Goal: Communication & Community: Answer question/provide support

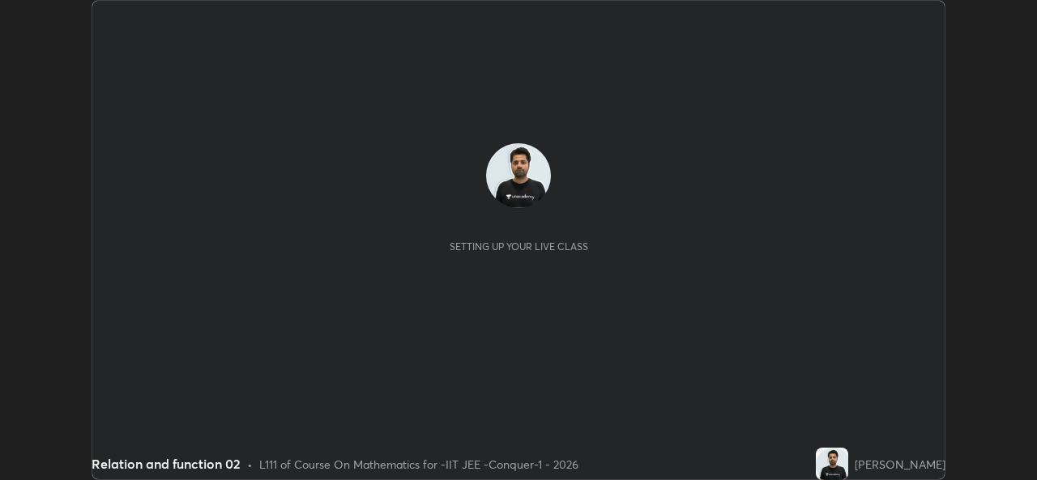
scroll to position [480, 1036]
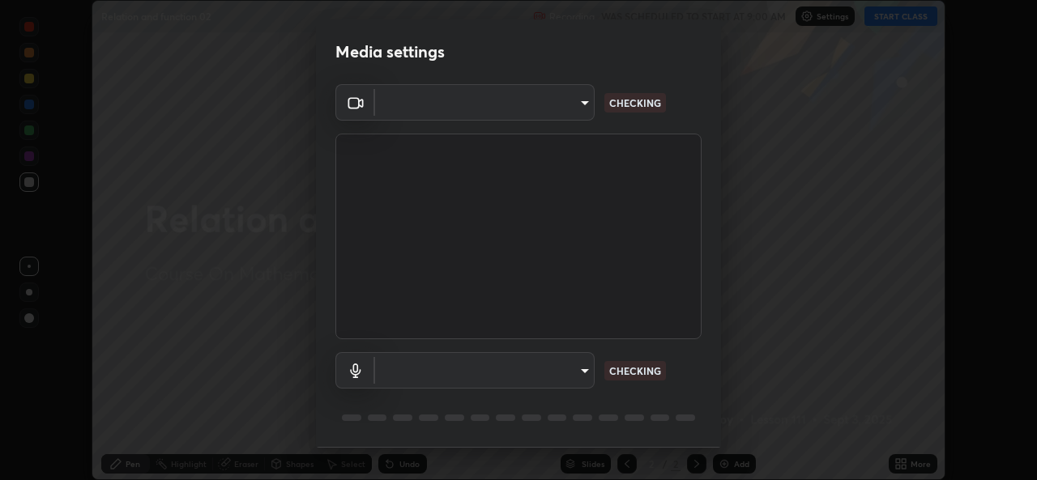
click at [553, 112] on body "Erase all Relation and function 02 Recording WAS SCHEDULED TO START AT 9:00 AM …" at bounding box center [518, 240] width 1037 height 480
click at [544, 108] on div at bounding box center [518, 240] width 1037 height 480
type input "162a4bef6d5de59660943d10e2777e2613c591b7fe343c7323db06c6e3c7e835"
type input "1d4febaa8ec43250a5abd803b4b9017d31c20cfa2482e27e93703920a67056a4"
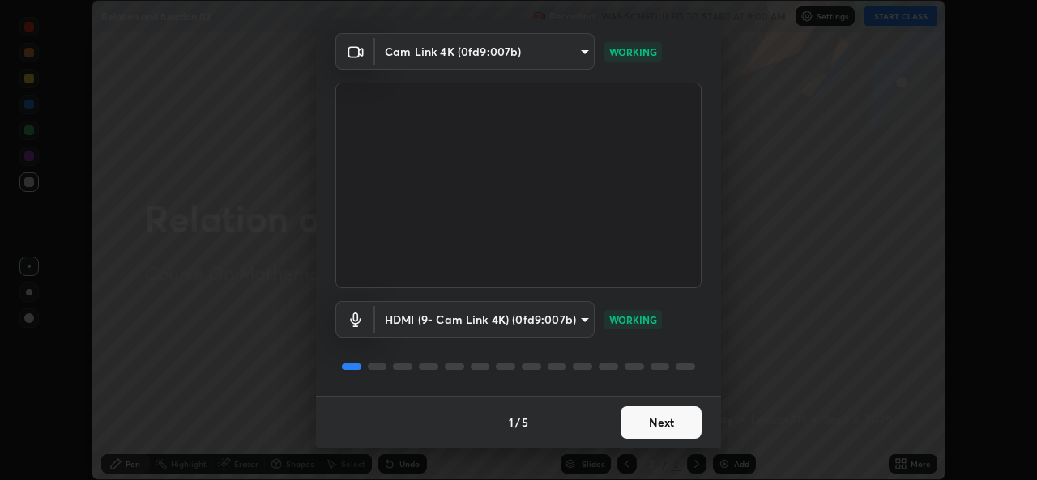
click at [650, 426] on button "Next" at bounding box center [661, 423] width 81 height 32
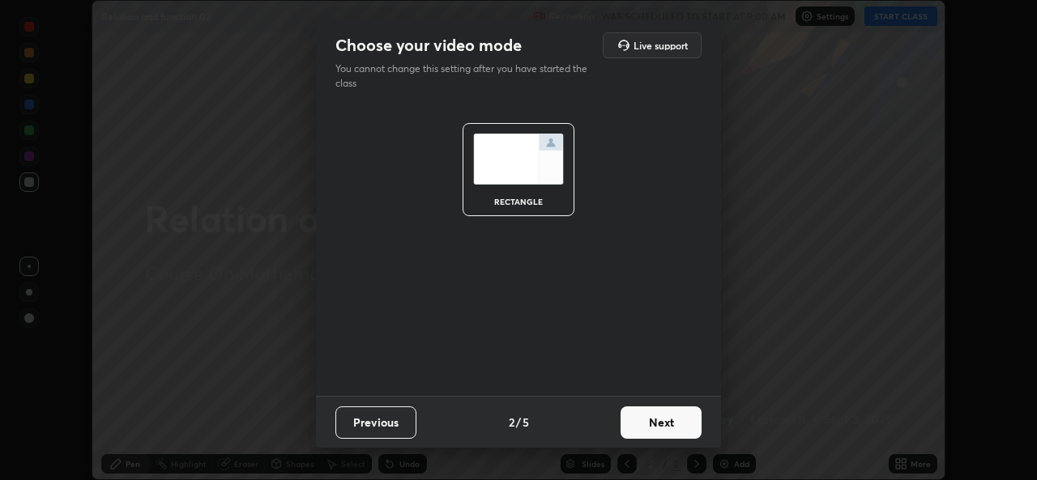
click at [672, 428] on button "Next" at bounding box center [661, 423] width 81 height 32
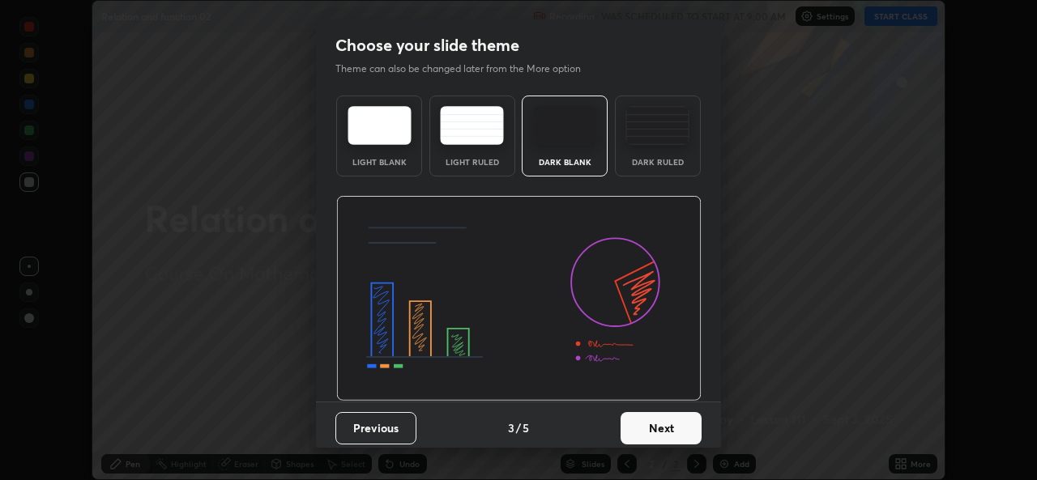
click at [690, 433] on button "Next" at bounding box center [661, 428] width 81 height 32
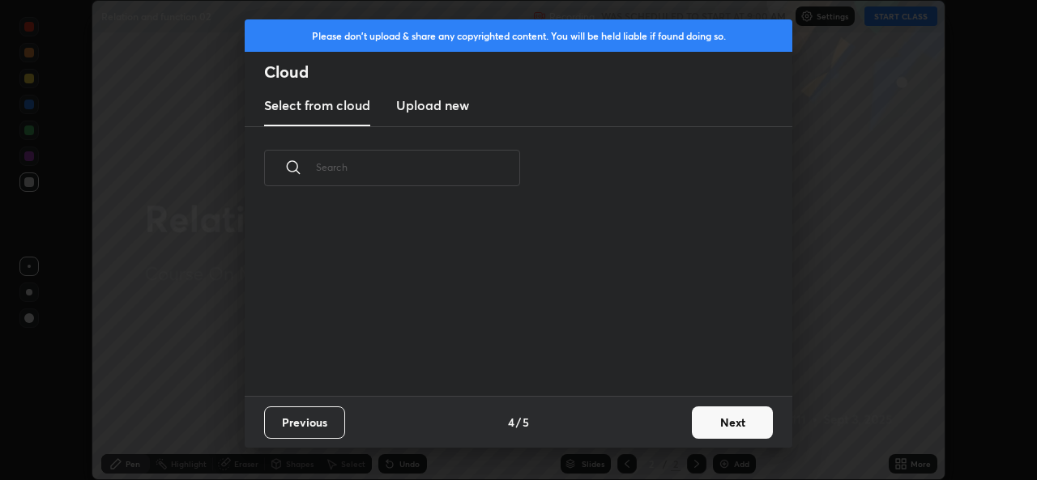
click at [693, 433] on button "Next" at bounding box center [732, 423] width 81 height 32
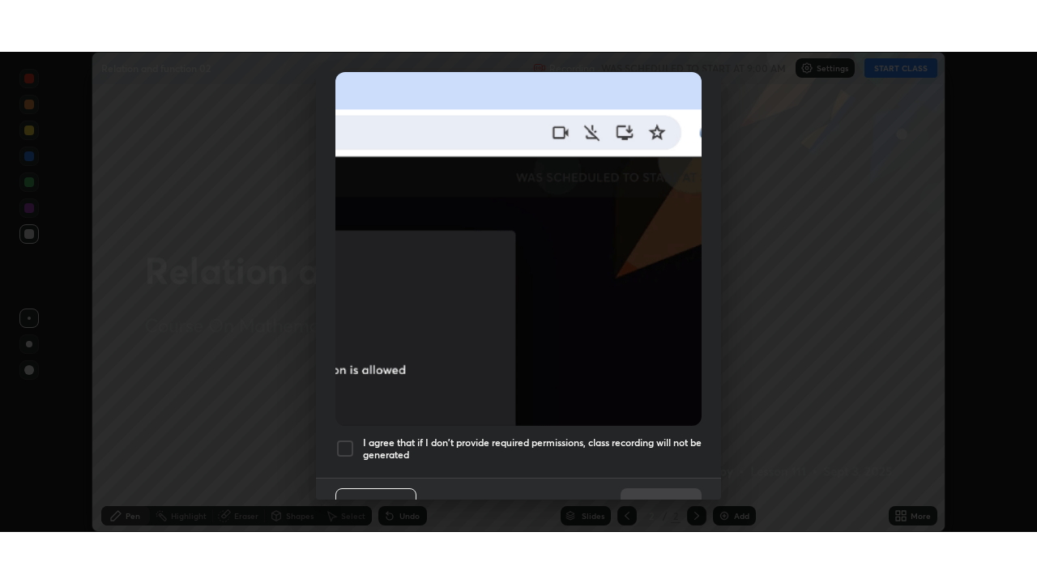
scroll to position [382, 0]
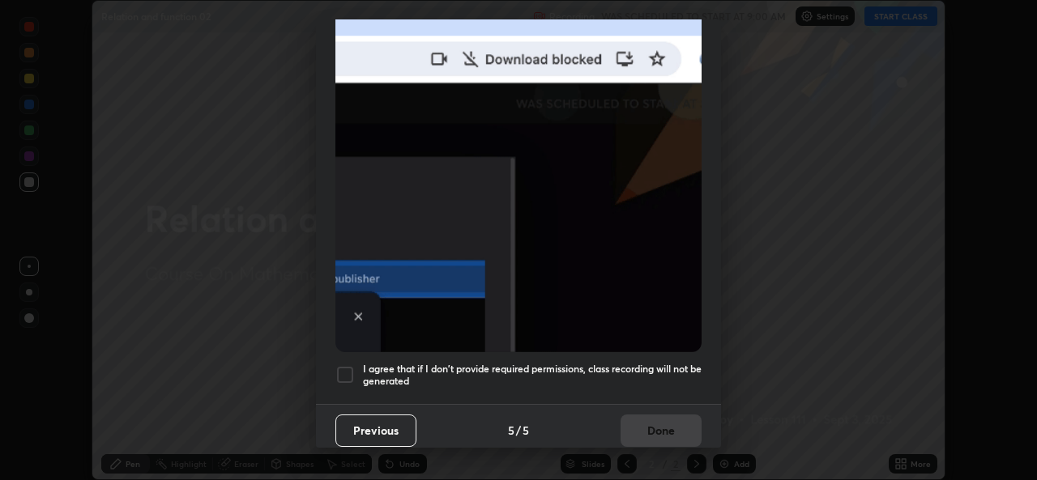
click at [340, 365] on div at bounding box center [344, 374] width 19 height 19
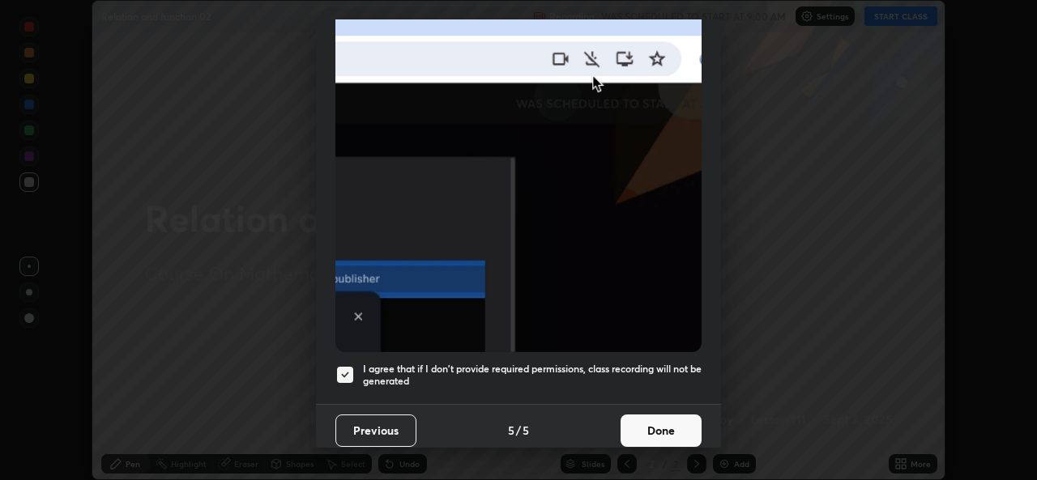
click at [642, 429] on button "Done" at bounding box center [661, 431] width 81 height 32
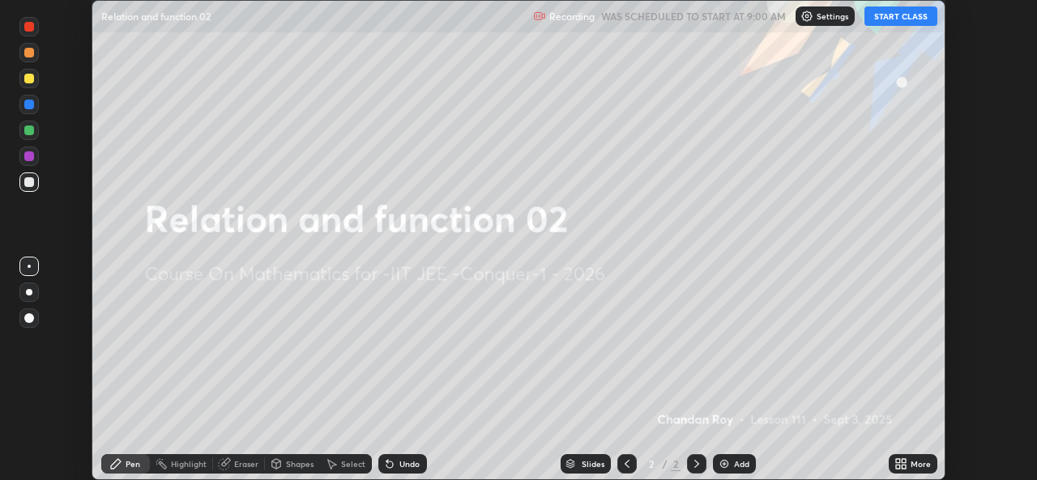
click at [891, 463] on div "More" at bounding box center [913, 463] width 49 height 19
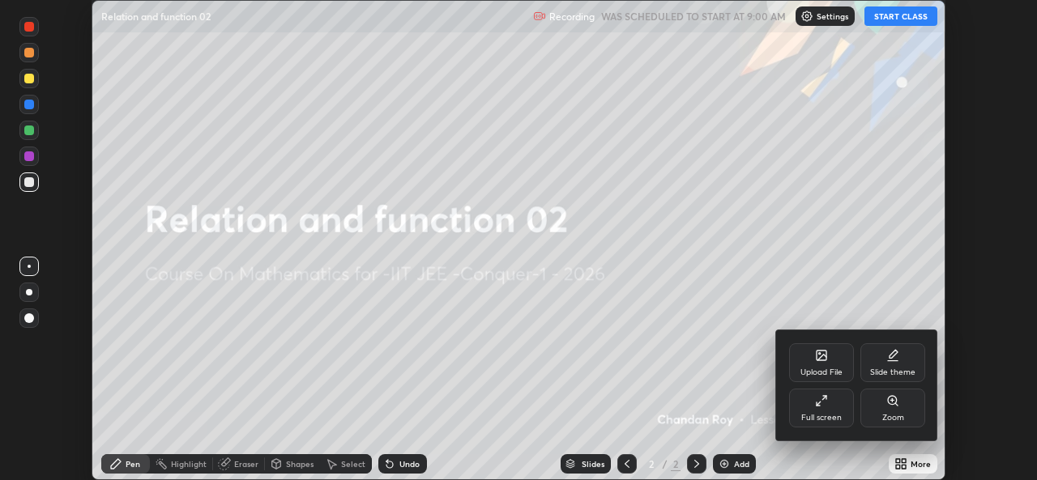
click at [819, 417] on div "Full screen" at bounding box center [821, 418] width 41 height 8
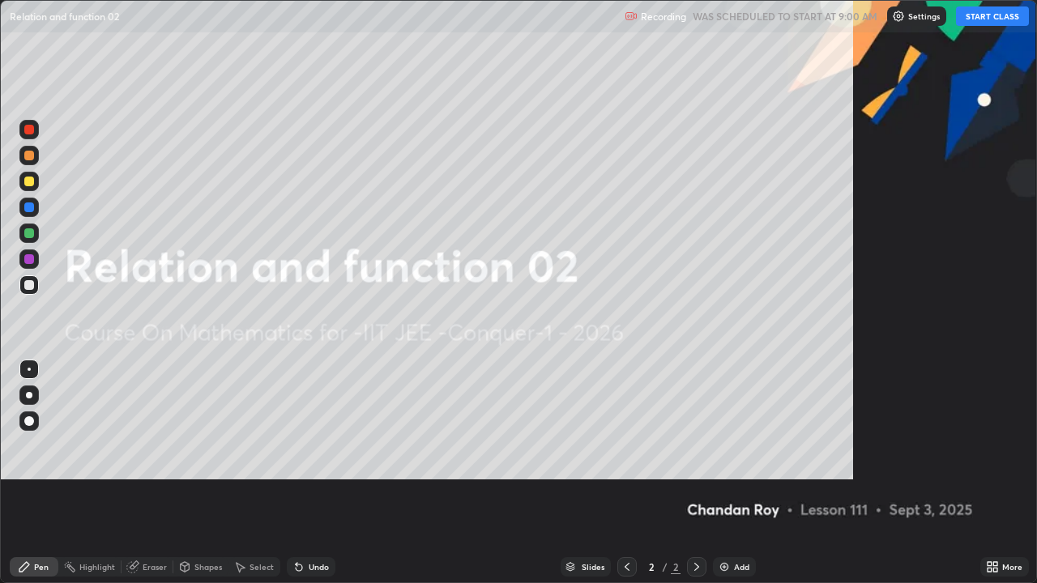
scroll to position [583, 1037]
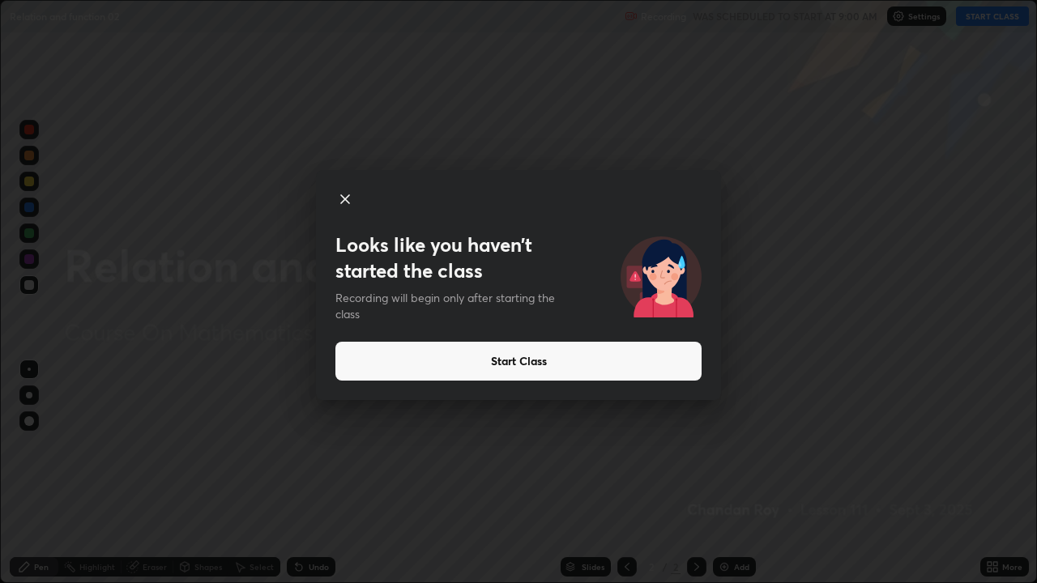
click at [538, 352] on button "Start Class" at bounding box center [518, 361] width 366 height 39
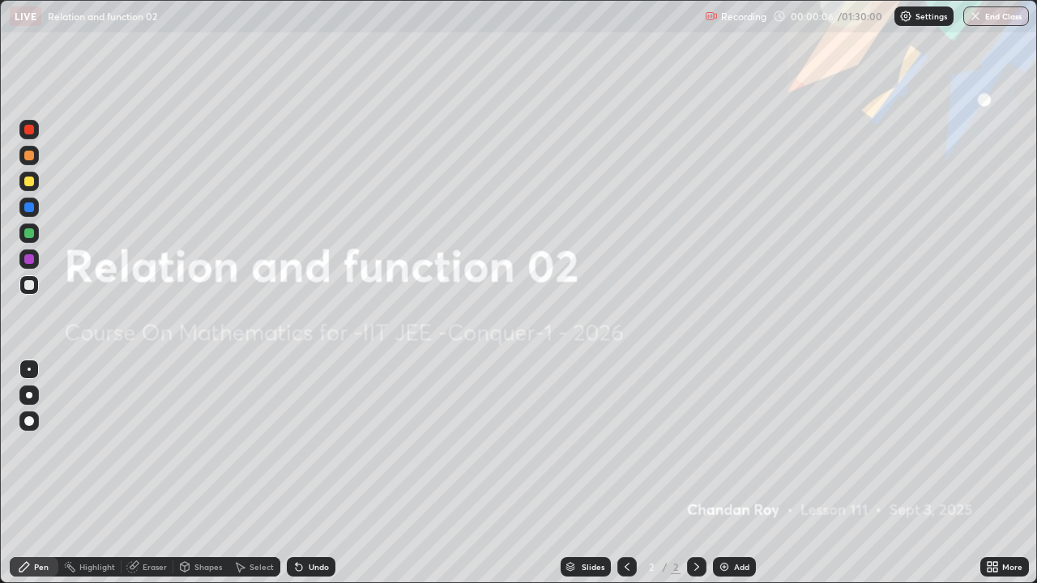
click at [1003, 480] on div "More" at bounding box center [1012, 567] width 20 height 8
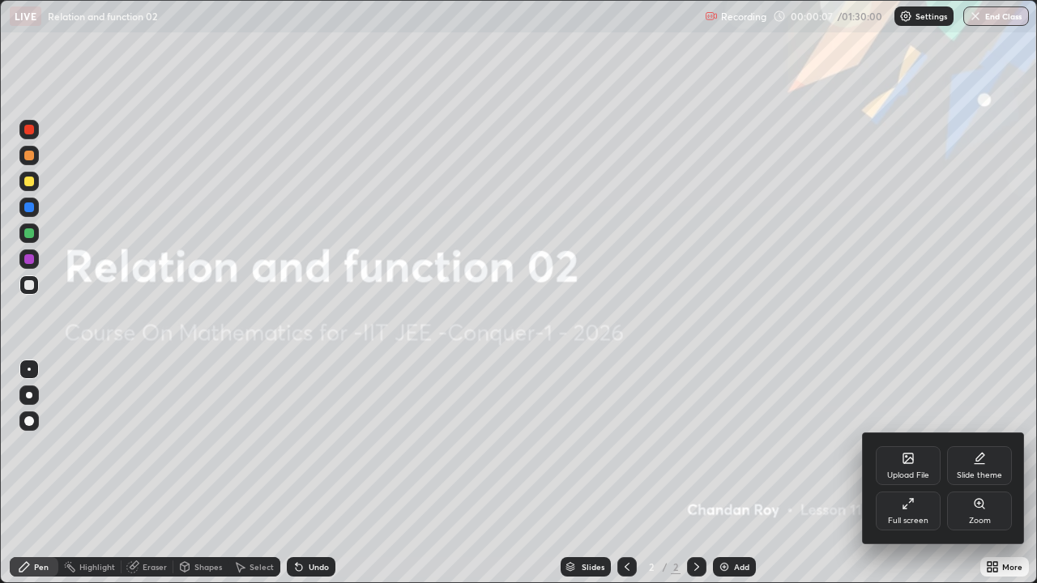
click at [916, 471] on div "Upload File" at bounding box center [908, 475] width 42 height 8
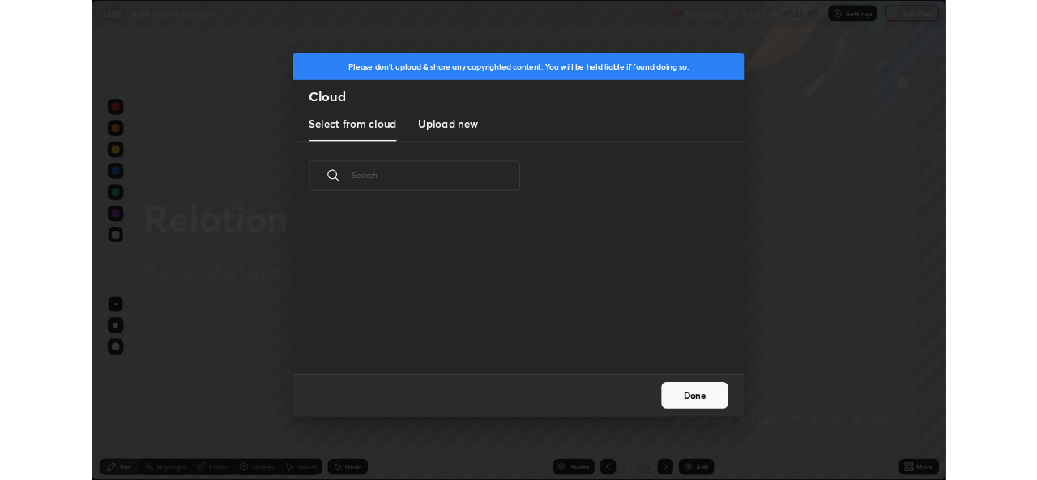
scroll to position [199, 520]
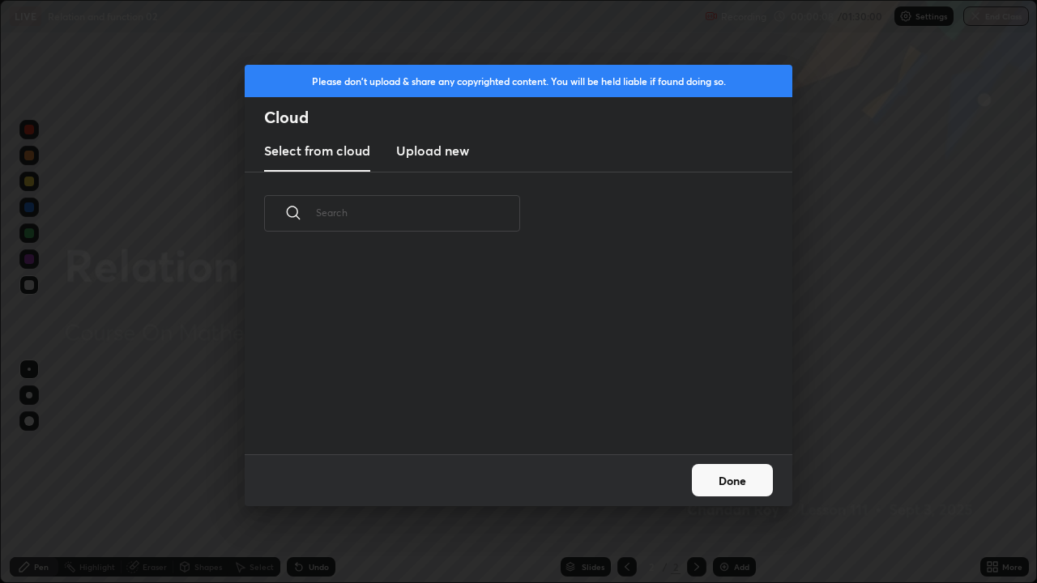
click at [454, 154] on h3 "Upload new" at bounding box center [432, 150] width 73 height 19
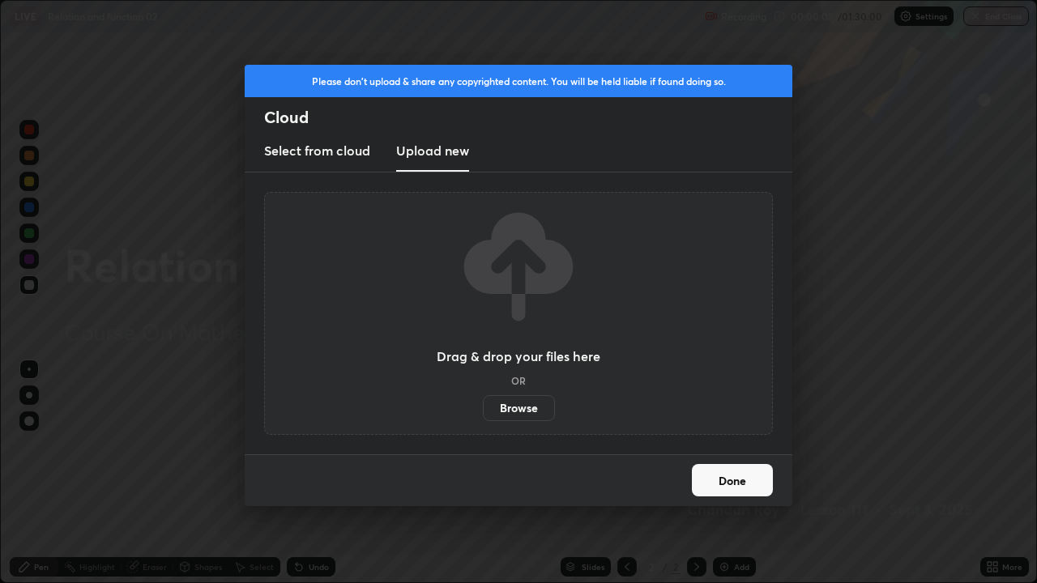
click at [535, 408] on label "Browse" at bounding box center [519, 408] width 72 height 26
click at [483, 408] on input "Browse" at bounding box center [483, 408] width 0 height 26
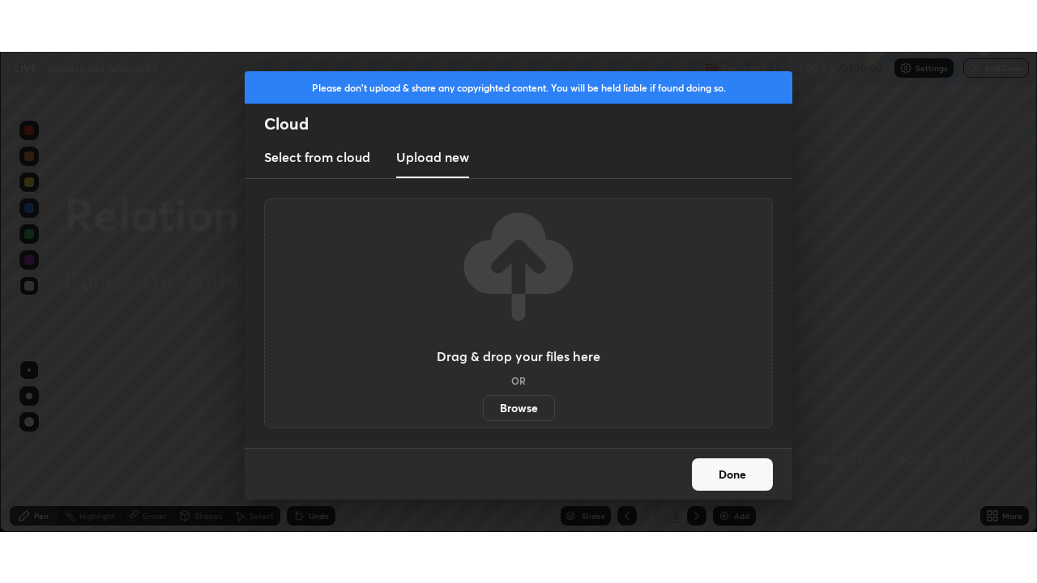
scroll to position [80529, 79972]
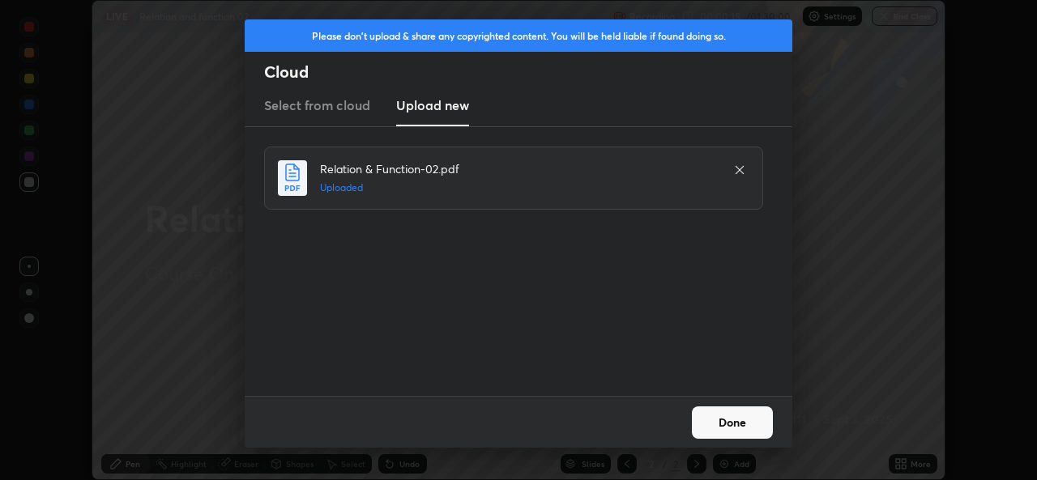
click at [733, 420] on button "Done" at bounding box center [732, 423] width 81 height 32
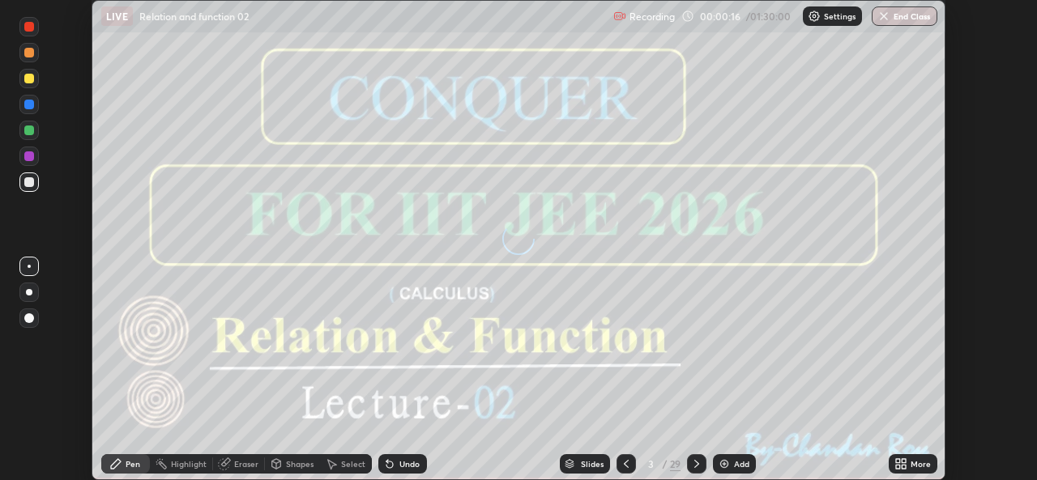
click at [914, 463] on div "More" at bounding box center [921, 464] width 20 height 8
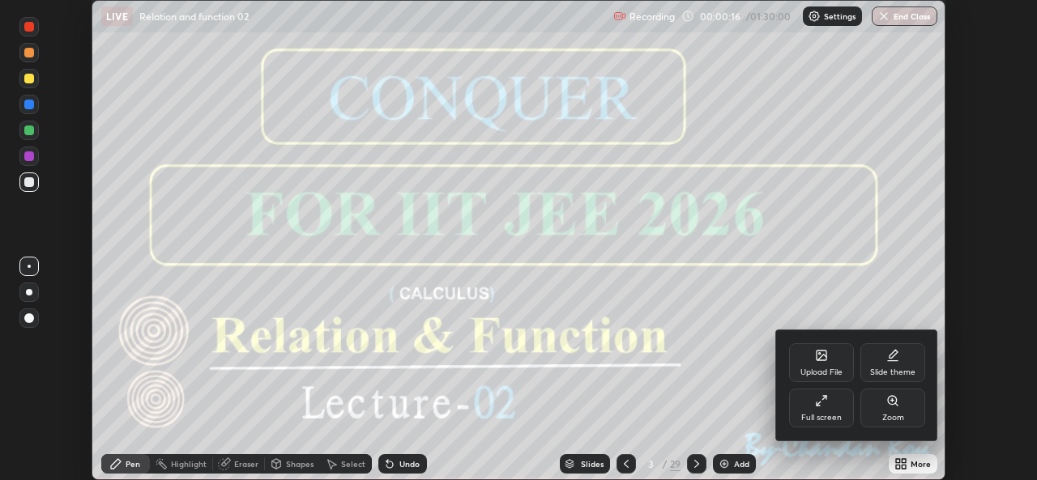
click at [824, 398] on icon at bounding box center [824, 398] width 4 height 4
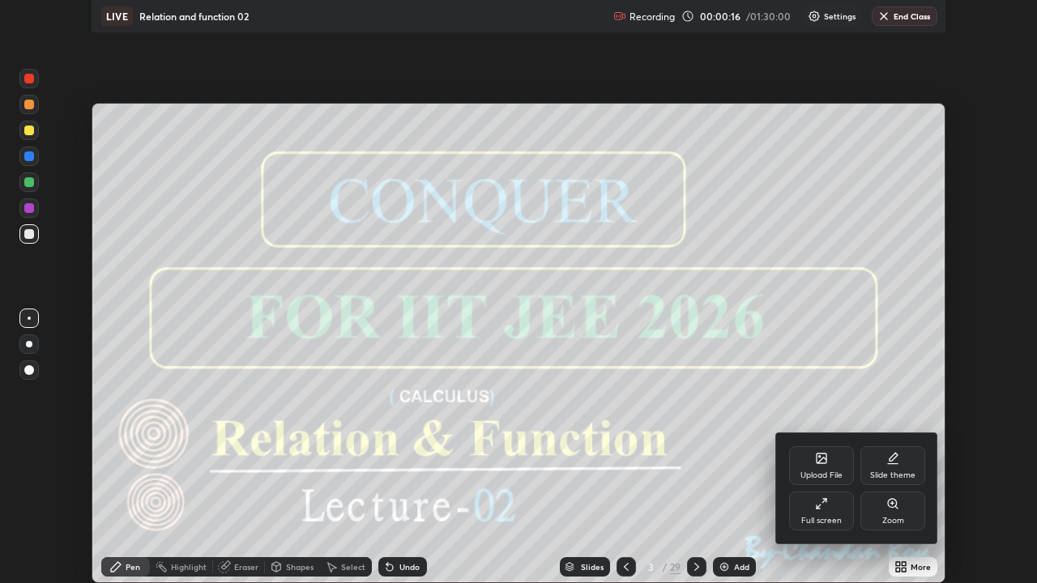
scroll to position [583, 1037]
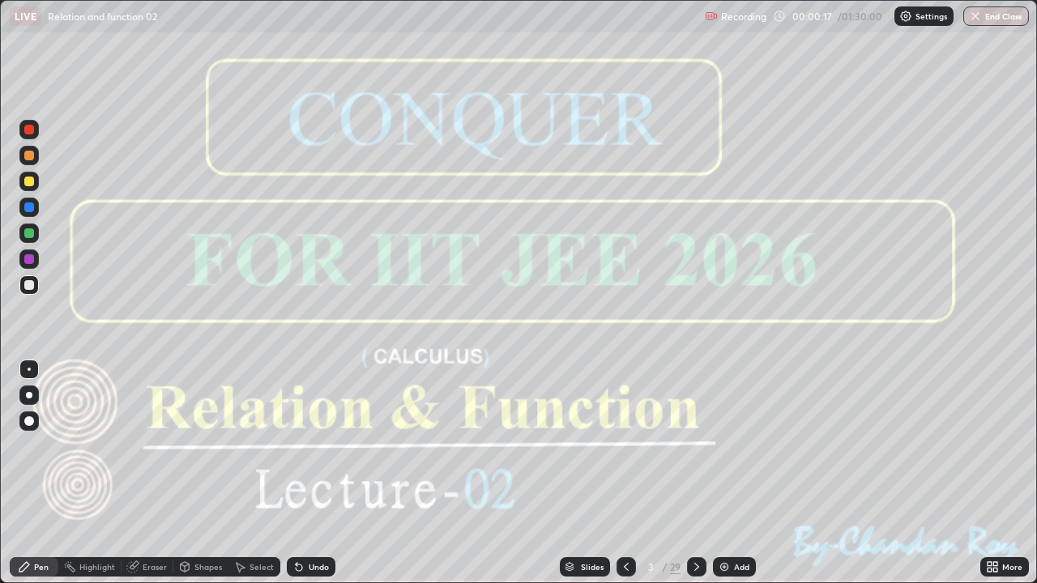
click at [695, 480] on icon at bounding box center [696, 567] width 13 height 13
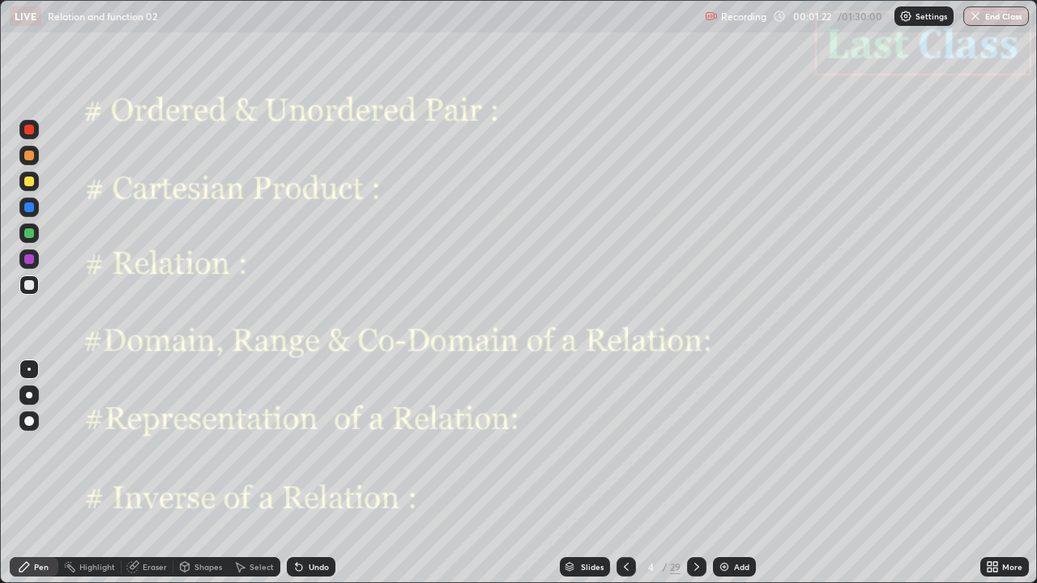
click at [27, 265] on div at bounding box center [28, 259] width 19 height 19
click at [309, 480] on div "Undo" at bounding box center [319, 567] width 20 height 8
click at [303, 480] on icon at bounding box center [298, 567] width 13 height 13
click at [695, 480] on icon at bounding box center [696, 567] width 13 height 13
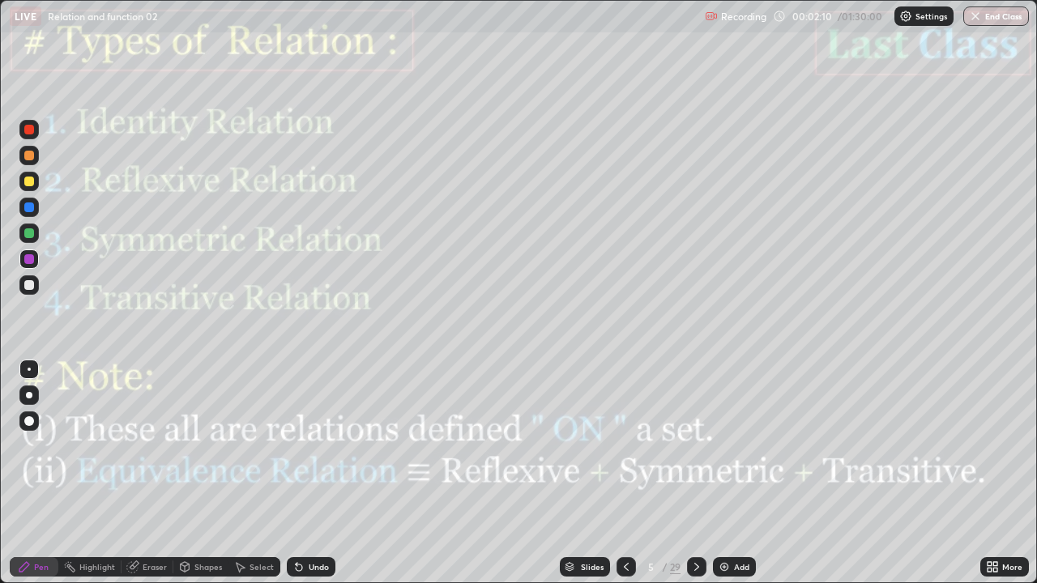
click at [696, 480] on icon at bounding box center [696, 567] width 13 height 13
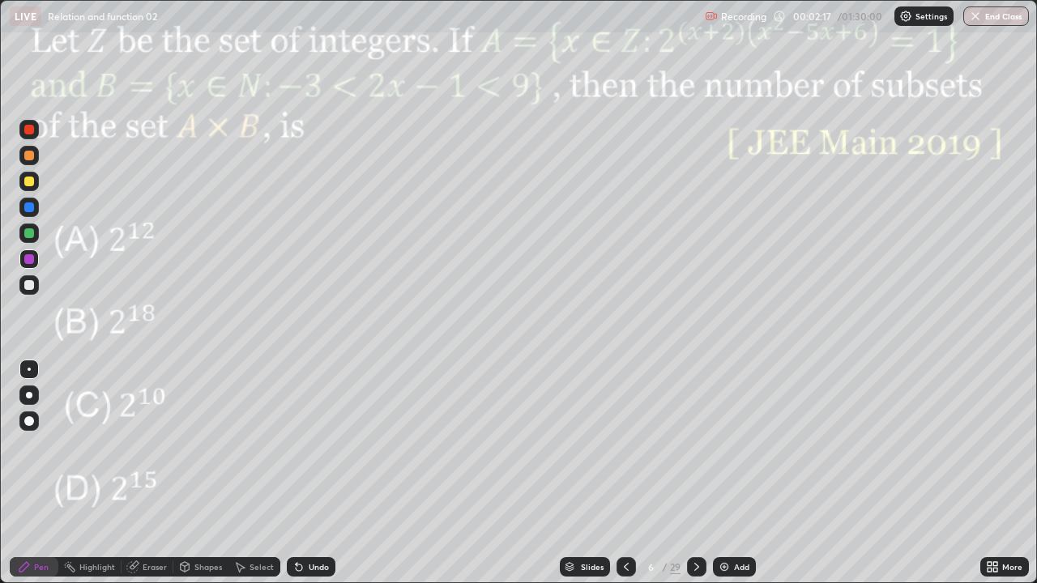
click at [28, 262] on div at bounding box center [29, 259] width 10 height 10
click at [695, 480] on icon at bounding box center [696, 567] width 13 height 13
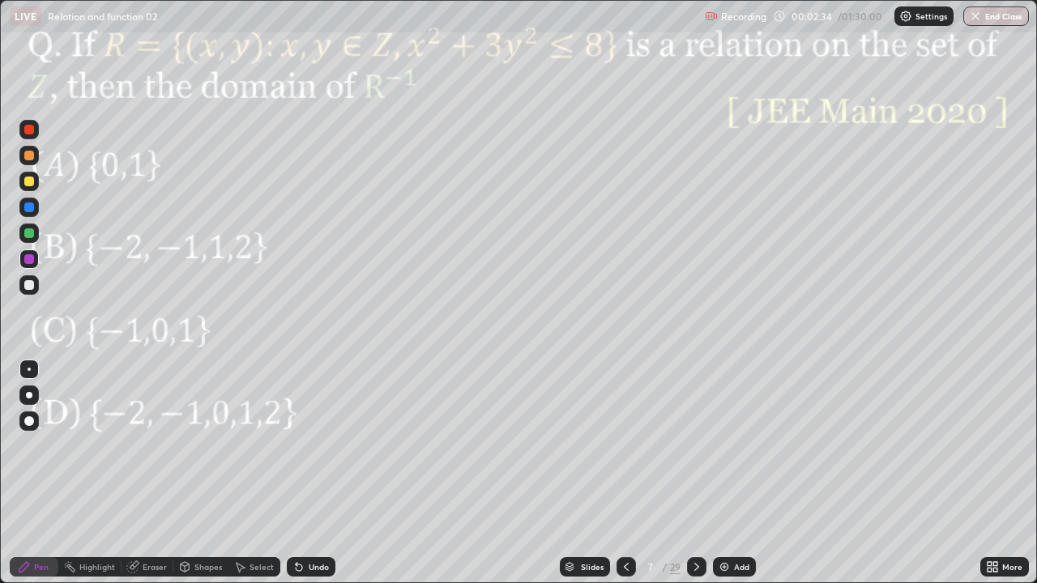
click at [702, 480] on div at bounding box center [696, 566] width 19 height 19
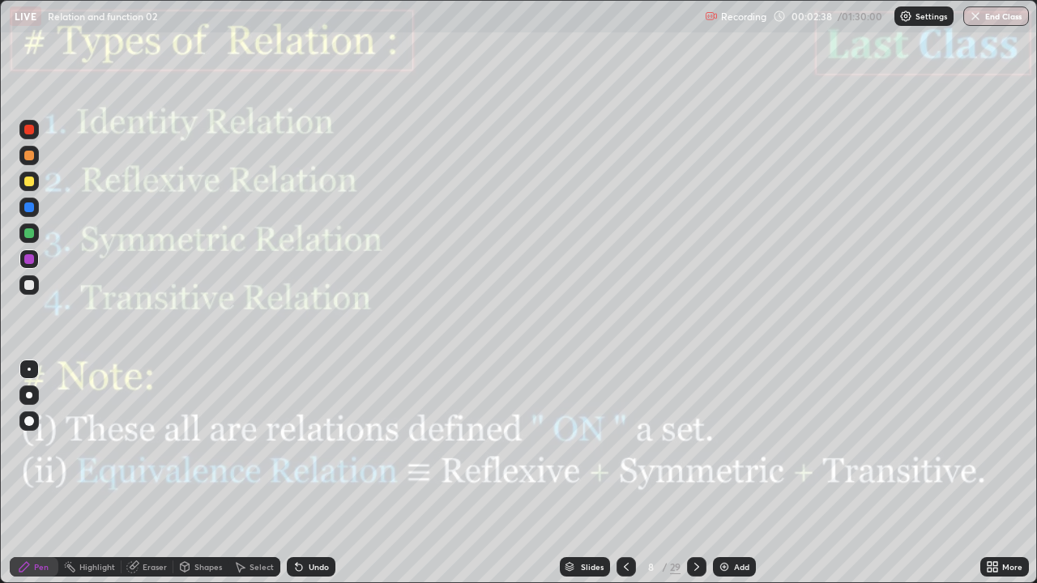
click at [695, 480] on icon at bounding box center [696, 567] width 13 height 13
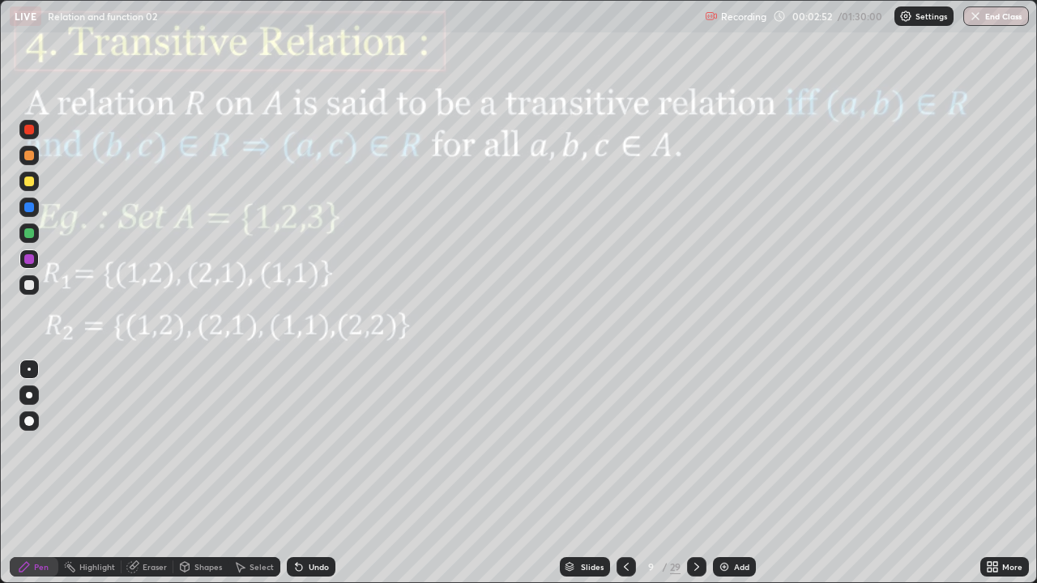
click at [633, 480] on div at bounding box center [625, 566] width 19 height 19
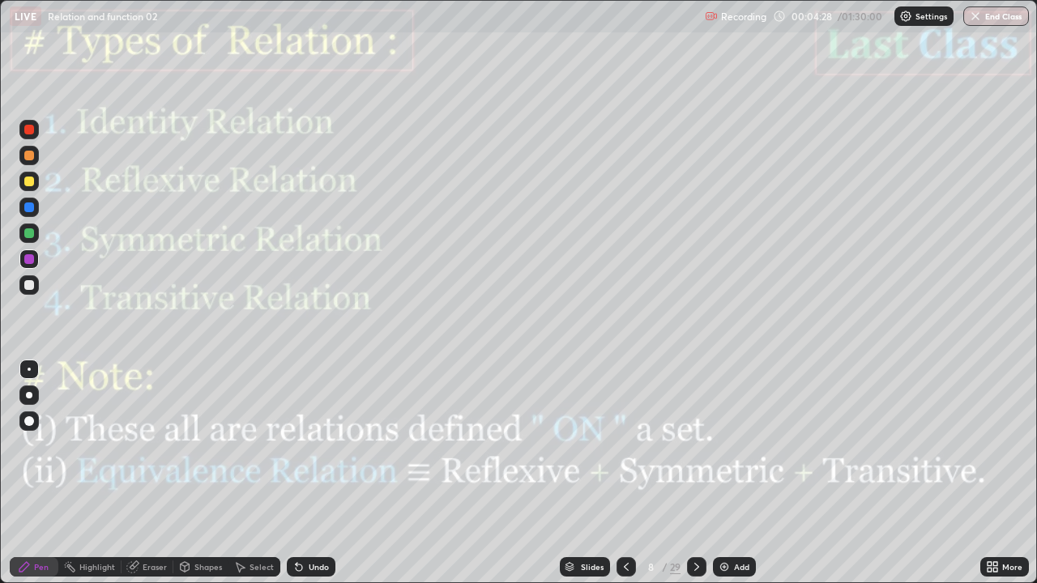
click at [695, 480] on icon at bounding box center [696, 567] width 13 height 13
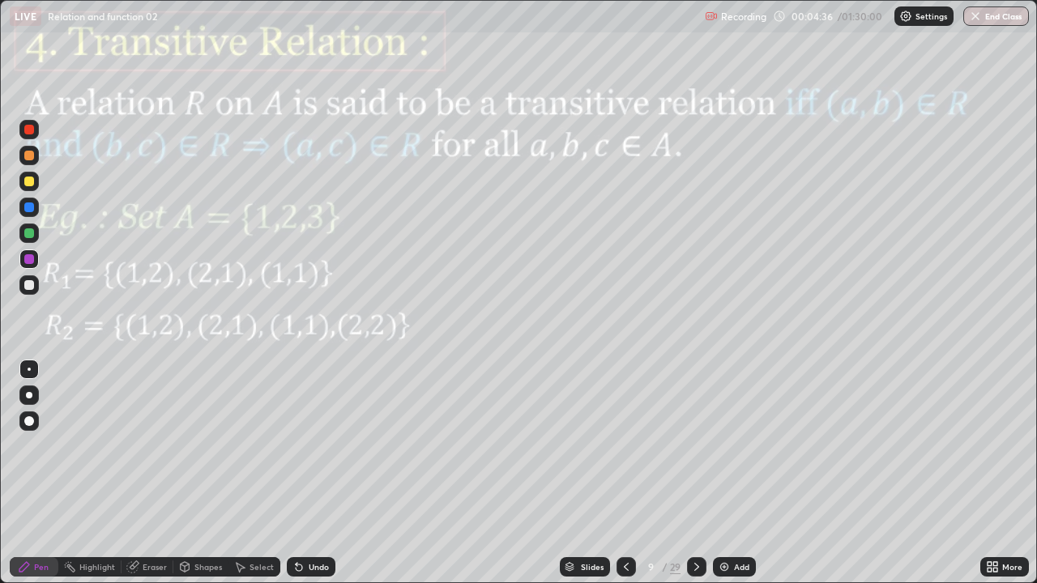
click at [33, 260] on div at bounding box center [29, 259] width 10 height 10
click at [308, 480] on div "Undo" at bounding box center [311, 566] width 49 height 19
click at [312, 480] on div "Undo" at bounding box center [311, 566] width 49 height 19
click at [314, 480] on div "Undo" at bounding box center [311, 566] width 49 height 19
click at [306, 480] on div "Undo" at bounding box center [311, 566] width 49 height 19
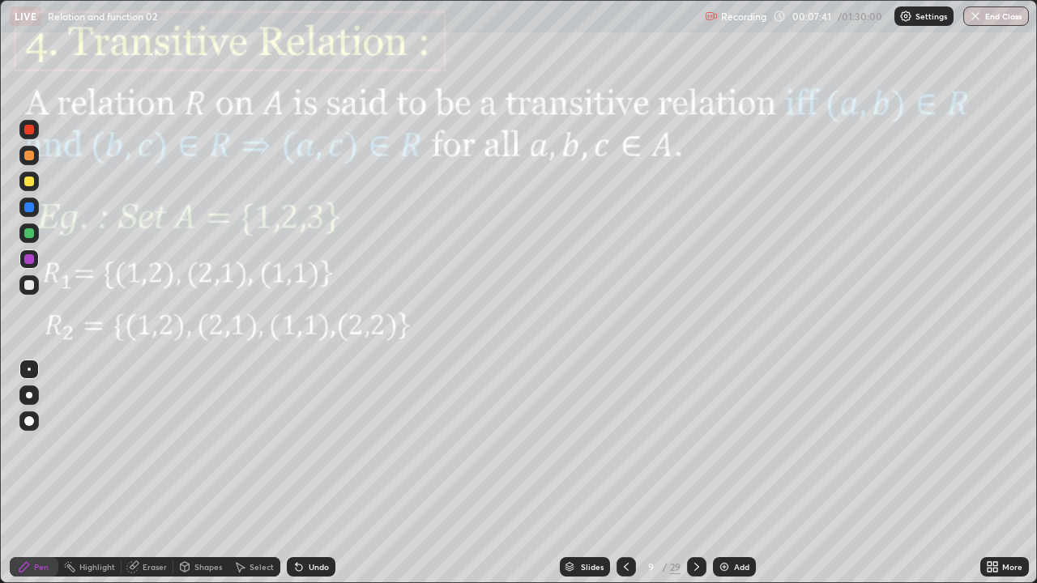
click at [312, 480] on div "Undo" at bounding box center [319, 567] width 20 height 8
click at [154, 480] on div "Eraser" at bounding box center [155, 567] width 24 height 8
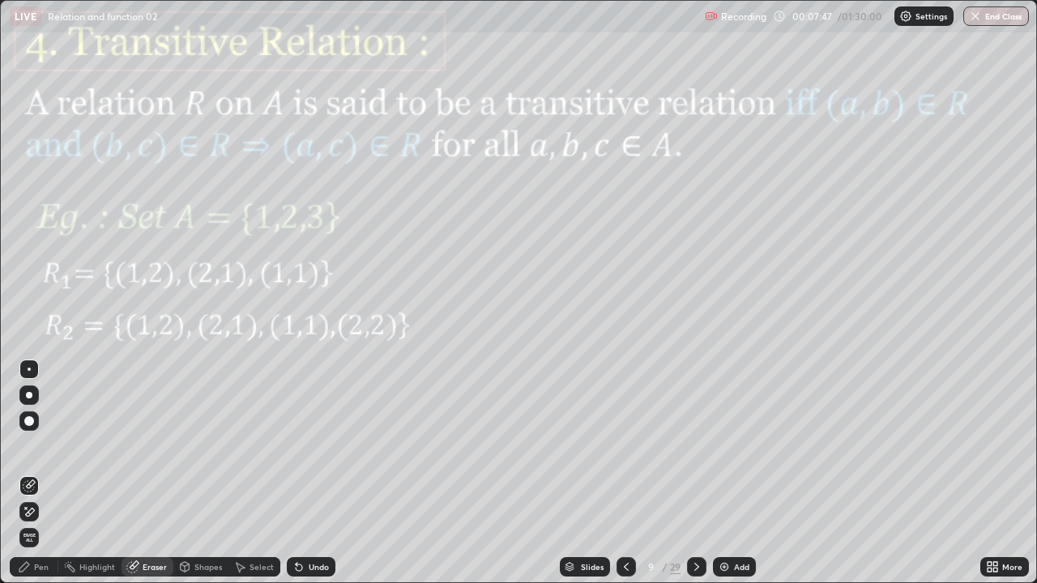
click at [29, 480] on icon at bounding box center [29, 512] width 13 height 14
click at [41, 480] on div "Pen" at bounding box center [41, 567] width 15 height 8
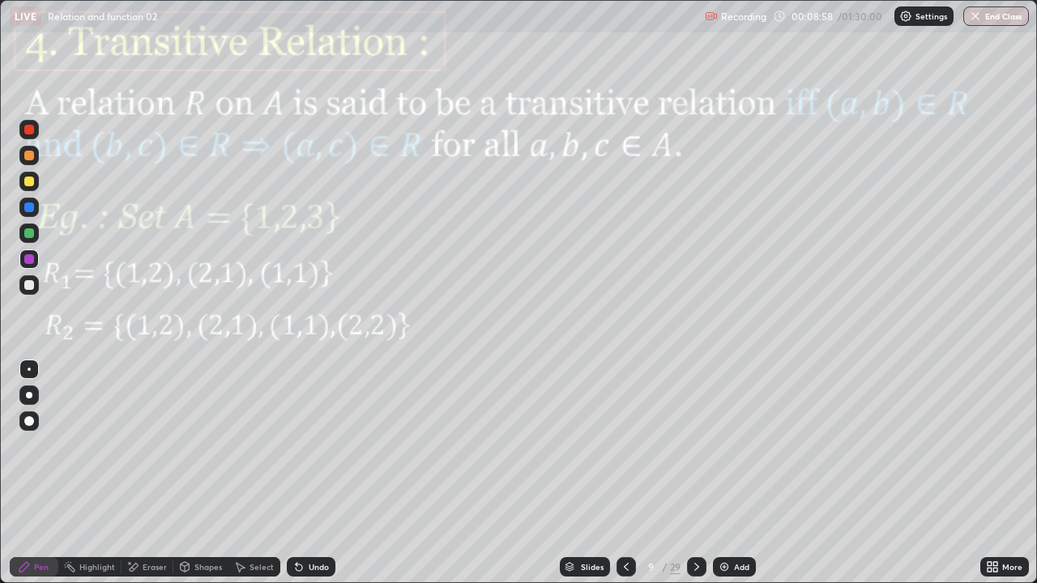
click at [158, 480] on div "Eraser" at bounding box center [155, 567] width 24 height 8
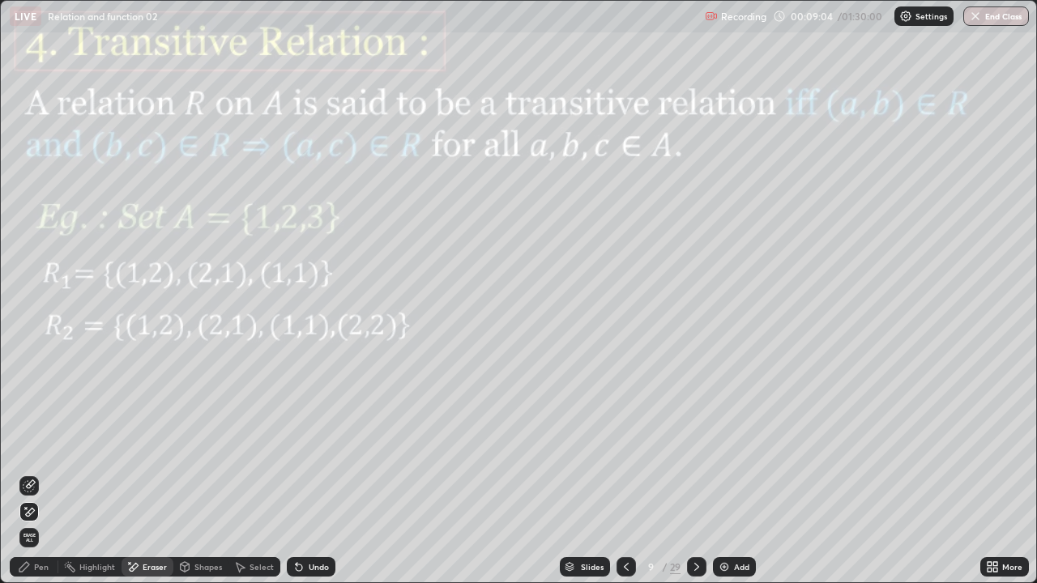
click at [697, 480] on icon at bounding box center [696, 567] width 5 height 8
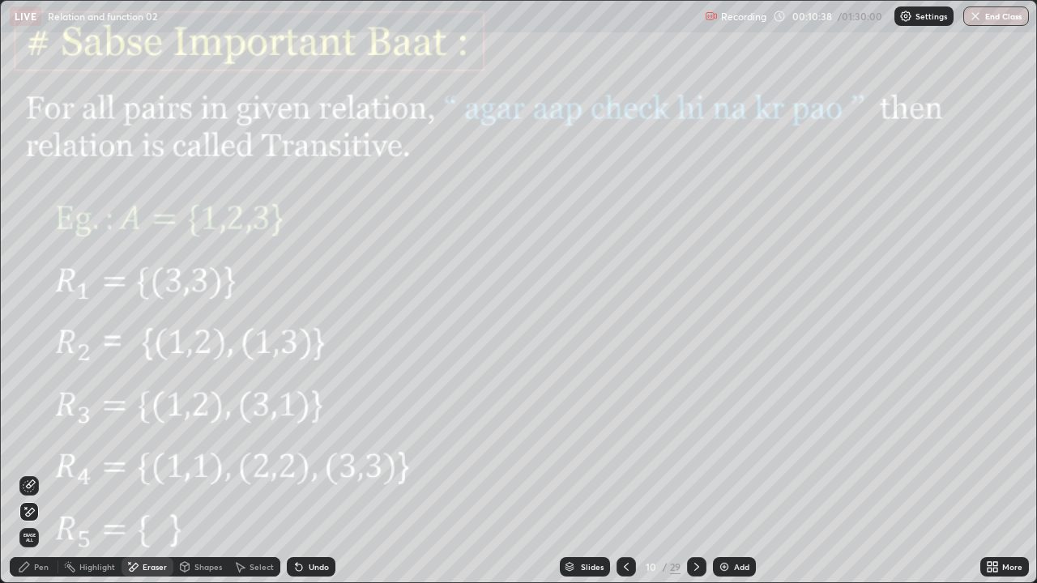
click at [45, 480] on div "Pen" at bounding box center [41, 567] width 15 height 8
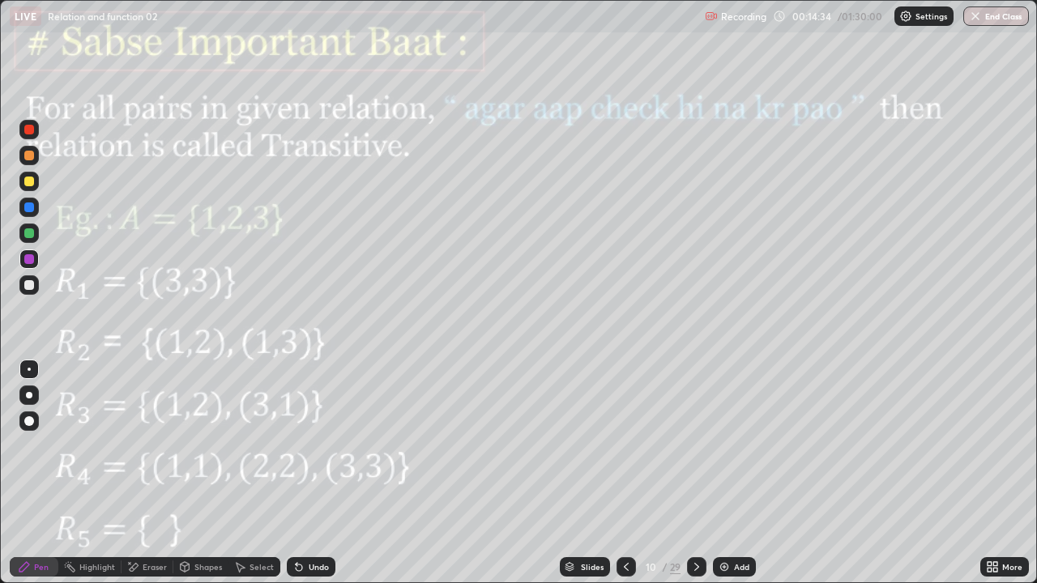
click at [695, 480] on icon at bounding box center [696, 567] width 13 height 13
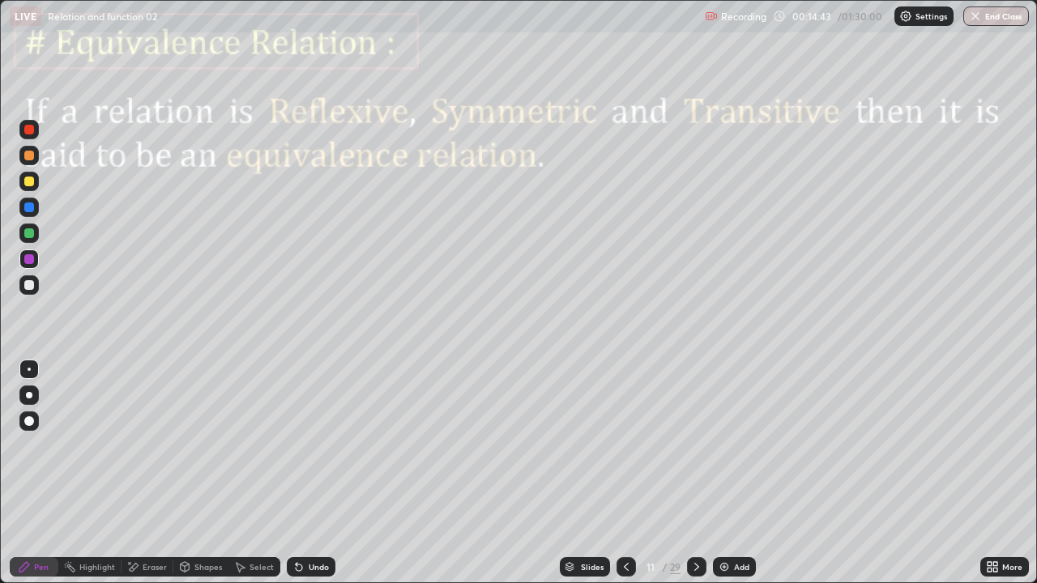
click at [199, 480] on div "Shapes" at bounding box center [208, 567] width 28 height 8
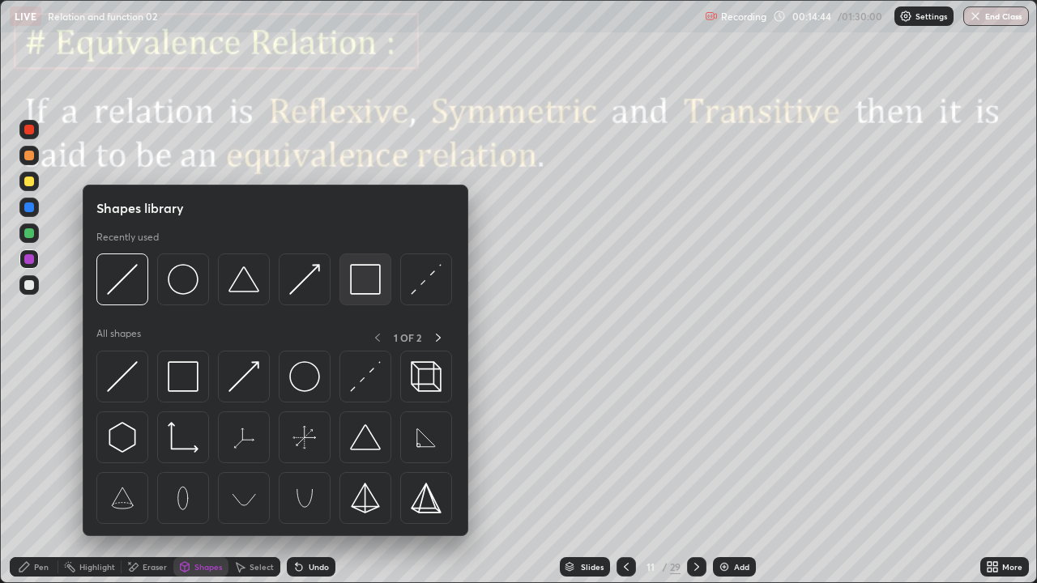
click at [360, 285] on img at bounding box center [365, 279] width 31 height 31
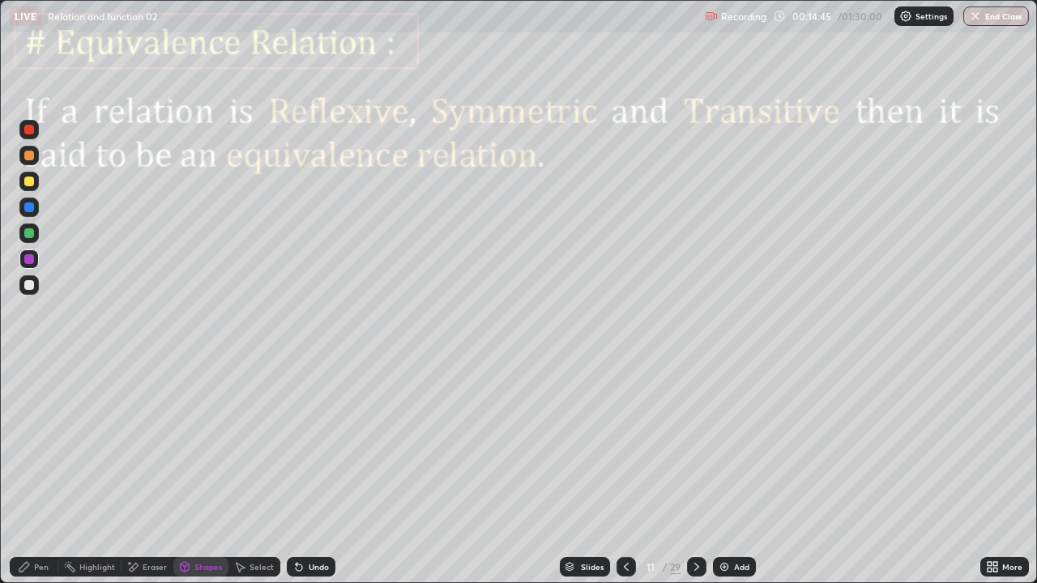
click at [36, 253] on div at bounding box center [28, 259] width 19 height 19
click at [30, 233] on div at bounding box center [29, 233] width 10 height 10
click at [311, 480] on div "Undo" at bounding box center [319, 567] width 20 height 8
click at [704, 480] on div at bounding box center [696, 566] width 19 height 19
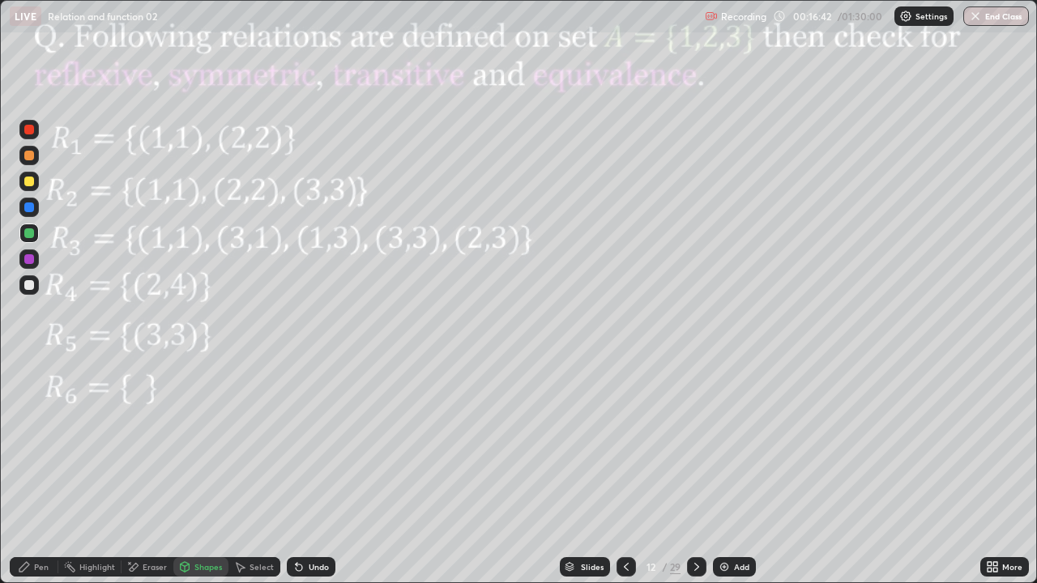
click at [30, 183] on div at bounding box center [29, 182] width 10 height 10
click at [41, 480] on div "Pen" at bounding box center [41, 567] width 15 height 8
click at [30, 423] on div at bounding box center [29, 421] width 10 height 10
click at [196, 480] on div "Shapes" at bounding box center [200, 566] width 55 height 19
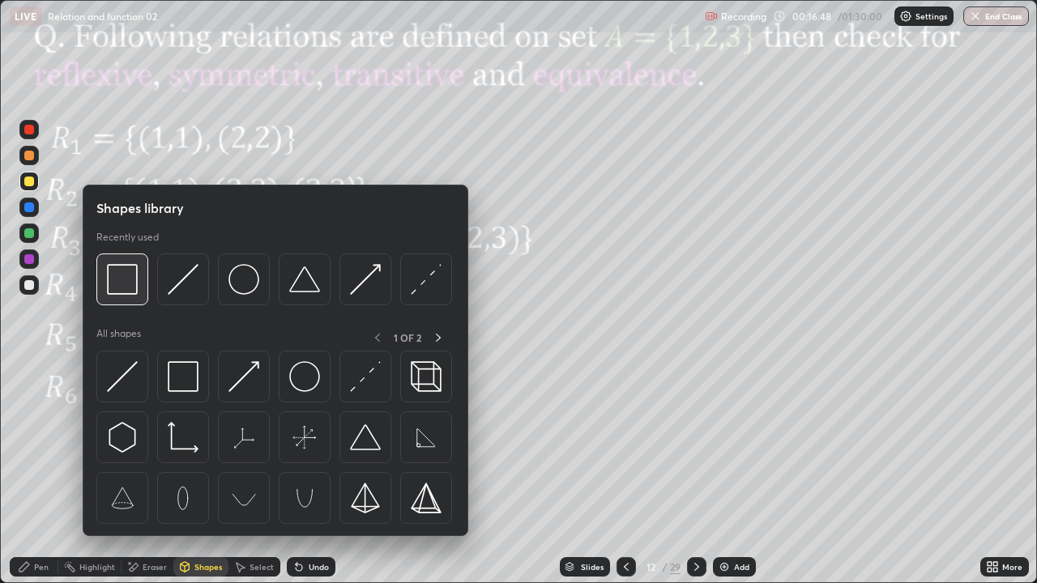
click at [134, 279] on img at bounding box center [122, 279] width 31 height 31
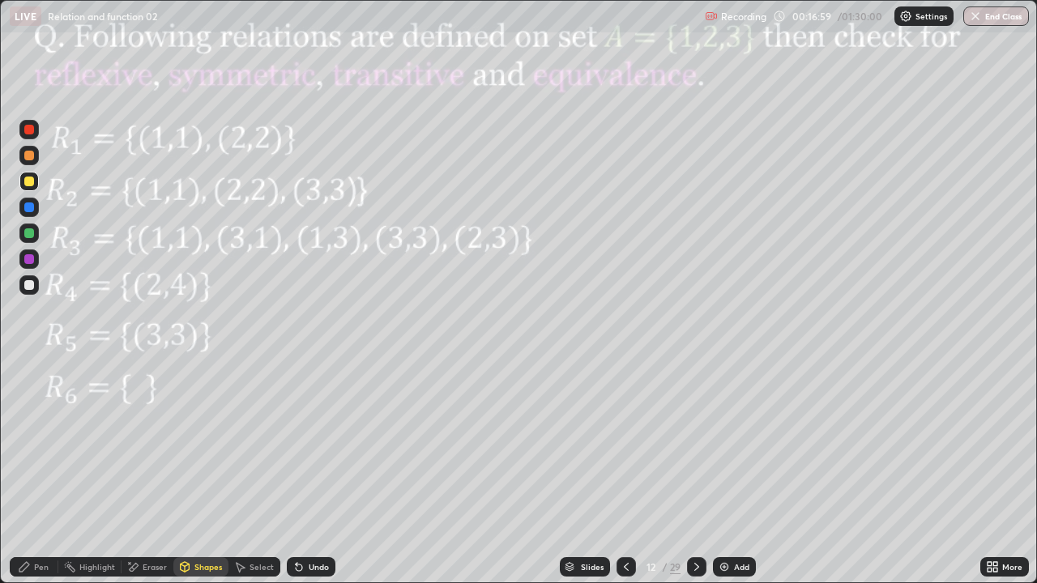
click at [41, 480] on div "Pen" at bounding box center [41, 567] width 15 height 8
click at [30, 207] on div at bounding box center [29, 208] width 10 height 10
click at [207, 480] on div "Shapes" at bounding box center [200, 566] width 55 height 19
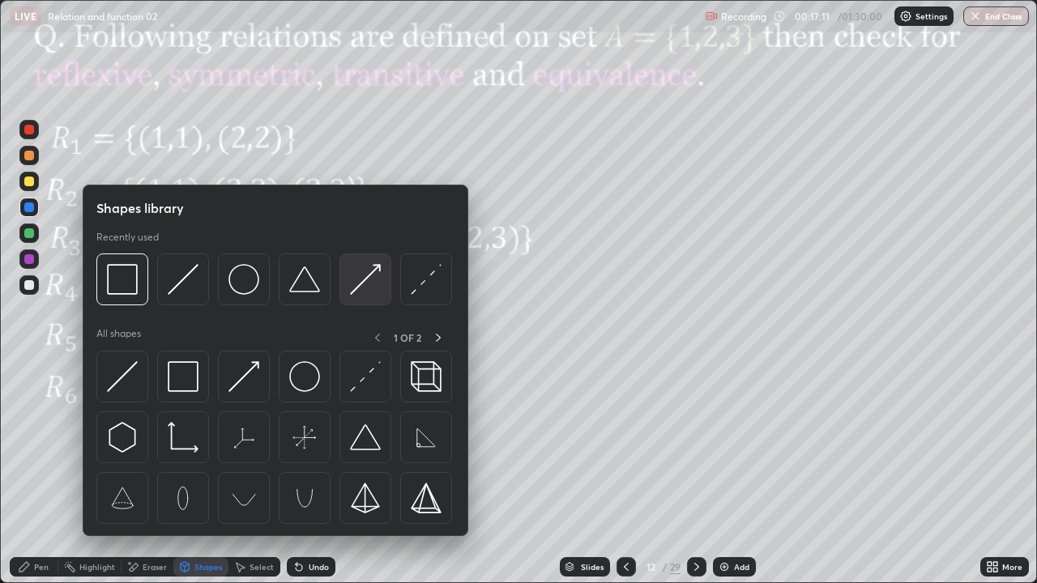
click at [372, 282] on img at bounding box center [365, 279] width 31 height 31
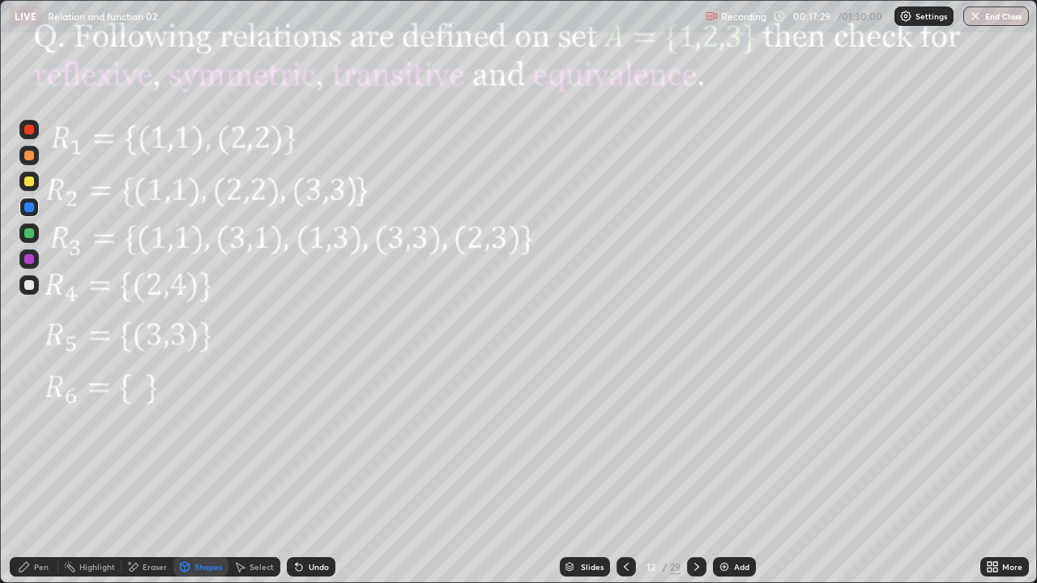
click at [41, 480] on div "Pen" at bounding box center [34, 566] width 49 height 19
click at [28, 263] on div at bounding box center [29, 259] width 10 height 10
click at [35, 128] on div at bounding box center [28, 129] width 19 height 19
click at [41, 480] on div "Pen" at bounding box center [41, 567] width 15 height 8
click at [309, 480] on div "Undo" at bounding box center [311, 566] width 49 height 19
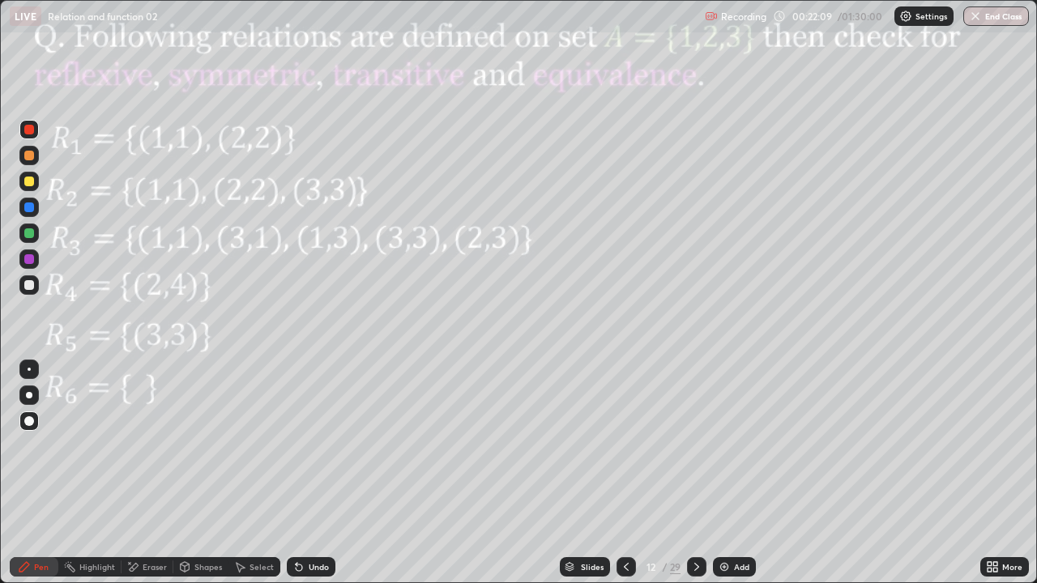
click at [306, 480] on div "Undo" at bounding box center [311, 566] width 49 height 19
click at [309, 480] on div "Undo" at bounding box center [319, 567] width 20 height 8
click at [312, 480] on div "Undo" at bounding box center [319, 567] width 20 height 8
click at [32, 262] on div at bounding box center [29, 259] width 10 height 10
click at [29, 369] on div at bounding box center [29, 369] width 3 height 3
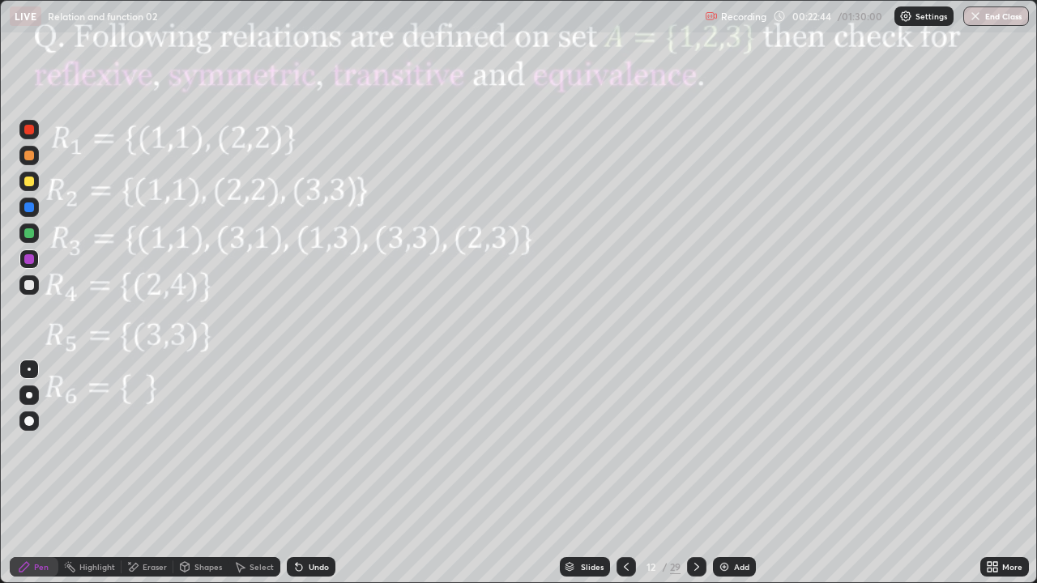
click at [29, 139] on div at bounding box center [28, 129] width 19 height 19
click at [695, 480] on icon at bounding box center [696, 567] width 13 height 13
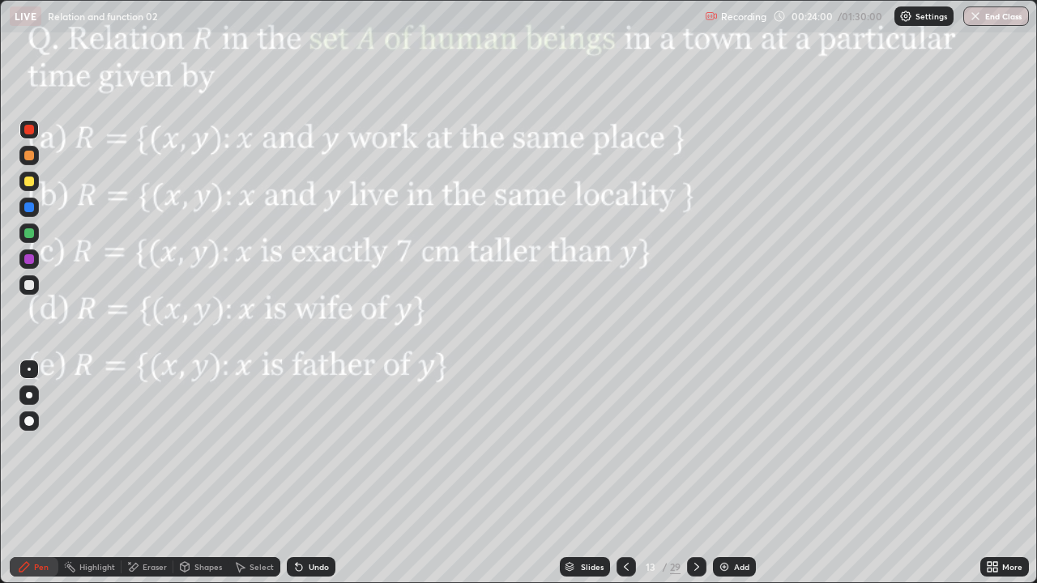
click at [704, 480] on div at bounding box center [696, 566] width 19 height 19
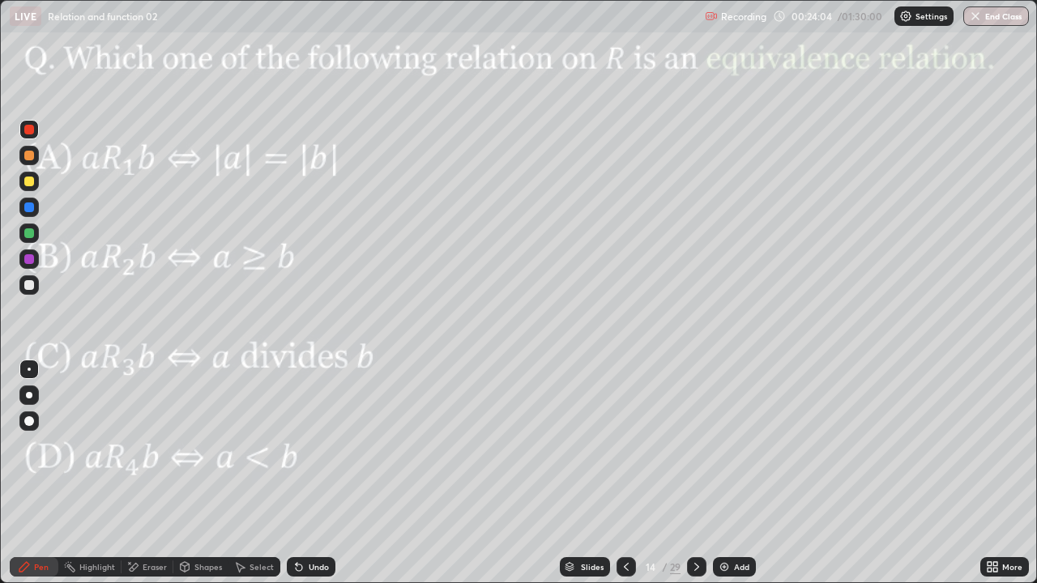
click at [700, 480] on div at bounding box center [696, 567] width 19 height 32
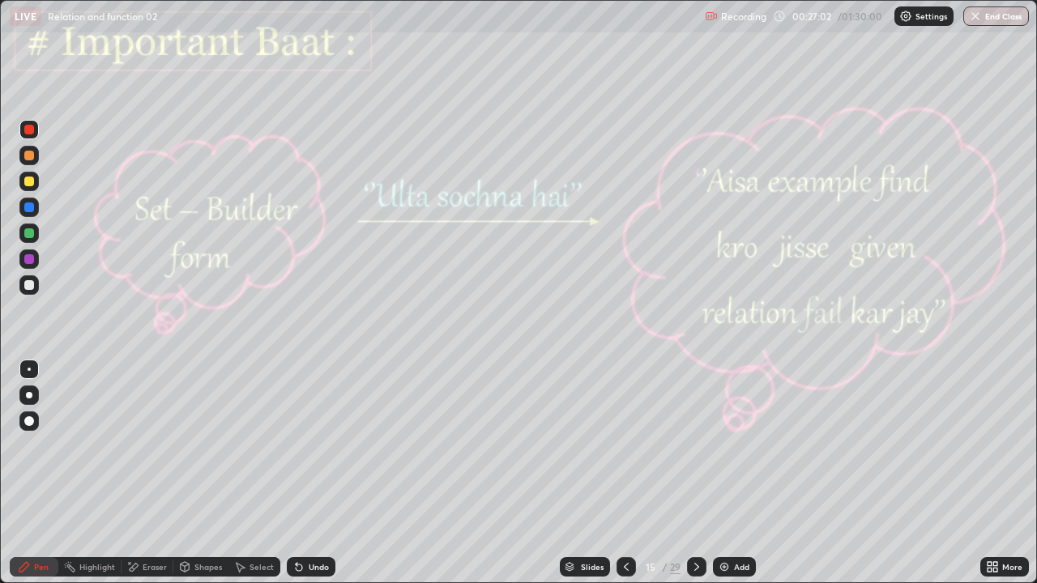
click at [696, 480] on icon at bounding box center [696, 567] width 13 height 13
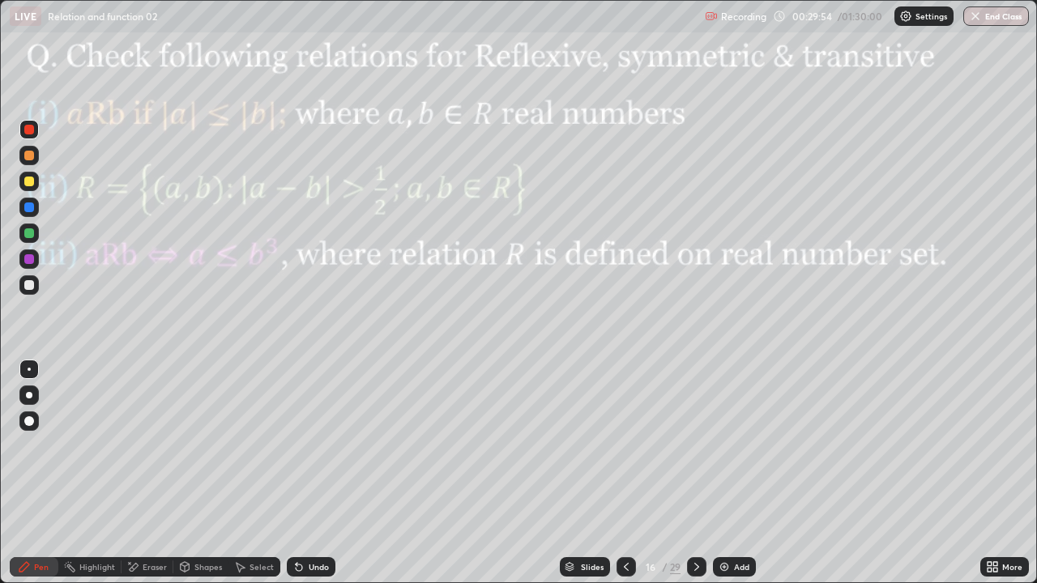
click at [695, 480] on icon at bounding box center [696, 567] width 13 height 13
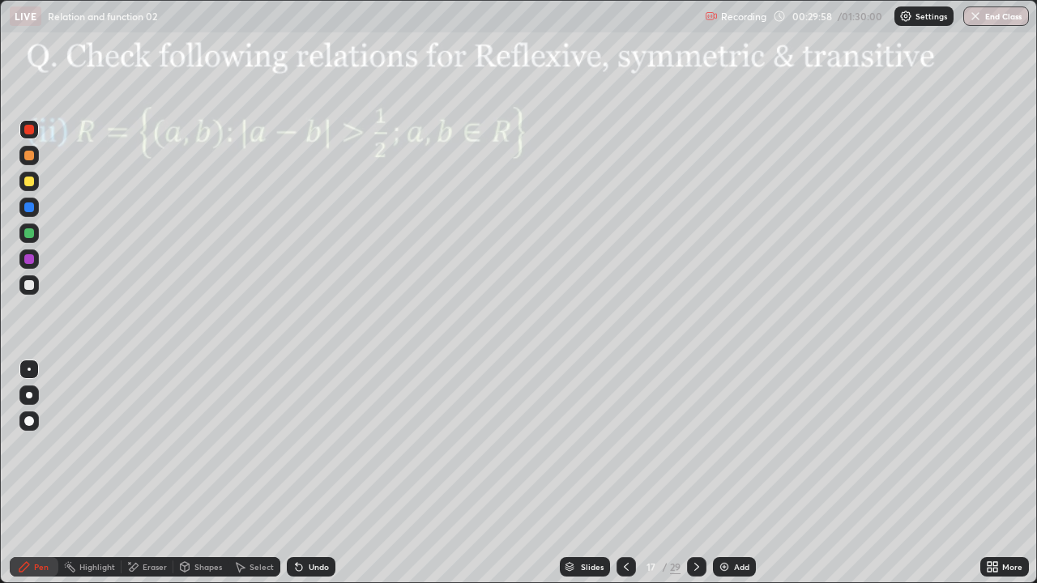
click at [625, 480] on icon at bounding box center [626, 567] width 13 height 13
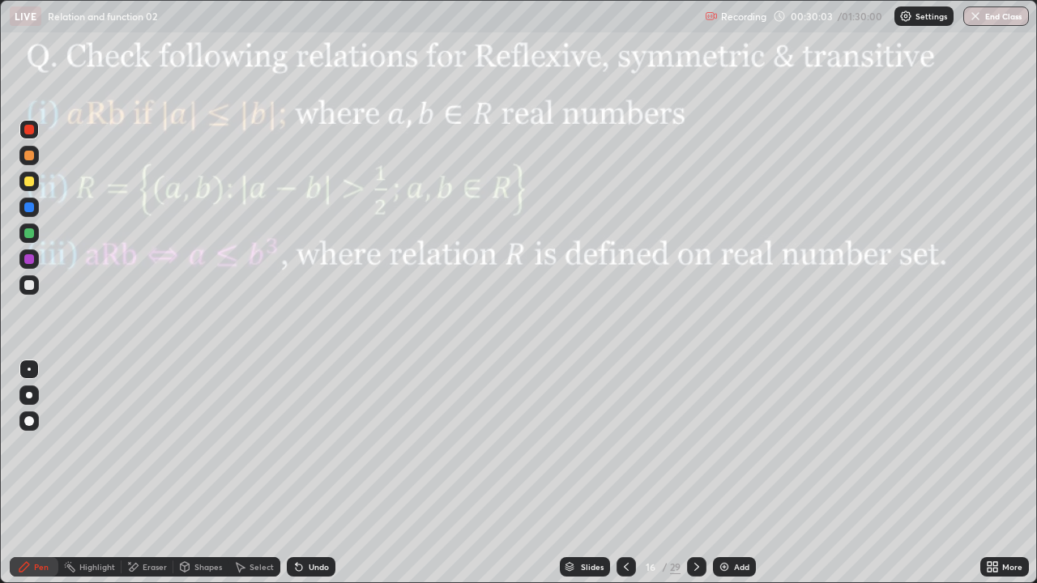
click at [28, 261] on div at bounding box center [29, 259] width 10 height 10
click at [36, 238] on div at bounding box center [28, 233] width 19 height 19
click at [27, 210] on div at bounding box center [29, 208] width 10 height 10
click at [33, 234] on div at bounding box center [29, 233] width 10 height 10
click at [30, 158] on div at bounding box center [29, 156] width 10 height 10
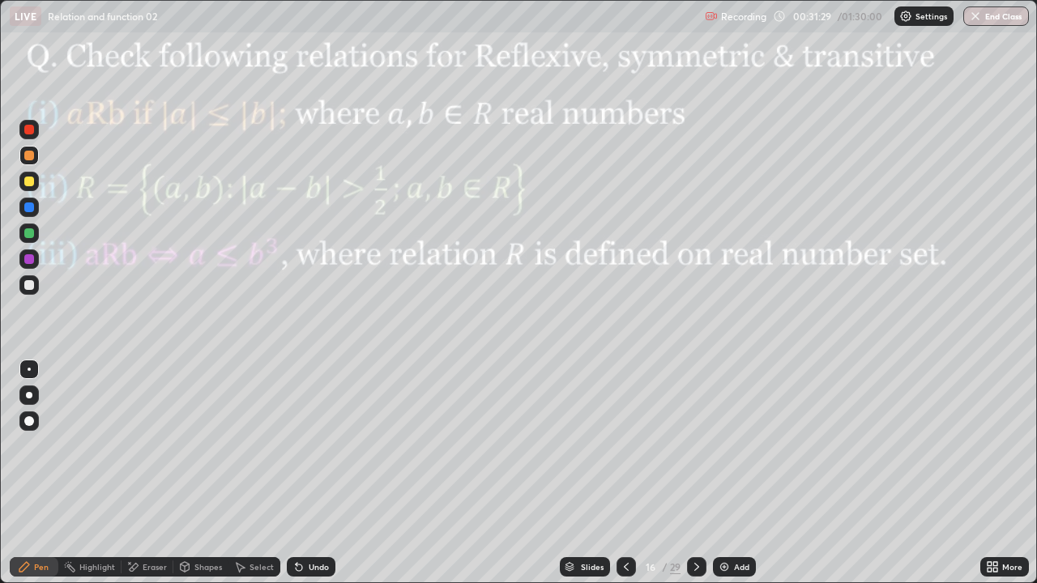
click at [312, 480] on div "Undo" at bounding box center [319, 567] width 20 height 8
click at [31, 232] on div at bounding box center [29, 233] width 10 height 10
click at [32, 156] on div at bounding box center [29, 156] width 10 height 10
click at [695, 480] on icon at bounding box center [696, 567] width 13 height 13
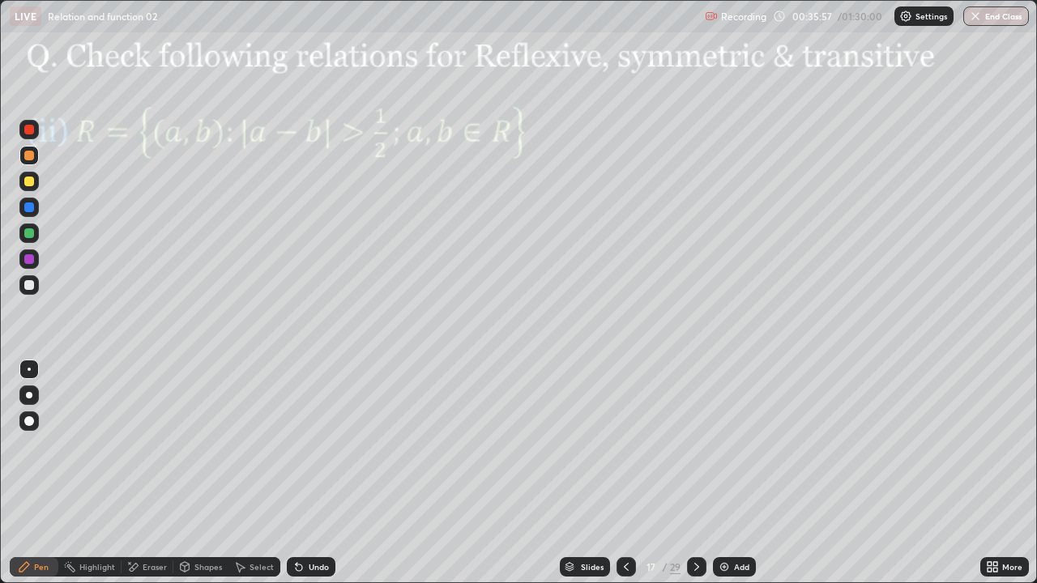
click at [695, 480] on icon at bounding box center [696, 567] width 13 height 13
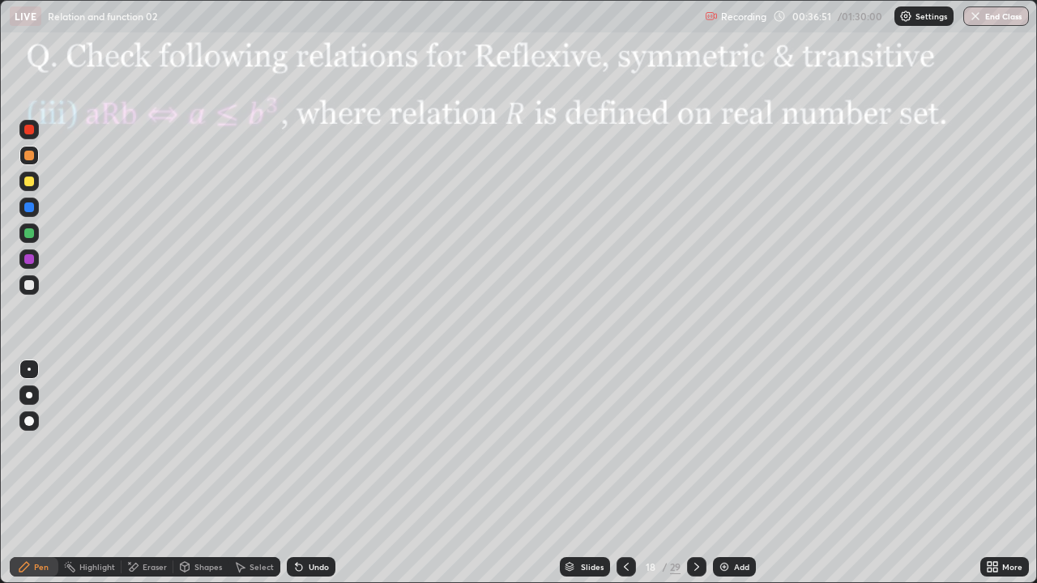
click at [35, 238] on div at bounding box center [28, 233] width 19 height 19
click at [27, 159] on div at bounding box center [29, 156] width 10 height 10
click at [32, 157] on div at bounding box center [29, 156] width 10 height 10
click at [30, 233] on div at bounding box center [29, 233] width 10 height 10
click at [31, 157] on div at bounding box center [29, 156] width 10 height 10
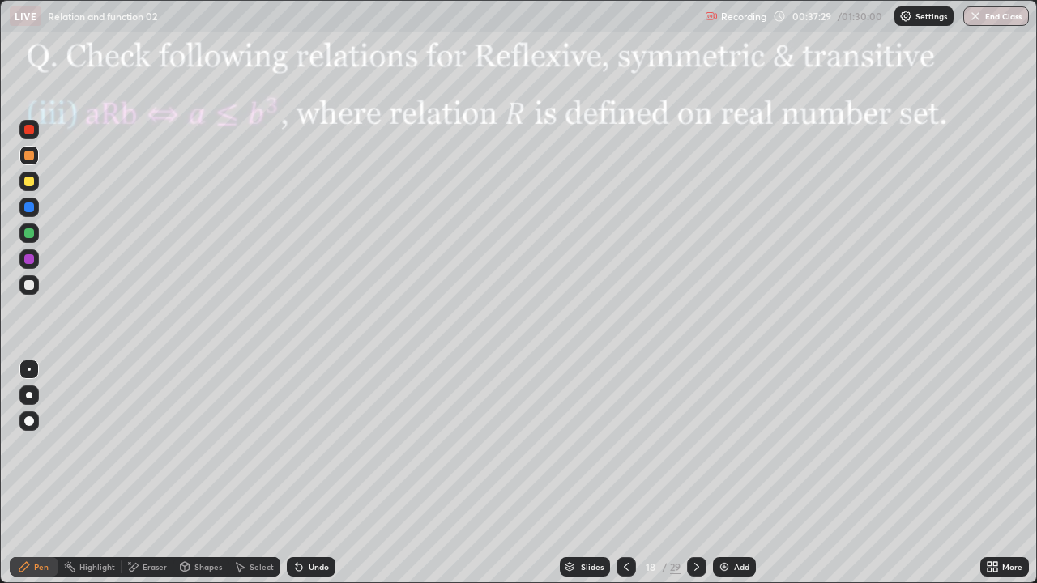
click at [30, 158] on div at bounding box center [29, 156] width 10 height 10
click at [157, 480] on div "Eraser" at bounding box center [155, 567] width 24 height 8
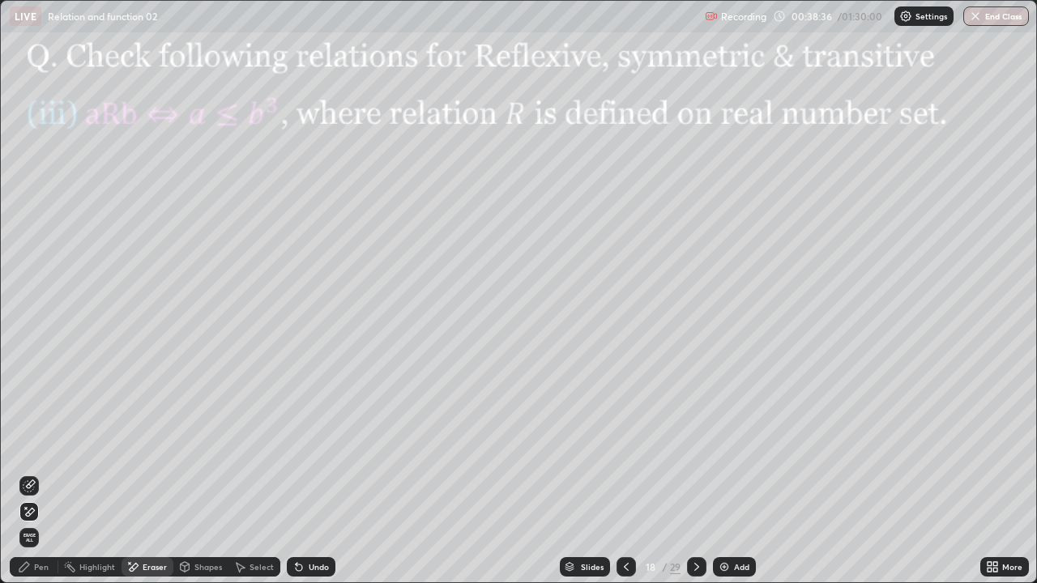
click at [44, 480] on div "Pen" at bounding box center [41, 567] width 15 height 8
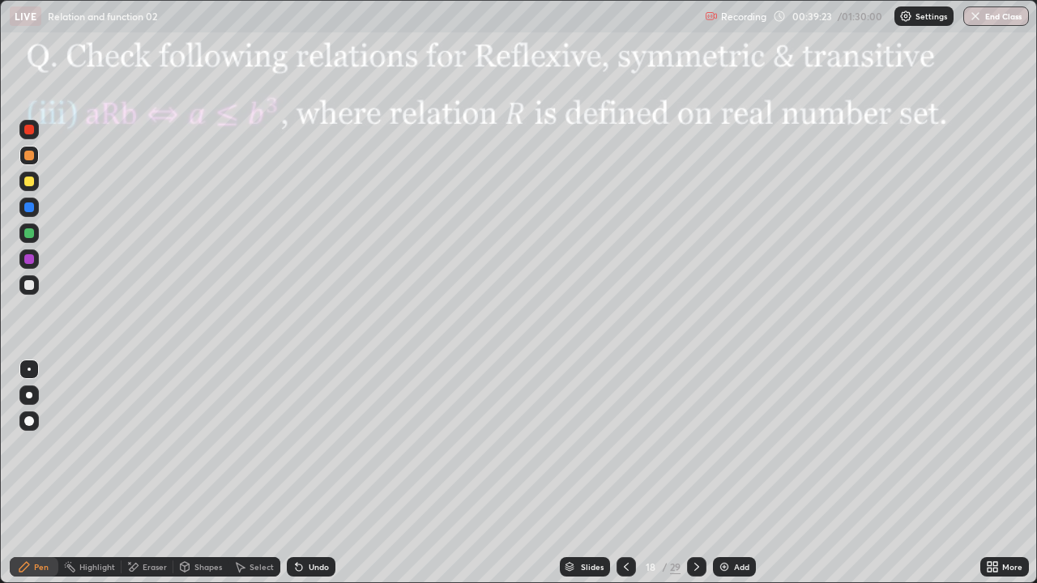
click at [153, 480] on div "Eraser" at bounding box center [155, 567] width 24 height 8
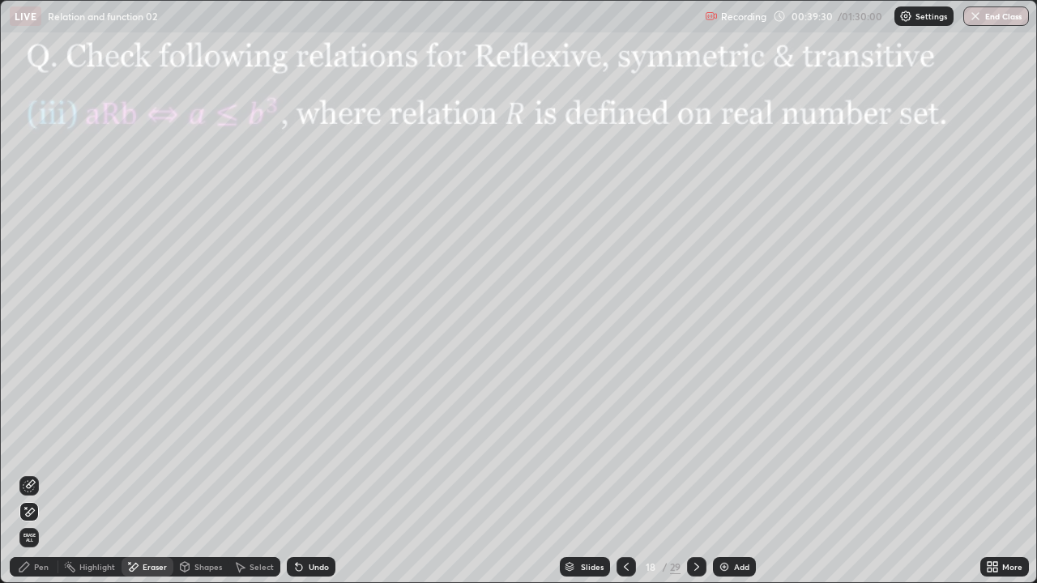
click at [51, 480] on div "Pen" at bounding box center [34, 566] width 49 height 19
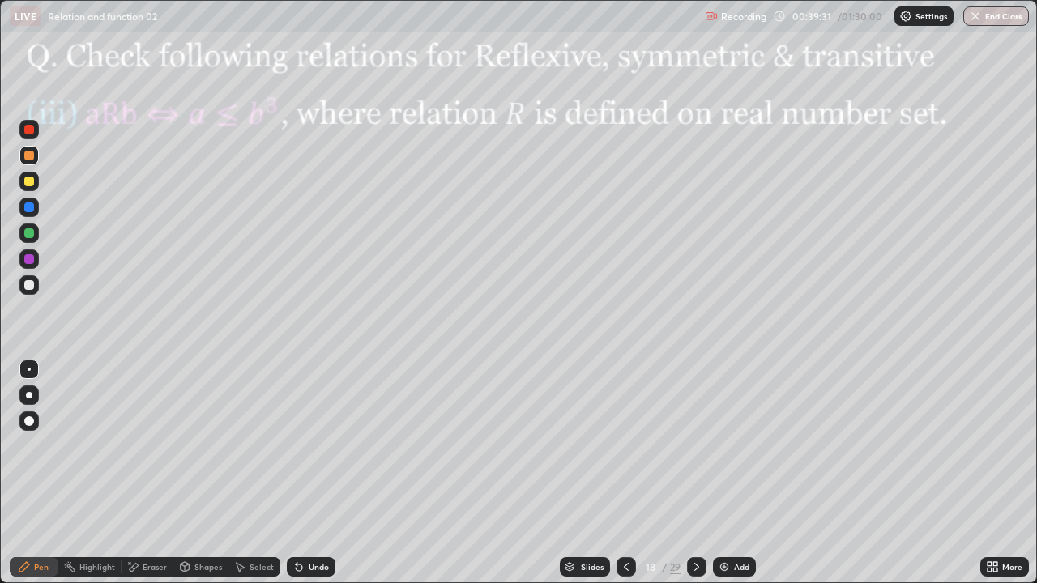
click at [35, 207] on div at bounding box center [28, 207] width 19 height 19
click at [695, 480] on icon at bounding box center [696, 567] width 13 height 13
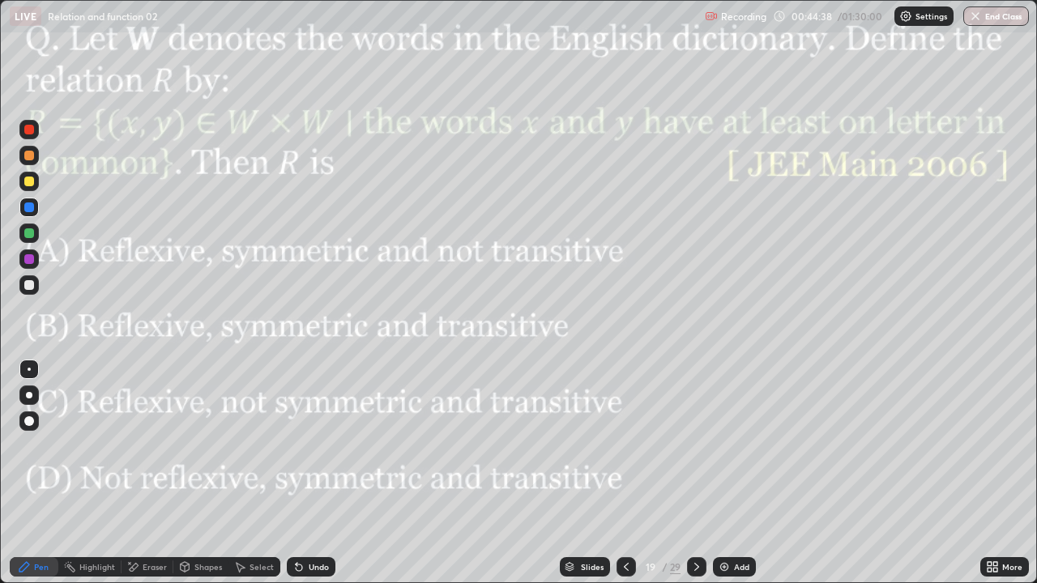
click at [30, 259] on div at bounding box center [29, 259] width 10 height 10
click at [311, 480] on div "Undo" at bounding box center [319, 567] width 20 height 8
click at [30, 236] on div at bounding box center [29, 233] width 10 height 10
click at [703, 480] on div at bounding box center [696, 566] width 19 height 19
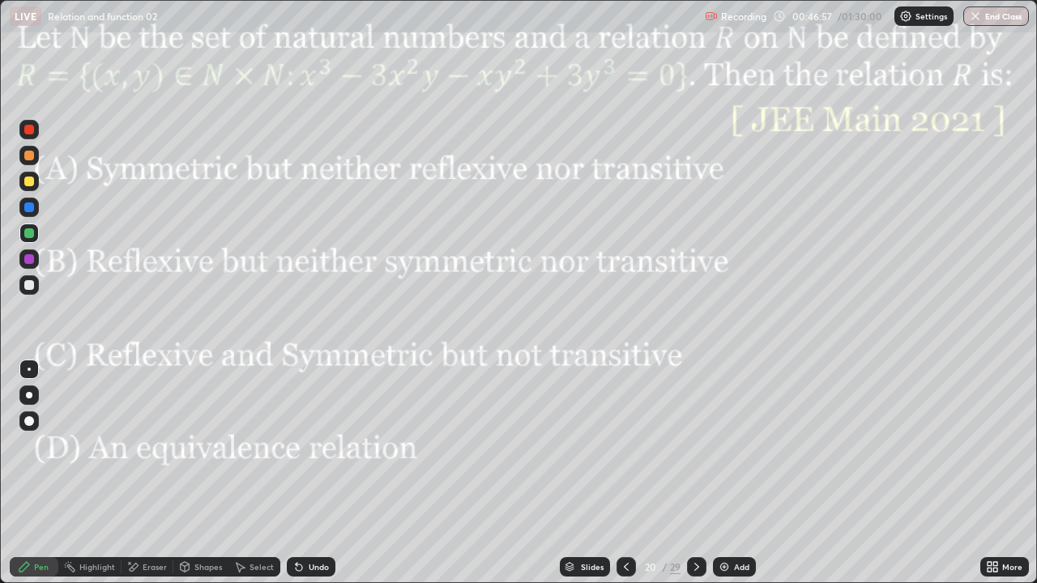
click at [697, 480] on icon at bounding box center [696, 567] width 13 height 13
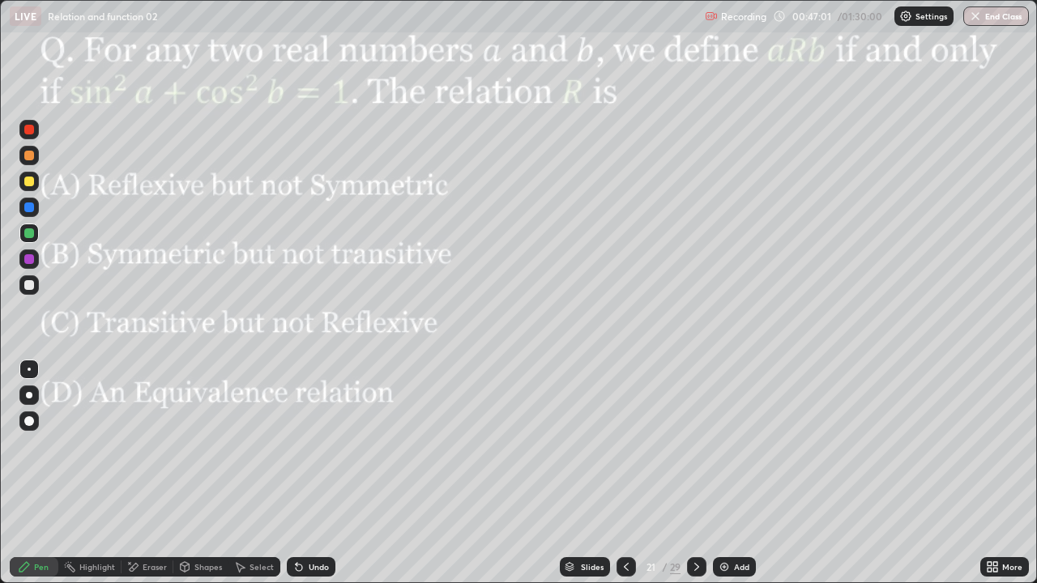
click at [703, 480] on div at bounding box center [696, 566] width 19 height 19
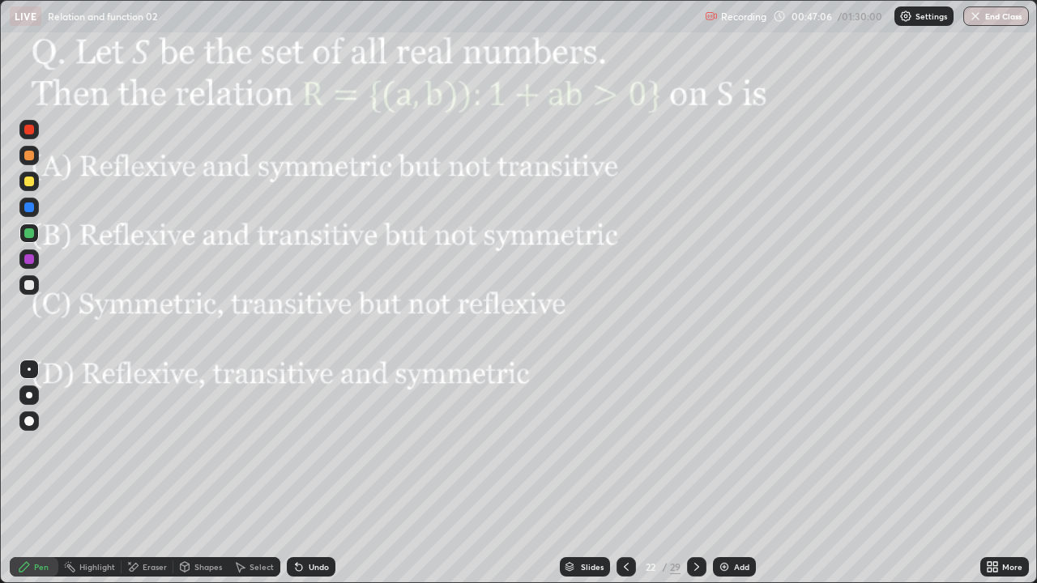
click at [698, 480] on icon at bounding box center [696, 567] width 13 height 13
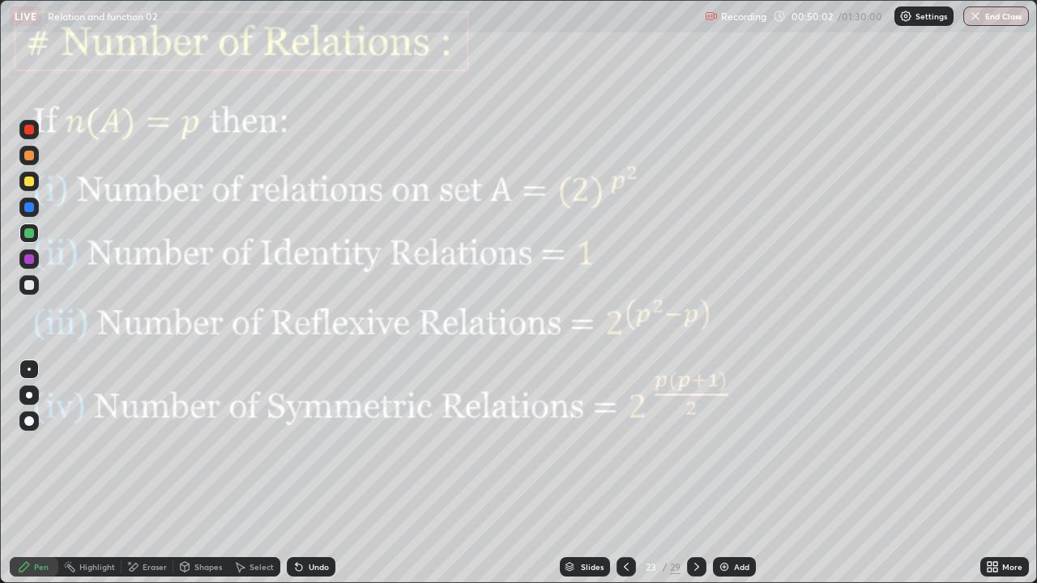
click at [702, 480] on div at bounding box center [696, 566] width 19 height 19
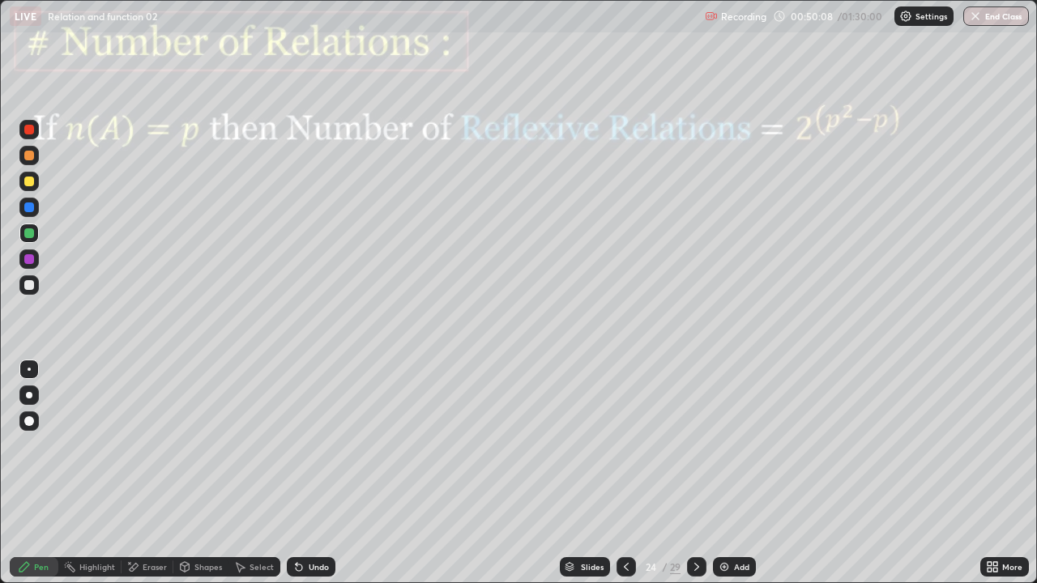
click at [28, 260] on div at bounding box center [29, 259] width 10 height 10
click at [32, 236] on div at bounding box center [29, 233] width 10 height 10
click at [27, 207] on div at bounding box center [29, 208] width 10 height 10
click at [314, 480] on div "Undo" at bounding box center [319, 567] width 20 height 8
click at [32, 234] on div at bounding box center [29, 233] width 10 height 10
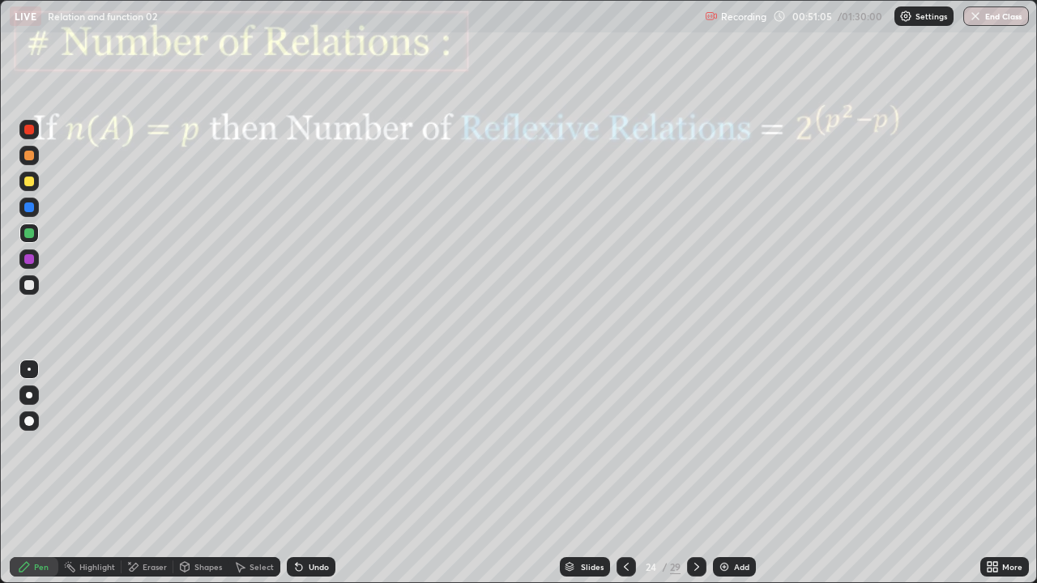
click at [29, 130] on div at bounding box center [29, 130] width 10 height 10
click at [28, 158] on div at bounding box center [29, 156] width 10 height 10
click at [201, 480] on div "Shapes" at bounding box center [208, 567] width 28 height 8
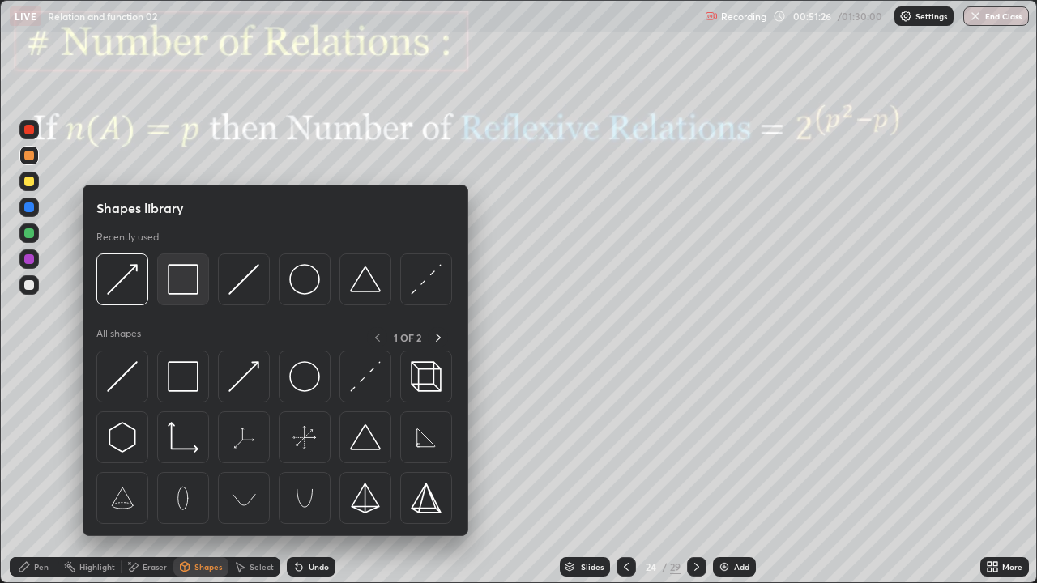
click at [173, 286] on img at bounding box center [183, 279] width 31 height 31
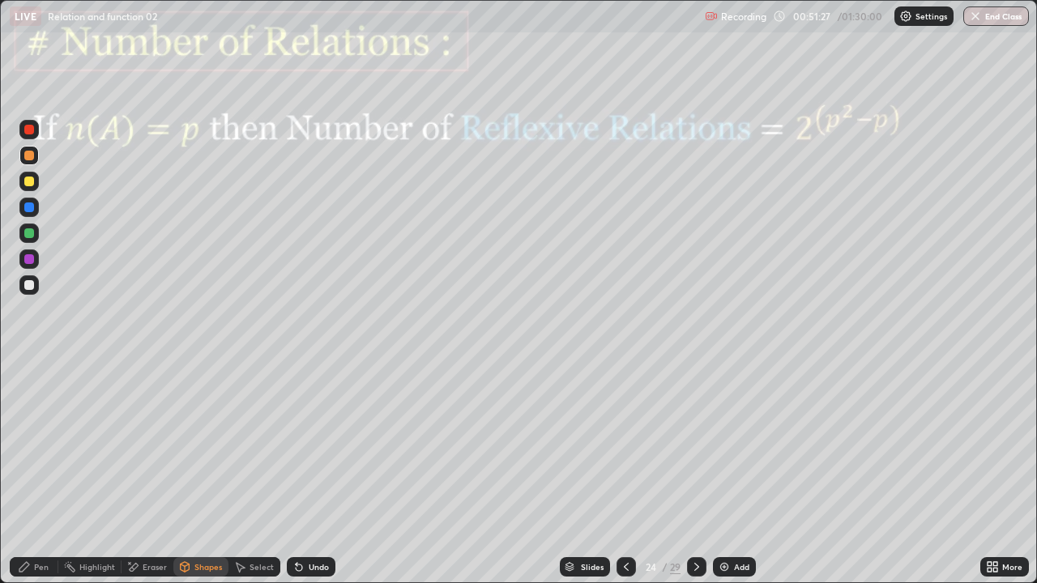
click at [32, 182] on div at bounding box center [29, 182] width 10 height 10
click at [31, 259] on div at bounding box center [29, 259] width 10 height 10
click at [310, 480] on div "Undo" at bounding box center [319, 567] width 20 height 8
click at [37, 480] on div "Pen" at bounding box center [41, 567] width 15 height 8
click at [312, 480] on div "Undo" at bounding box center [311, 566] width 49 height 19
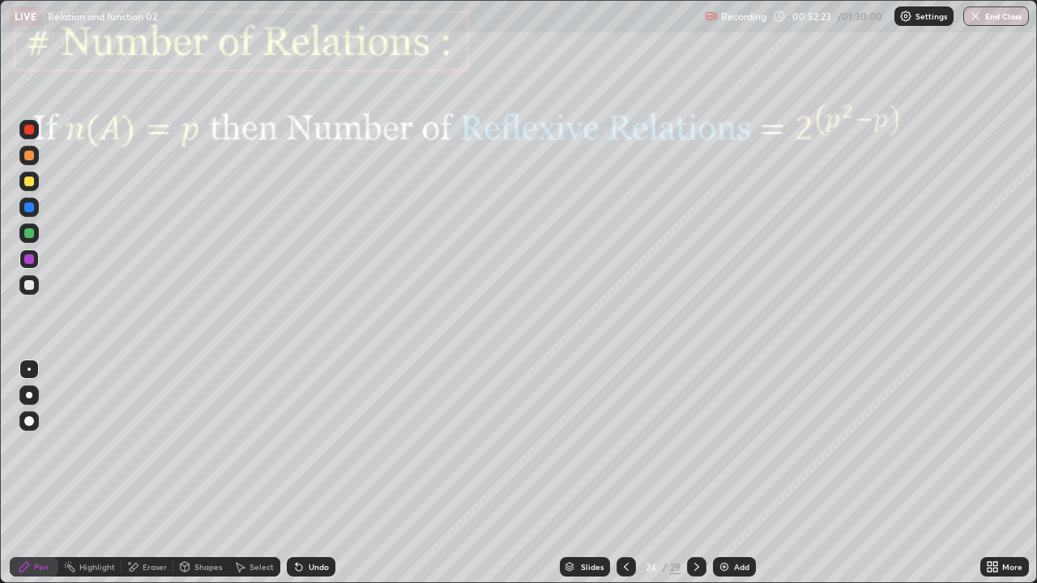
click at [155, 480] on div "Eraser" at bounding box center [155, 567] width 24 height 8
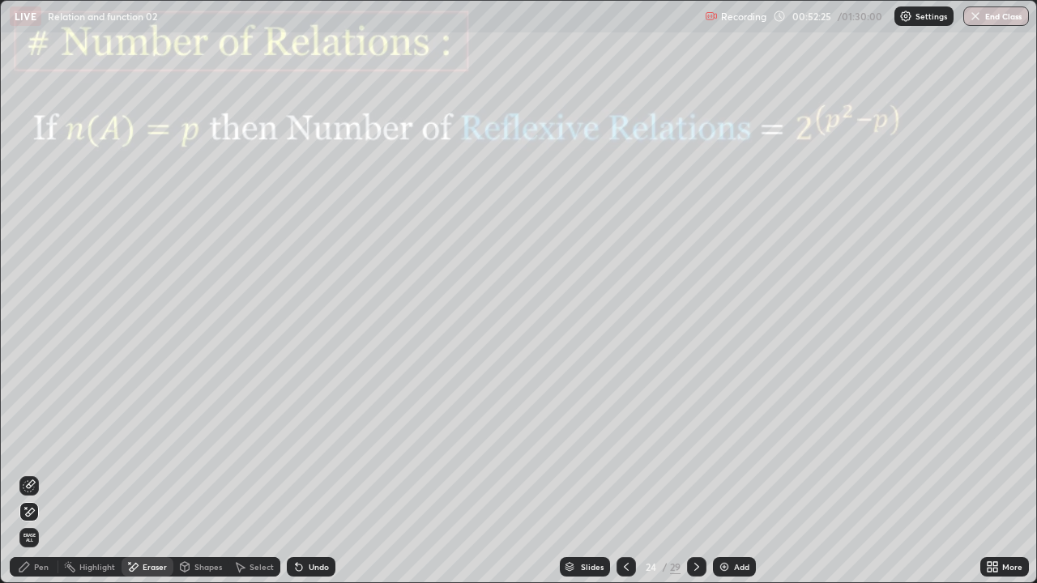
click at [39, 480] on div "Pen" at bounding box center [34, 566] width 49 height 19
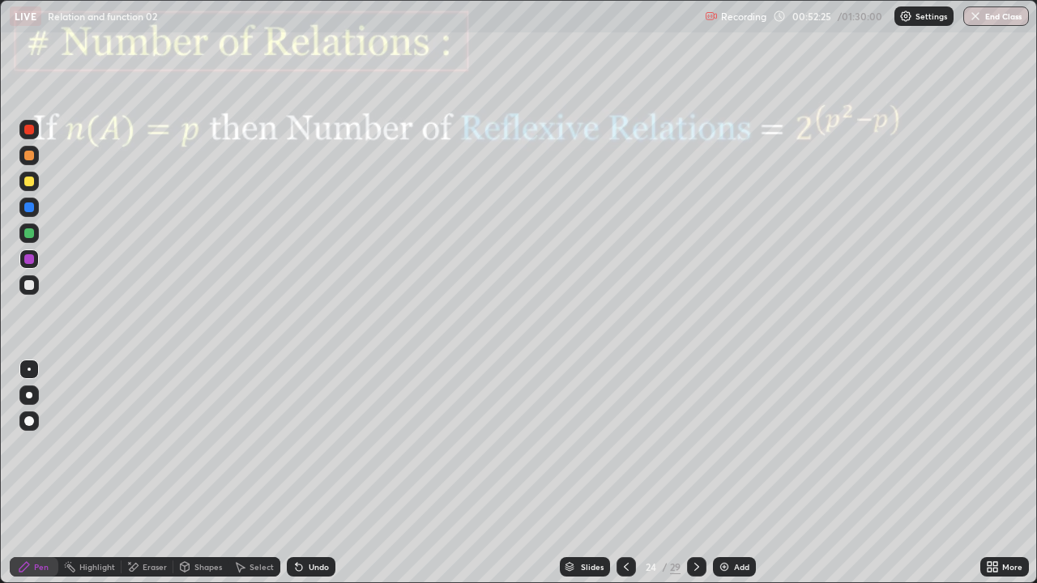
click at [19, 263] on div at bounding box center [28, 259] width 19 height 19
click at [158, 480] on div "Eraser" at bounding box center [155, 567] width 24 height 8
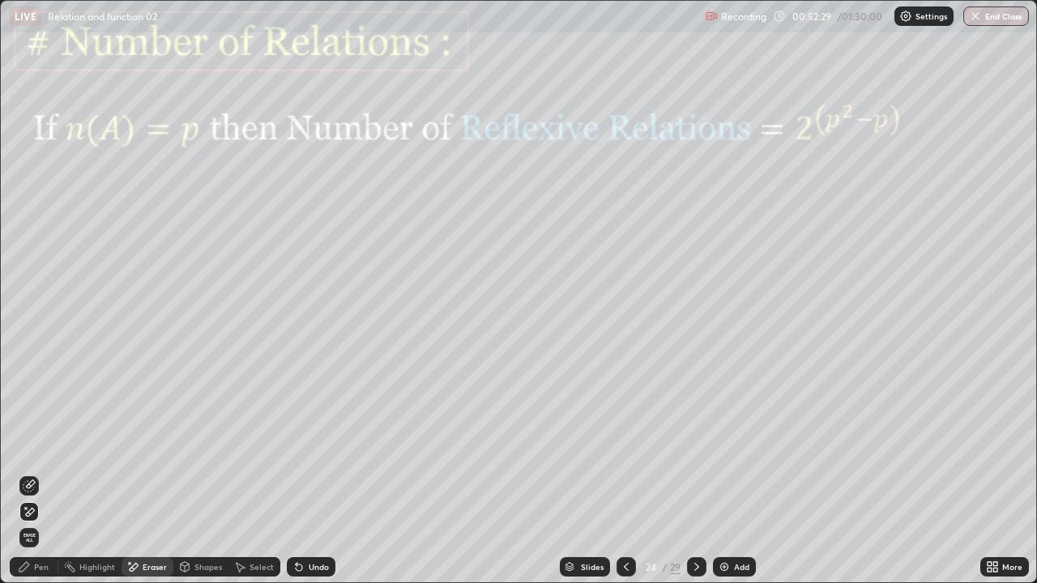
click at [35, 480] on div "Pen" at bounding box center [41, 567] width 15 height 8
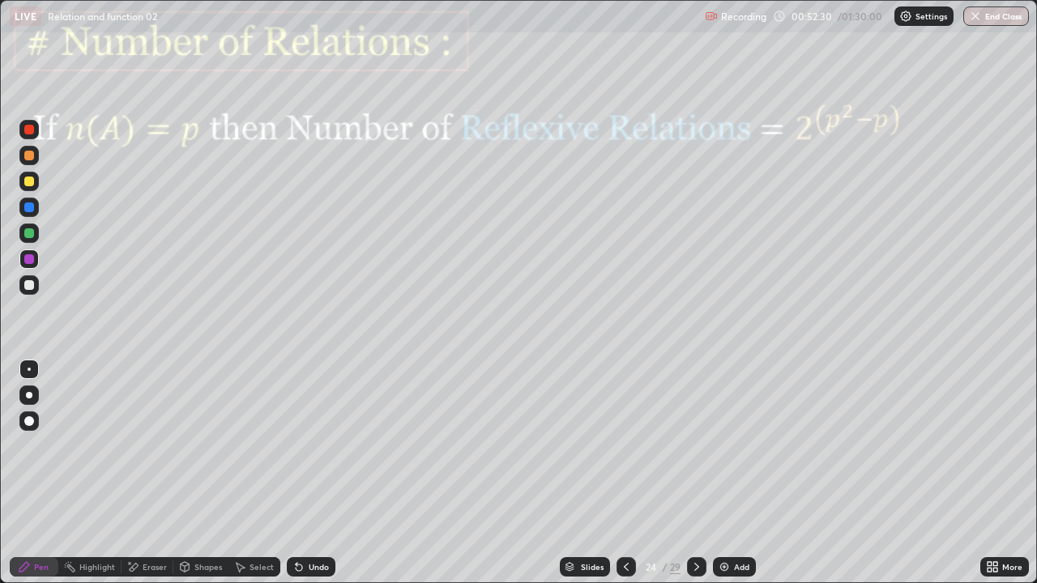
click at [28, 136] on div at bounding box center [28, 129] width 19 height 19
click at [32, 162] on div at bounding box center [28, 155] width 19 height 19
click at [262, 480] on div "Select" at bounding box center [262, 567] width 24 height 8
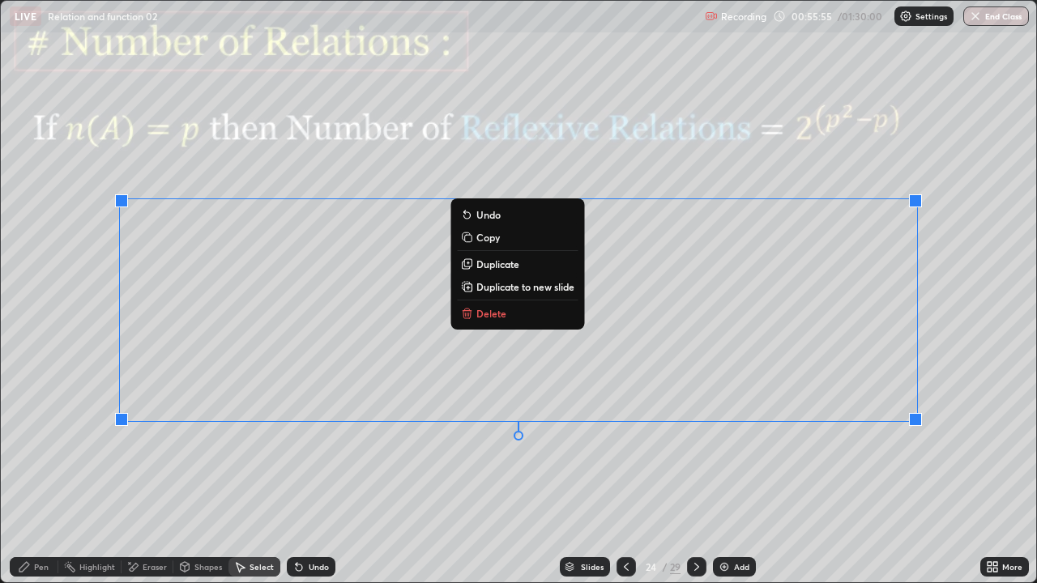
click at [494, 239] on p "Copy" at bounding box center [487, 237] width 23 height 13
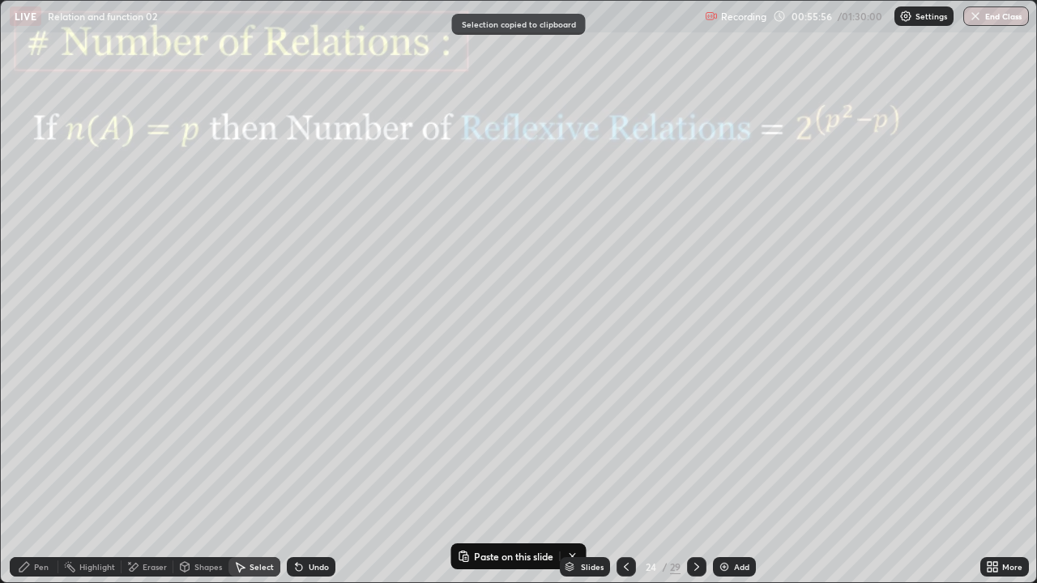
click at [696, 480] on icon at bounding box center [696, 567] width 13 height 13
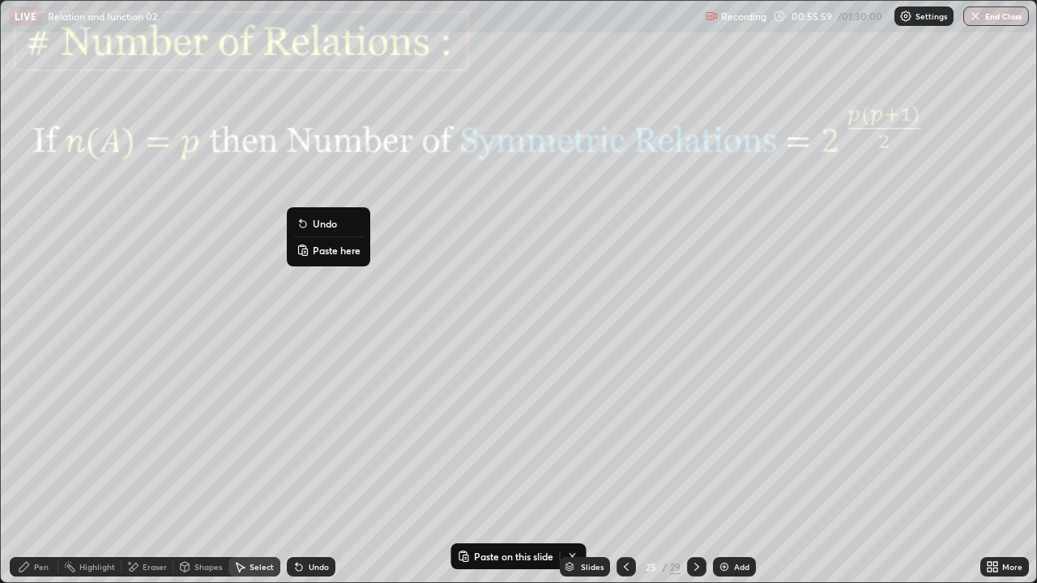
click at [339, 249] on p "Paste here" at bounding box center [337, 250] width 48 height 13
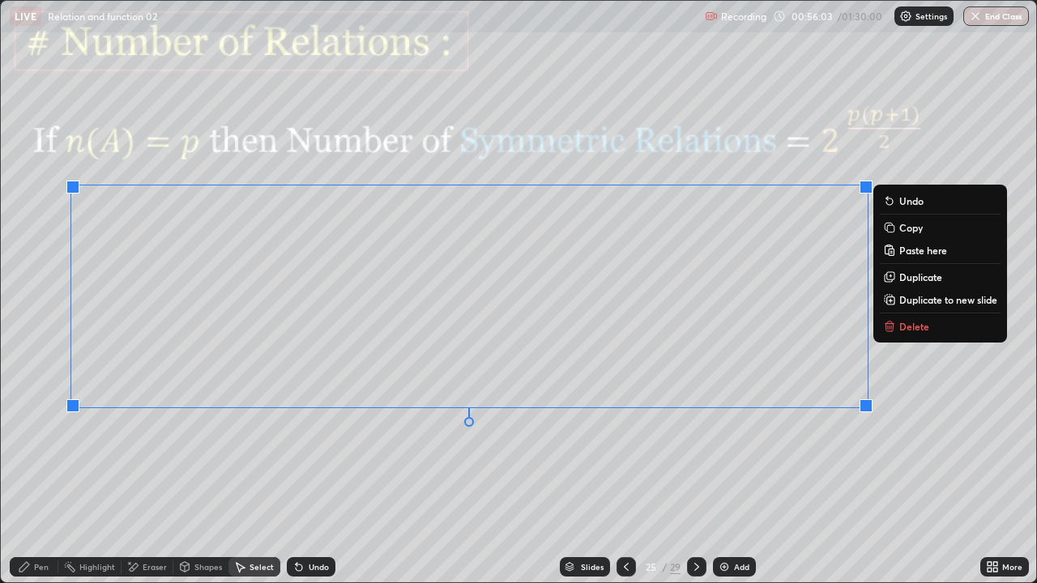
click at [395, 467] on div "0 ° Undo Copy Paste here Duplicate Duplicate to new slide Delete" at bounding box center [518, 292] width 1035 height 582
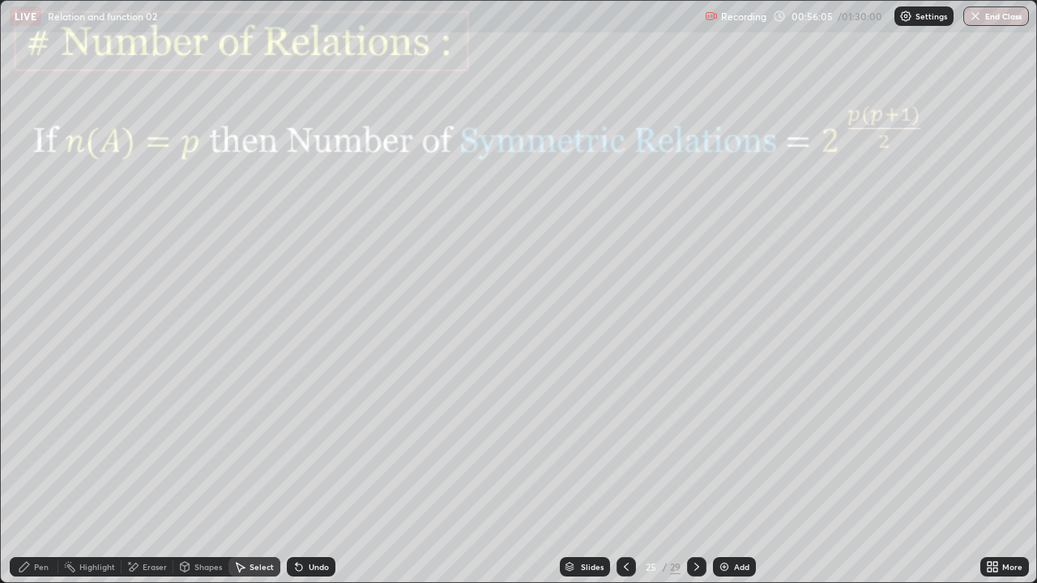
click at [151, 480] on div "Eraser" at bounding box center [155, 567] width 24 height 8
click at [35, 480] on div "Pen" at bounding box center [41, 567] width 15 height 8
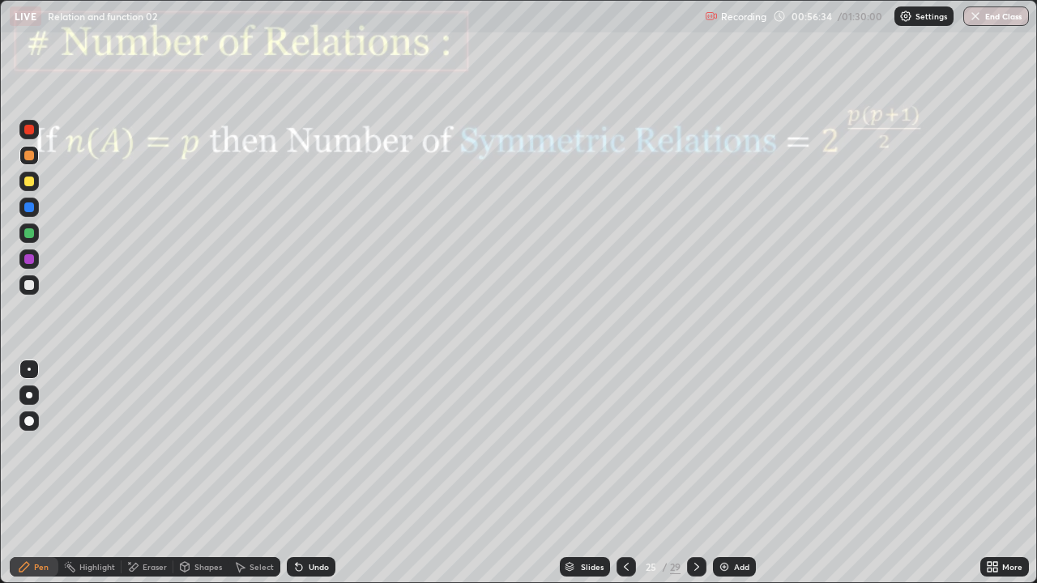
click at [28, 231] on div at bounding box center [29, 233] width 10 height 10
click at [47, 480] on div "Pen" at bounding box center [41, 567] width 15 height 8
click at [30, 262] on div at bounding box center [29, 259] width 10 height 10
click at [32, 182] on div at bounding box center [29, 182] width 10 height 10
click at [202, 480] on div "Shapes" at bounding box center [200, 566] width 55 height 19
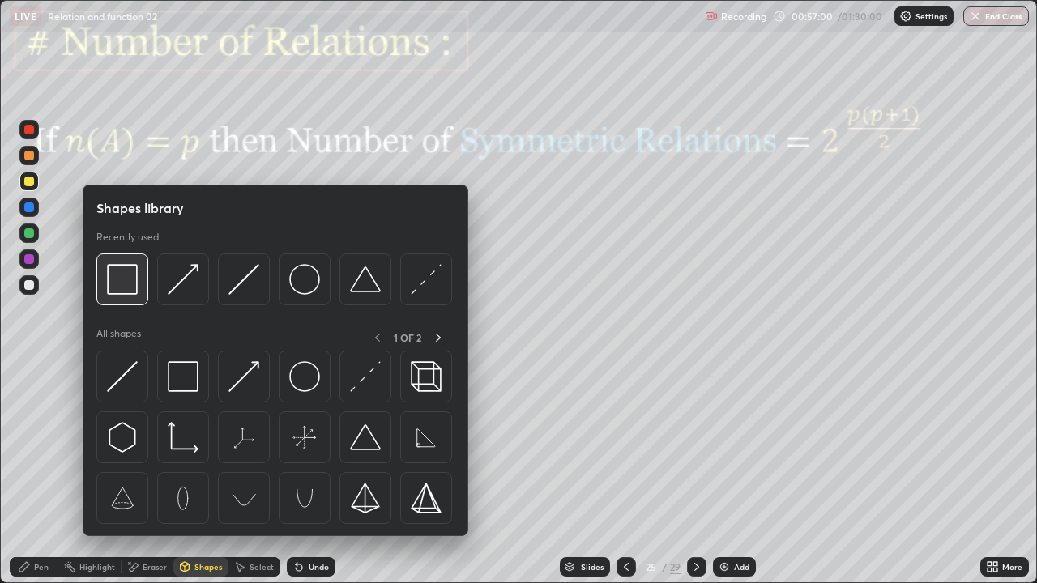
click at [126, 284] on img at bounding box center [122, 279] width 31 height 31
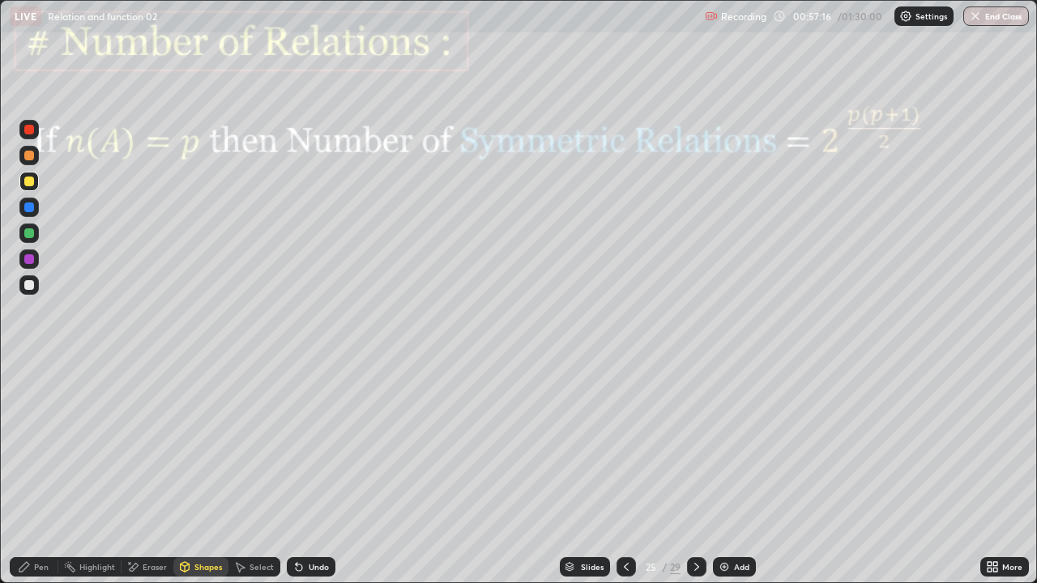
click at [38, 480] on div "Pen" at bounding box center [34, 566] width 49 height 19
click at [30, 133] on div at bounding box center [29, 130] width 10 height 10
click at [202, 480] on div "Shapes" at bounding box center [208, 567] width 28 height 8
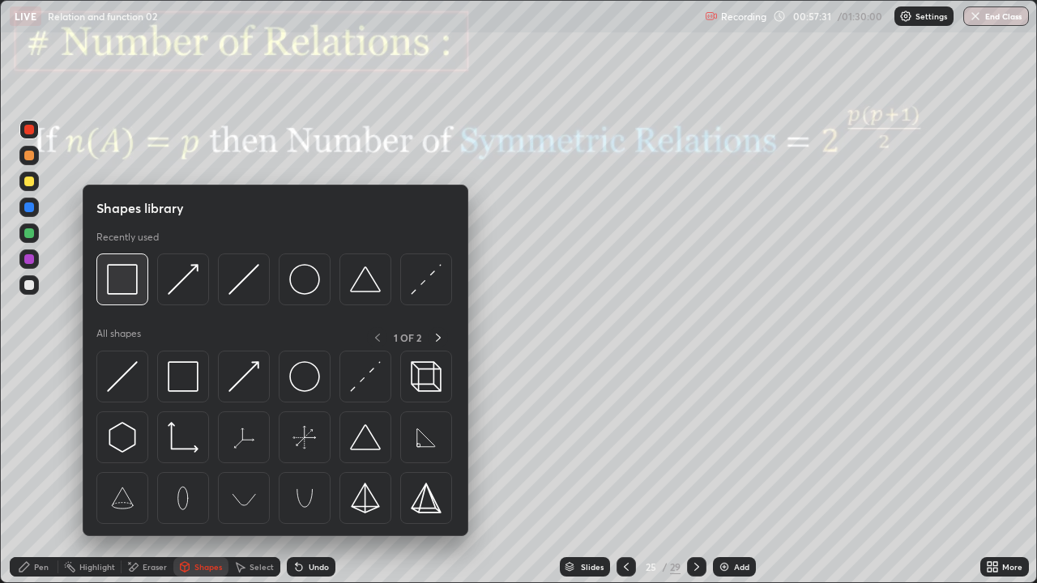
click at [136, 282] on img at bounding box center [122, 279] width 31 height 31
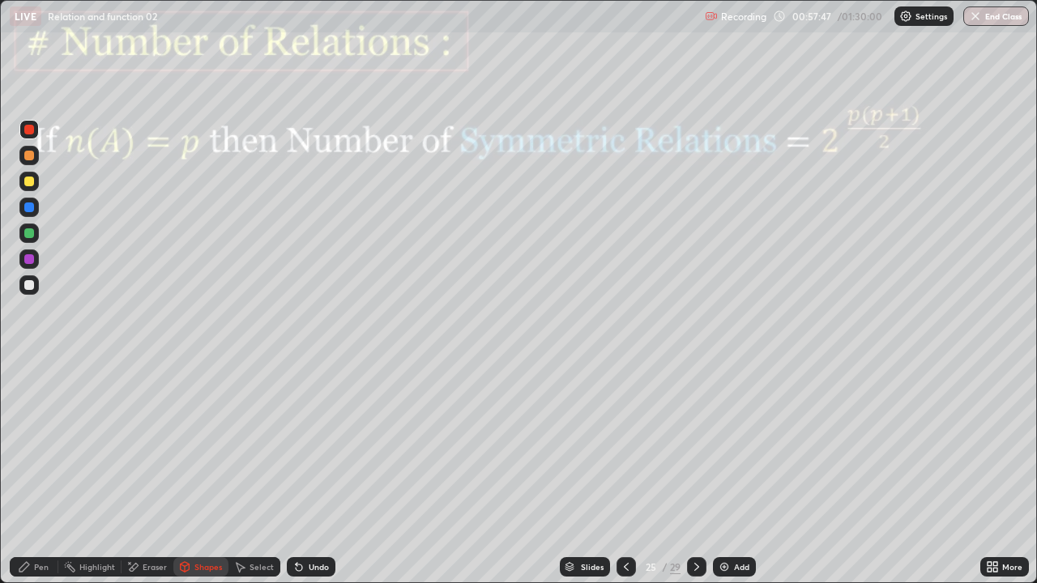
click at [31, 480] on div "Pen" at bounding box center [34, 566] width 49 height 19
click at [37, 285] on div at bounding box center [28, 284] width 19 height 19
click at [203, 480] on div "Shapes" at bounding box center [208, 567] width 28 height 8
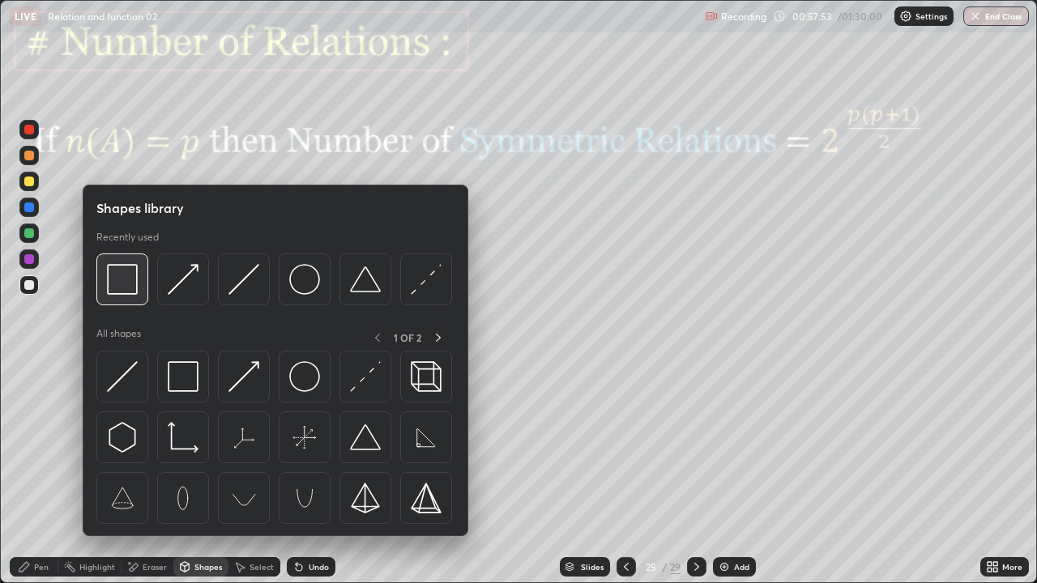
click at [130, 283] on img at bounding box center [122, 279] width 31 height 31
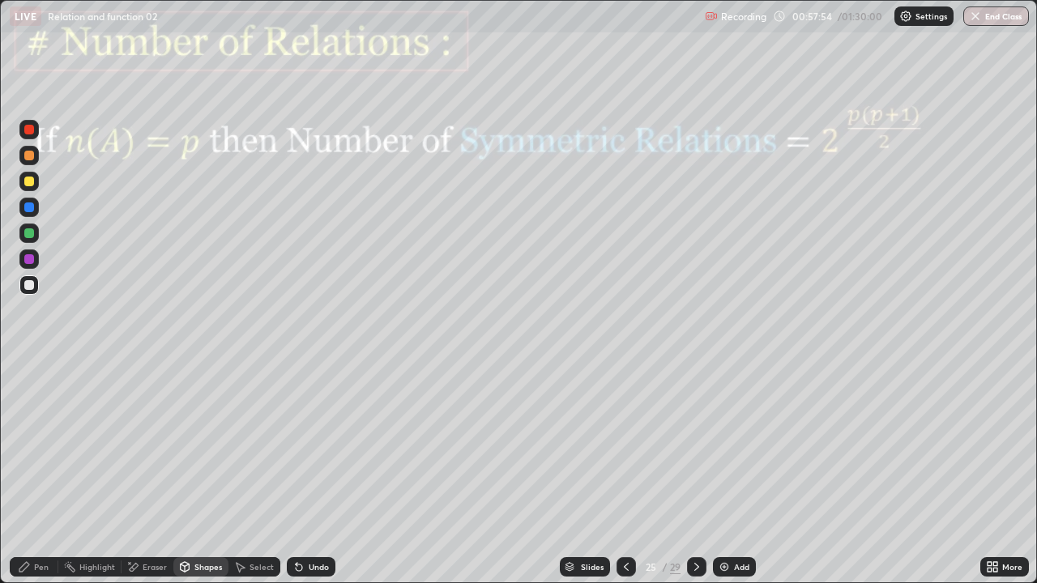
click at [29, 130] on div at bounding box center [29, 130] width 10 height 10
click at [37, 282] on div at bounding box center [28, 284] width 19 height 19
click at [318, 480] on div "Undo" at bounding box center [311, 566] width 49 height 19
click at [32, 480] on div "Pen" at bounding box center [34, 566] width 49 height 19
click at [28, 263] on div at bounding box center [29, 259] width 10 height 10
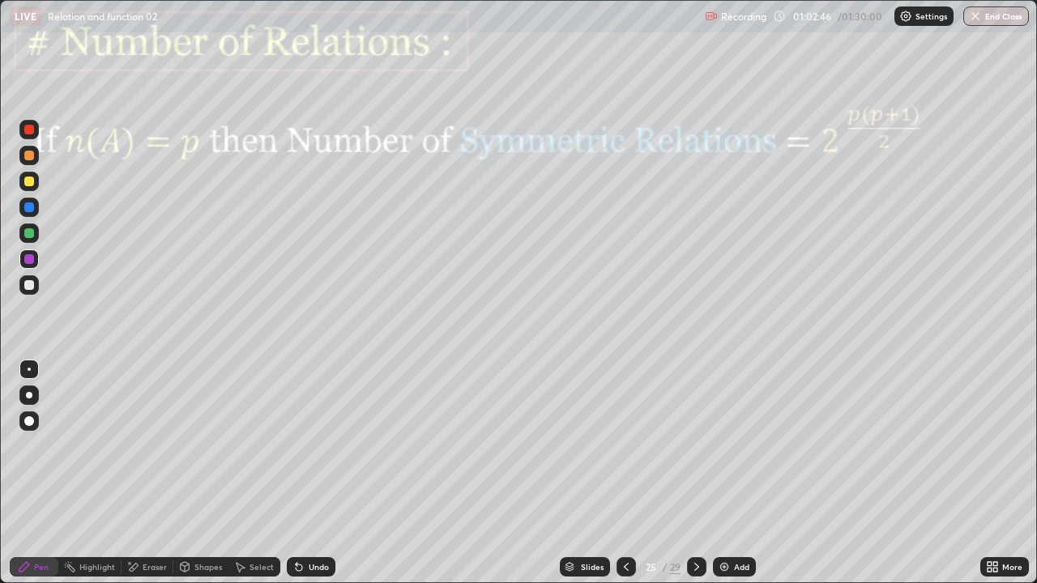
click at [701, 480] on icon at bounding box center [696, 567] width 13 height 13
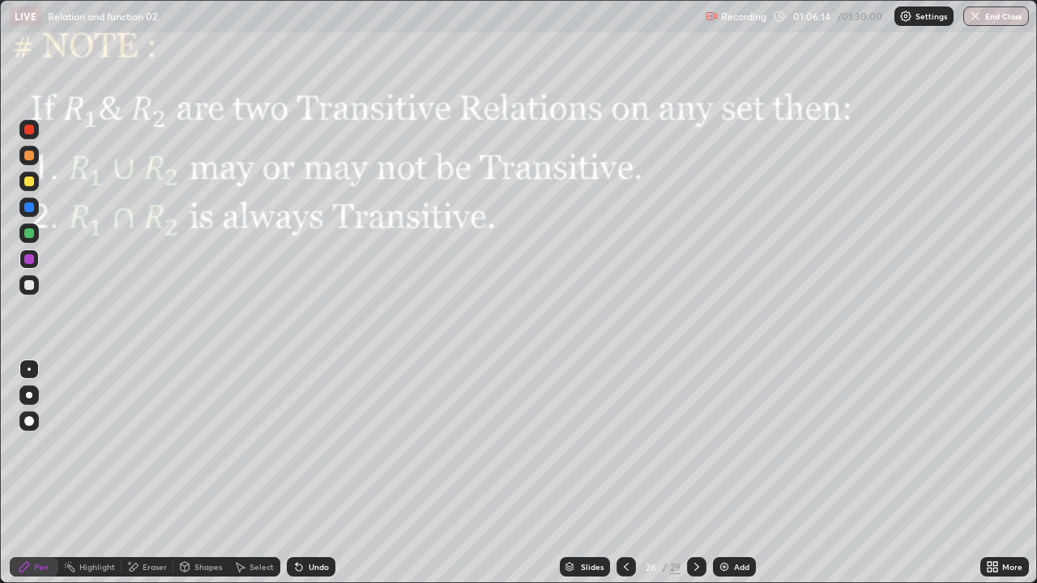
click at [31, 261] on div at bounding box center [29, 259] width 10 height 10
click at [256, 480] on div "Select" at bounding box center [262, 567] width 24 height 8
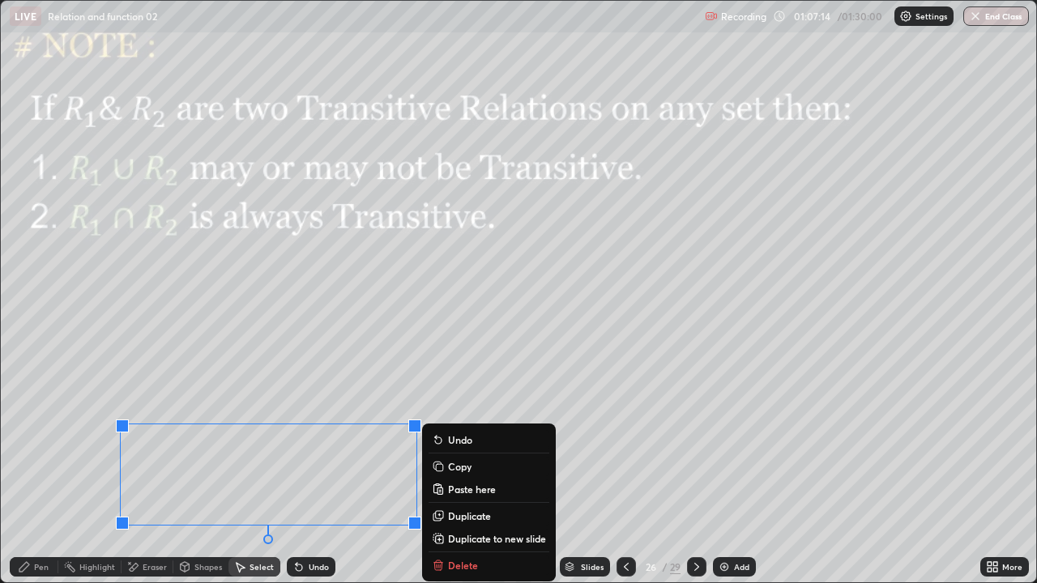
click at [455, 392] on div "0 ° Undo Copy Paste here Duplicate Duplicate to new slide Delete" at bounding box center [518, 292] width 1035 height 582
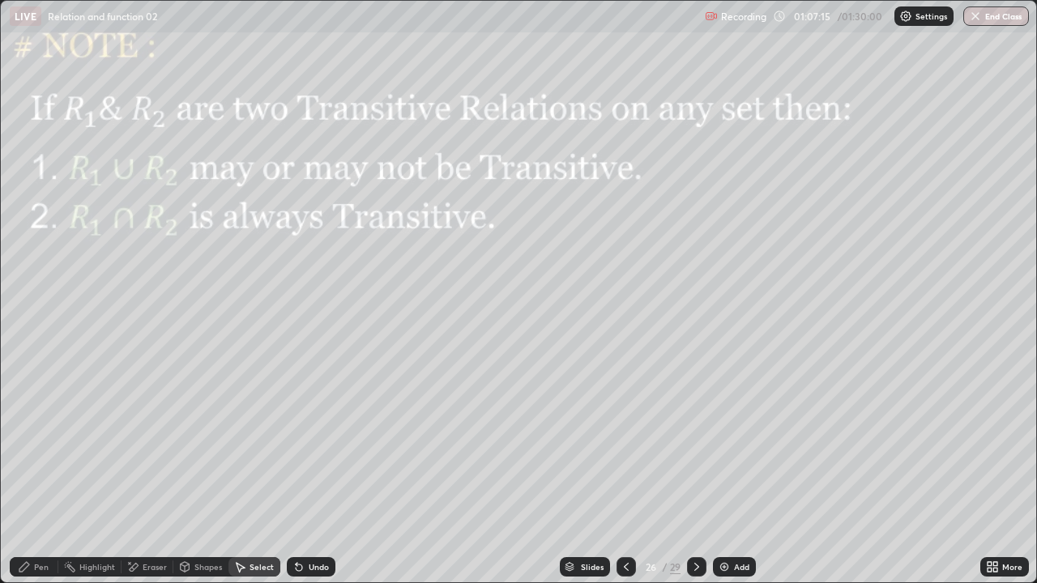
click at [45, 480] on div "Pen" at bounding box center [34, 566] width 49 height 19
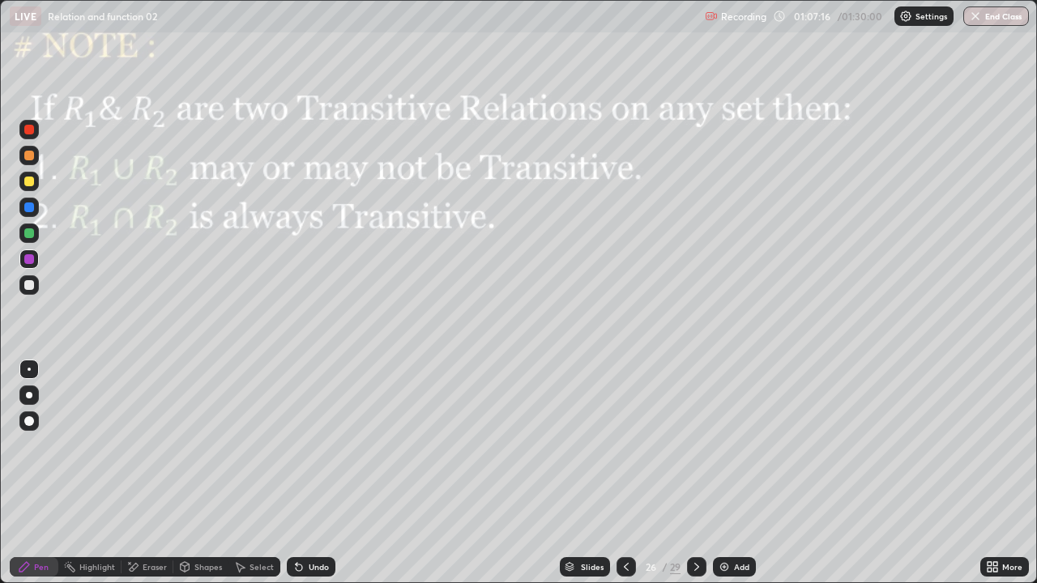
click at [35, 234] on div at bounding box center [28, 233] width 19 height 19
click at [32, 215] on div at bounding box center [28, 207] width 19 height 19
click at [315, 480] on div "Undo" at bounding box center [311, 566] width 49 height 19
click at [704, 480] on div at bounding box center [696, 566] width 19 height 19
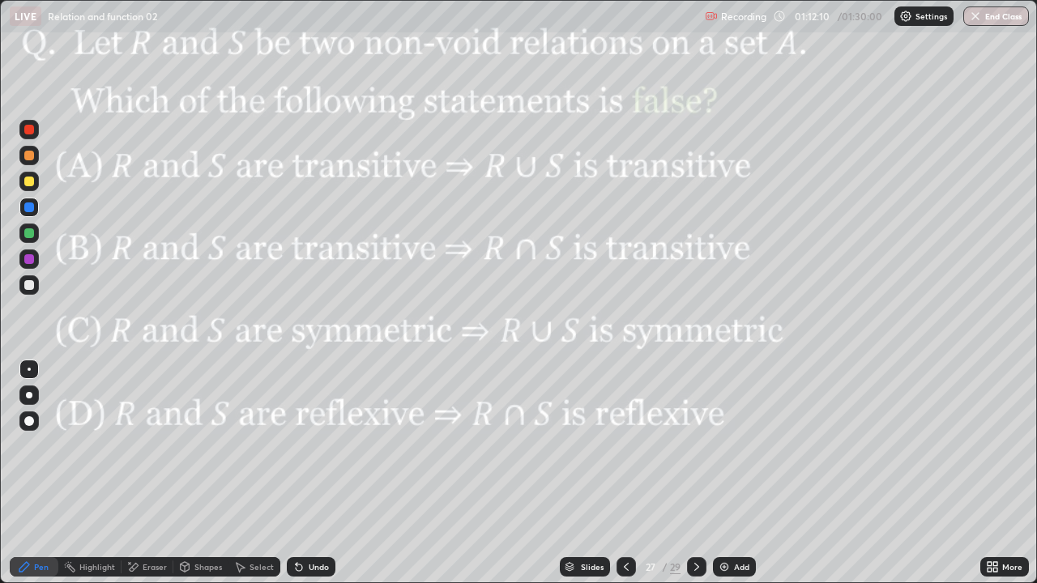
click at [151, 480] on div "Eraser" at bounding box center [155, 567] width 24 height 8
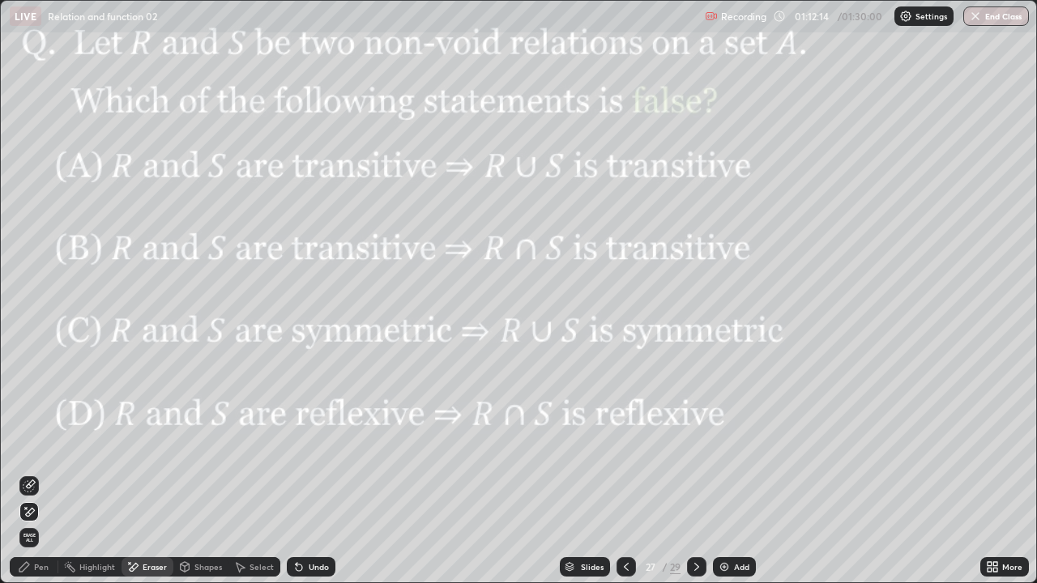
click at [41, 480] on div "Pen" at bounding box center [41, 567] width 15 height 8
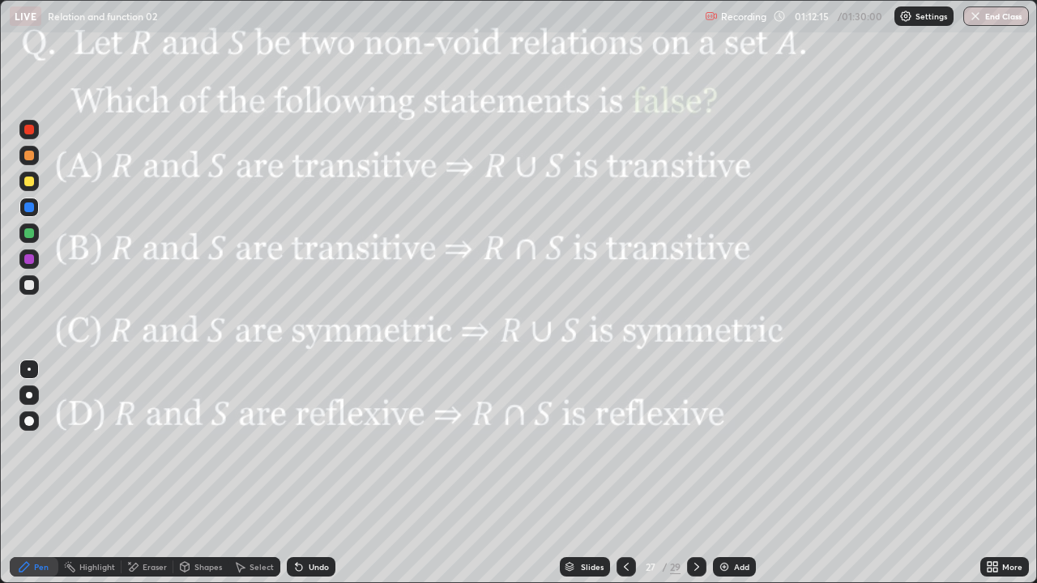
click at [36, 258] on div at bounding box center [28, 259] width 19 height 19
click at [25, 240] on div at bounding box center [28, 233] width 19 height 19
click at [695, 480] on icon at bounding box center [696, 567] width 13 height 13
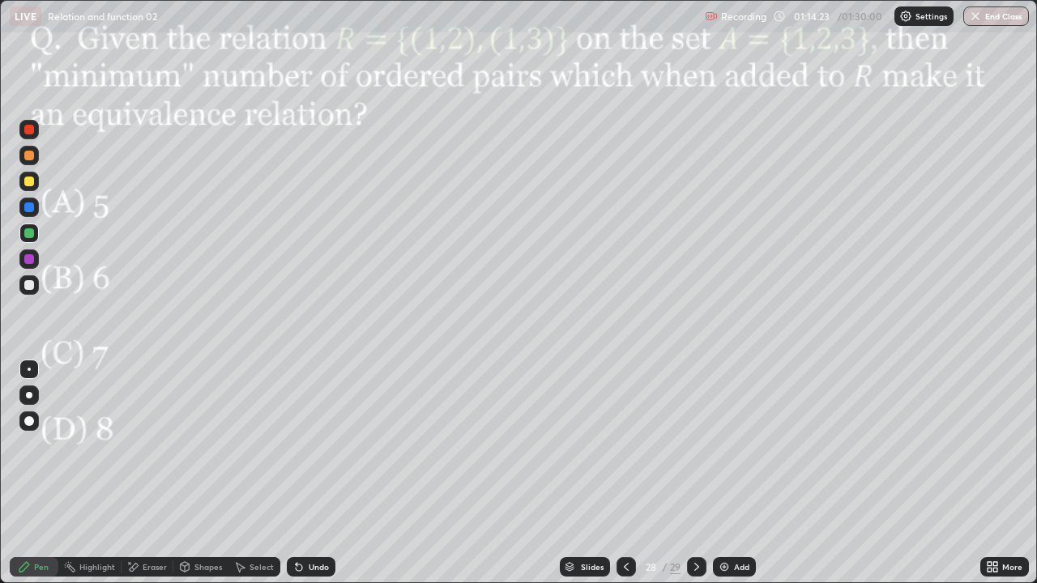
click at [30, 265] on div at bounding box center [28, 259] width 19 height 19
click at [30, 157] on div at bounding box center [29, 156] width 10 height 10
click at [30, 211] on div at bounding box center [29, 208] width 10 height 10
click at [32, 131] on div at bounding box center [29, 130] width 10 height 10
click at [28, 263] on div at bounding box center [29, 259] width 10 height 10
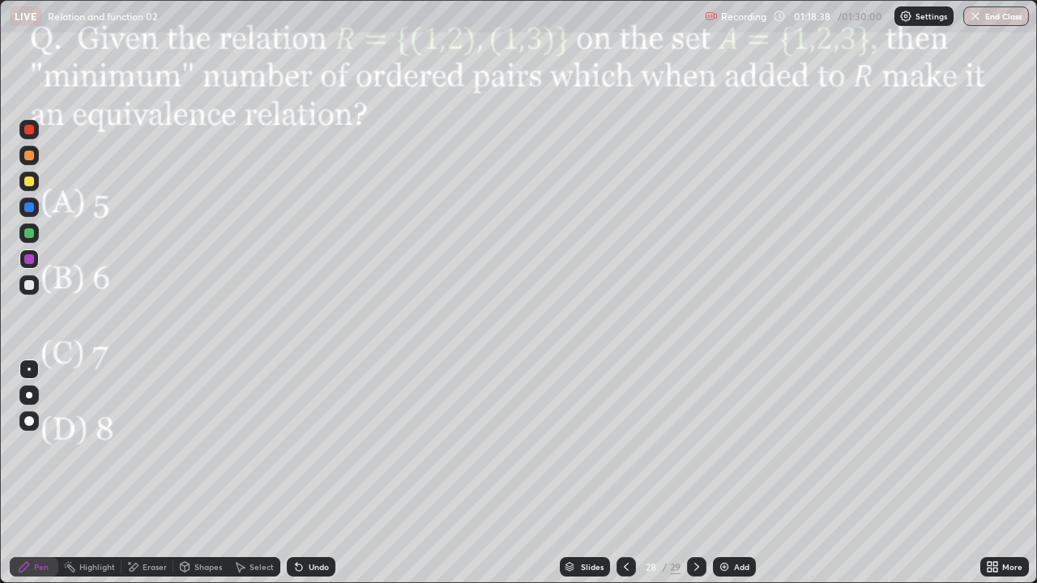
click at [738, 480] on div "Add" at bounding box center [734, 566] width 43 height 19
click at [36, 232] on div at bounding box center [28, 233] width 19 height 19
click at [32, 155] on div at bounding box center [29, 156] width 10 height 10
click at [32, 283] on div at bounding box center [29, 285] width 10 height 10
click at [38, 152] on div at bounding box center [28, 155] width 19 height 19
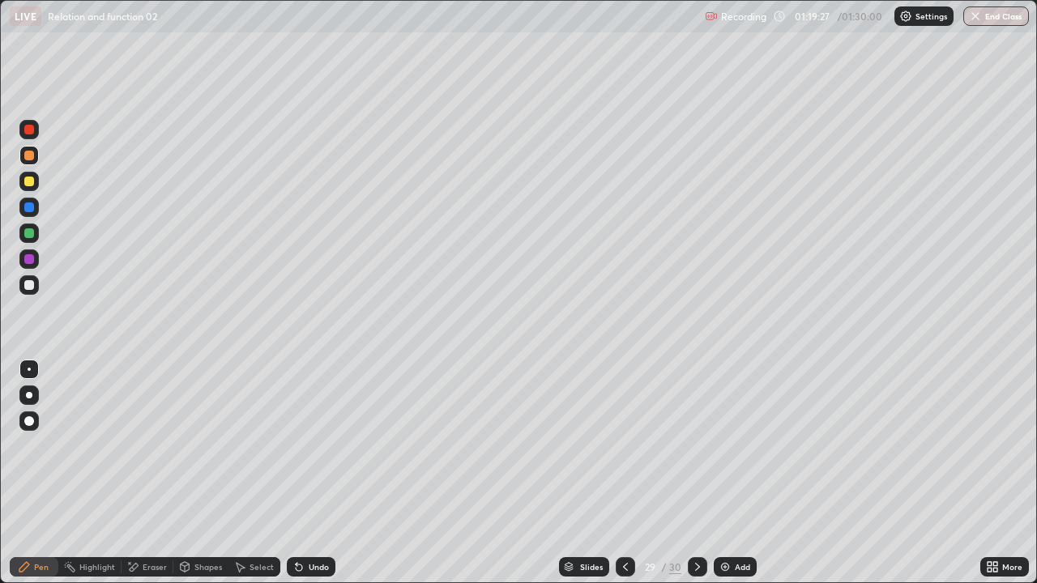
click at [32, 257] on div at bounding box center [29, 259] width 10 height 10
click at [29, 233] on div at bounding box center [29, 233] width 10 height 10
click at [28, 158] on div at bounding box center [29, 156] width 10 height 10
click at [304, 480] on div "Undo" at bounding box center [311, 566] width 49 height 19
click at [303, 480] on icon at bounding box center [298, 567] width 13 height 13
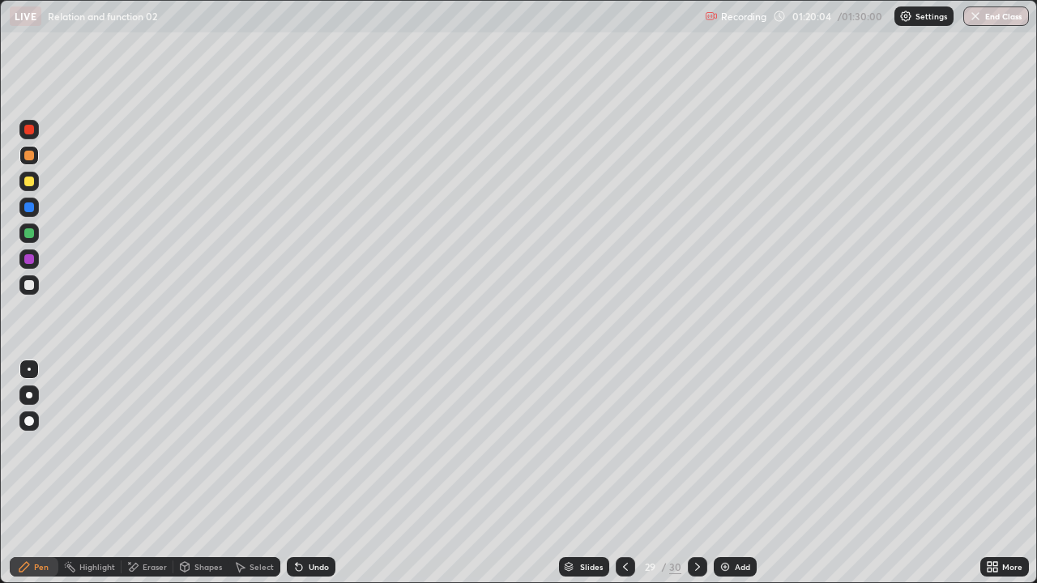
click at [301, 480] on icon at bounding box center [298, 567] width 13 height 13
click at [36, 234] on div at bounding box center [28, 233] width 19 height 19
click at [310, 480] on div "Undo" at bounding box center [319, 567] width 20 height 8
click at [309, 480] on div "Undo" at bounding box center [319, 567] width 20 height 8
click at [29, 182] on div at bounding box center [29, 182] width 10 height 10
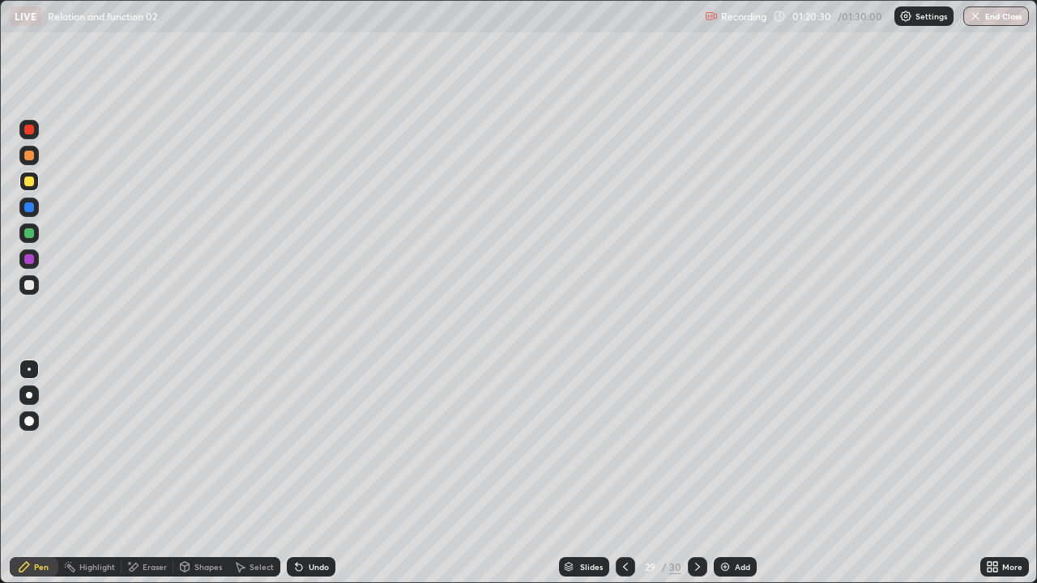
click at [30, 130] on div at bounding box center [29, 130] width 10 height 10
click at [30, 421] on div at bounding box center [29, 421] width 10 height 10
click at [321, 480] on div "Undo" at bounding box center [311, 566] width 49 height 19
click at [322, 480] on div "Undo" at bounding box center [311, 566] width 49 height 19
click at [39, 480] on div "Pen" at bounding box center [34, 566] width 49 height 19
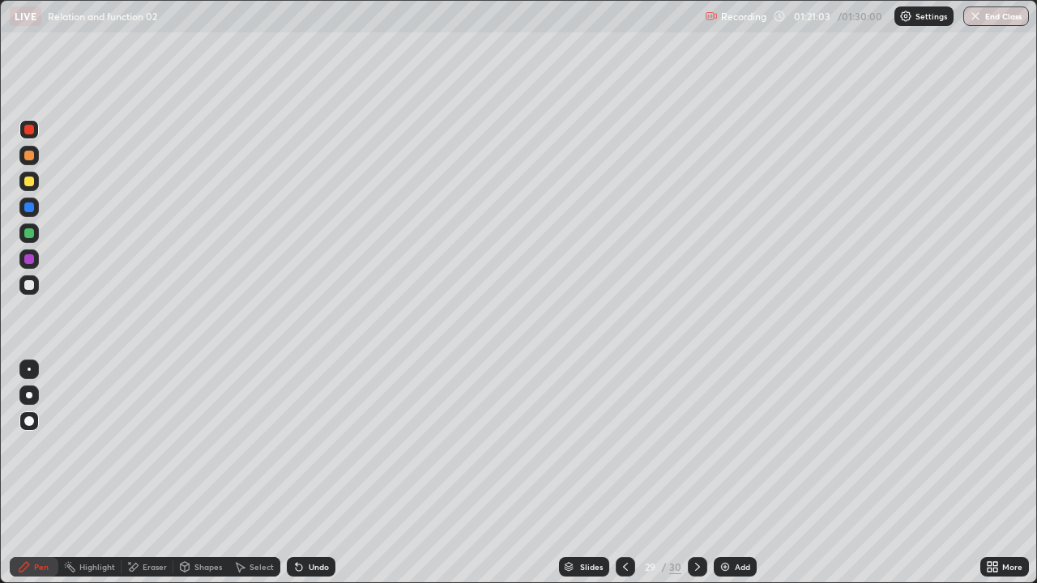
click at [30, 285] on div at bounding box center [29, 285] width 10 height 10
click at [45, 480] on div "Pen" at bounding box center [41, 567] width 15 height 8
click at [29, 369] on div at bounding box center [29, 369] width 3 height 3
click at [696, 480] on icon at bounding box center [697, 567] width 13 height 13
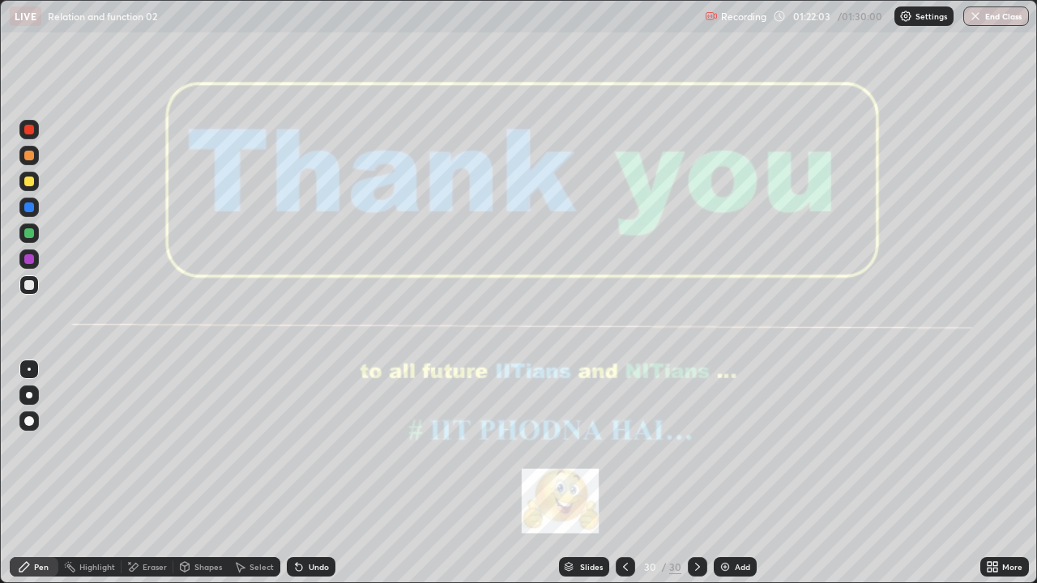
click at [624, 480] on icon at bounding box center [625, 567] width 13 height 13
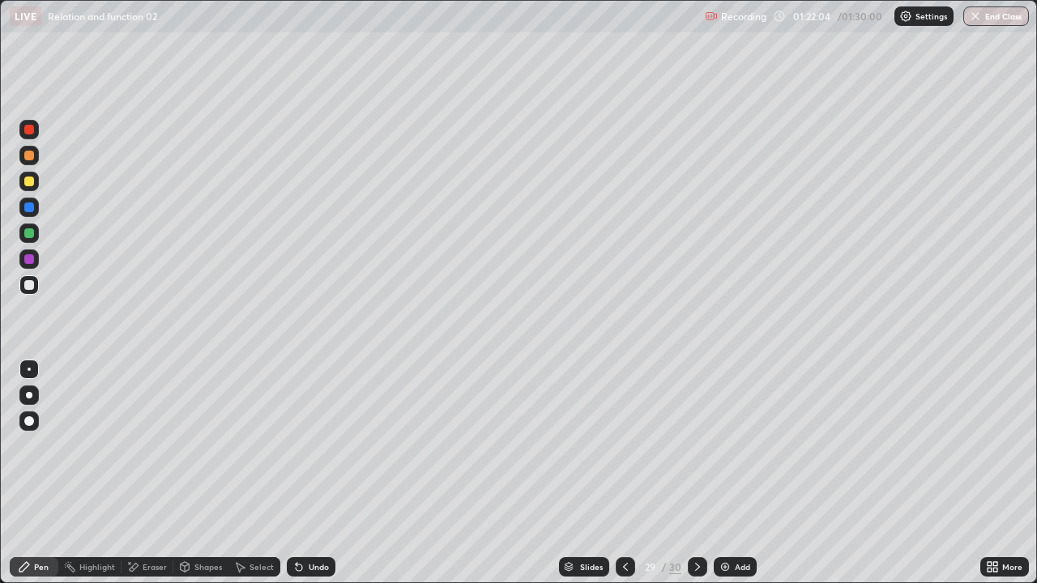
click at [736, 480] on div "Add" at bounding box center [742, 567] width 15 height 8
click at [28, 288] on div at bounding box center [29, 285] width 10 height 10
click at [31, 153] on div at bounding box center [29, 156] width 10 height 10
click at [317, 480] on div "Undo" at bounding box center [319, 567] width 20 height 8
click at [28, 232] on div at bounding box center [29, 233] width 10 height 10
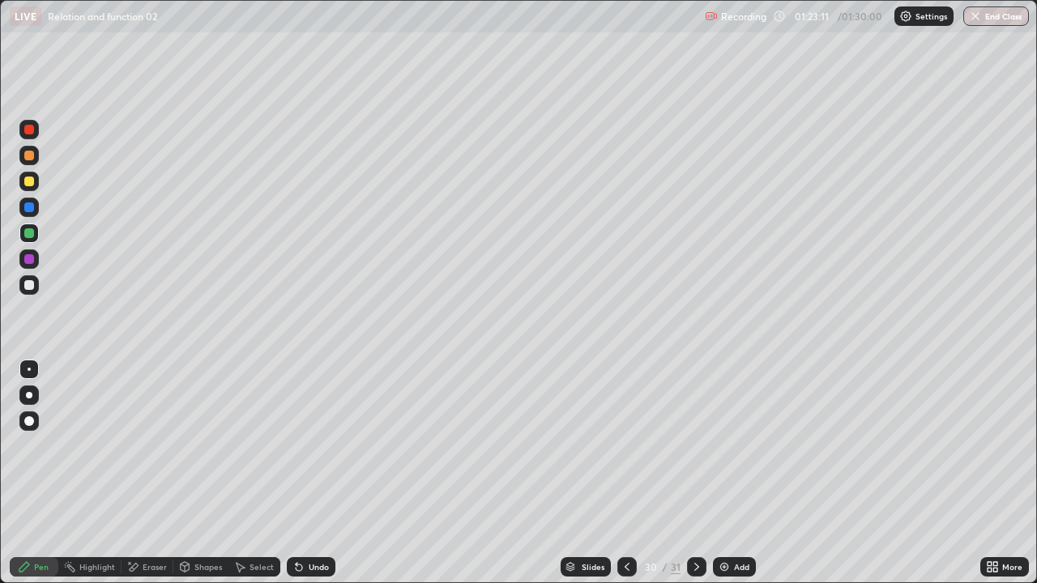
click at [33, 184] on div at bounding box center [29, 182] width 10 height 10
click at [31, 258] on div at bounding box center [29, 259] width 10 height 10
click at [143, 480] on div "Eraser" at bounding box center [155, 567] width 24 height 8
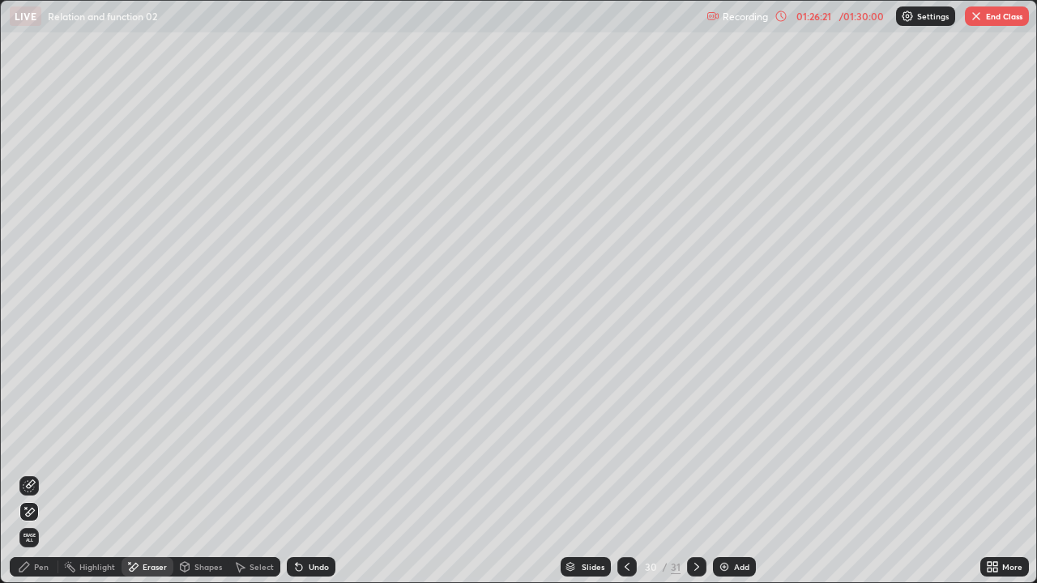
click at [142, 480] on div "Eraser" at bounding box center [148, 566] width 52 height 19
click at [210, 480] on div "Shapes" at bounding box center [208, 567] width 28 height 8
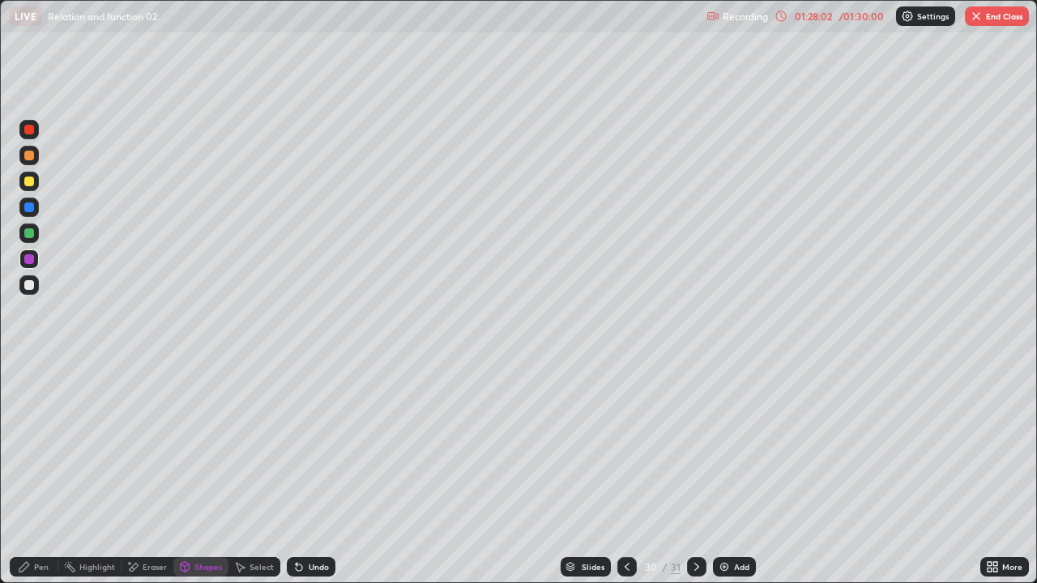
click at [156, 480] on div "Eraser" at bounding box center [155, 567] width 24 height 8
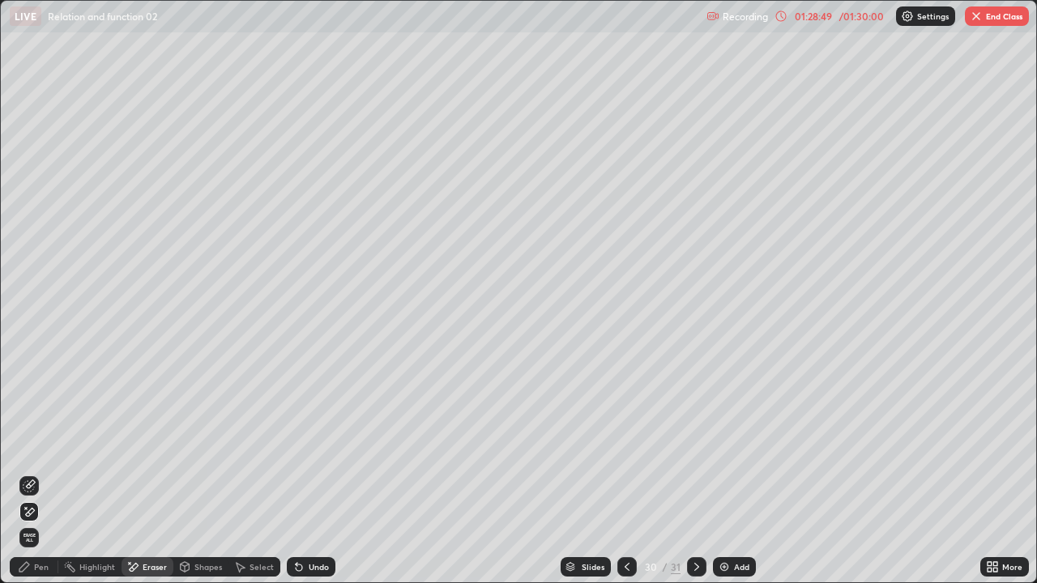
click at [34, 480] on div "Pen" at bounding box center [34, 566] width 49 height 19
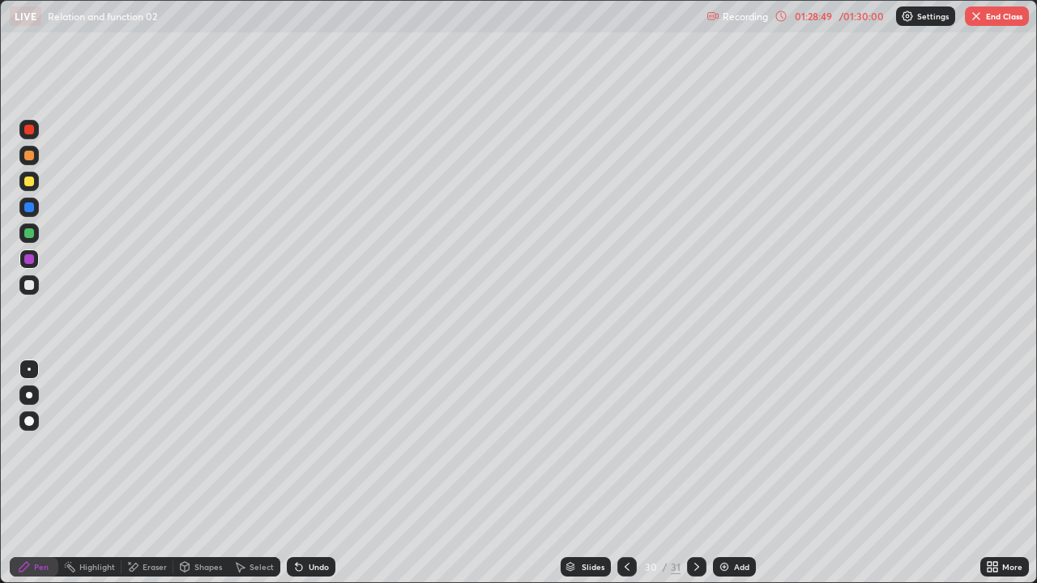
click at [29, 261] on div at bounding box center [29, 259] width 10 height 10
click at [695, 480] on icon at bounding box center [696, 567] width 13 height 13
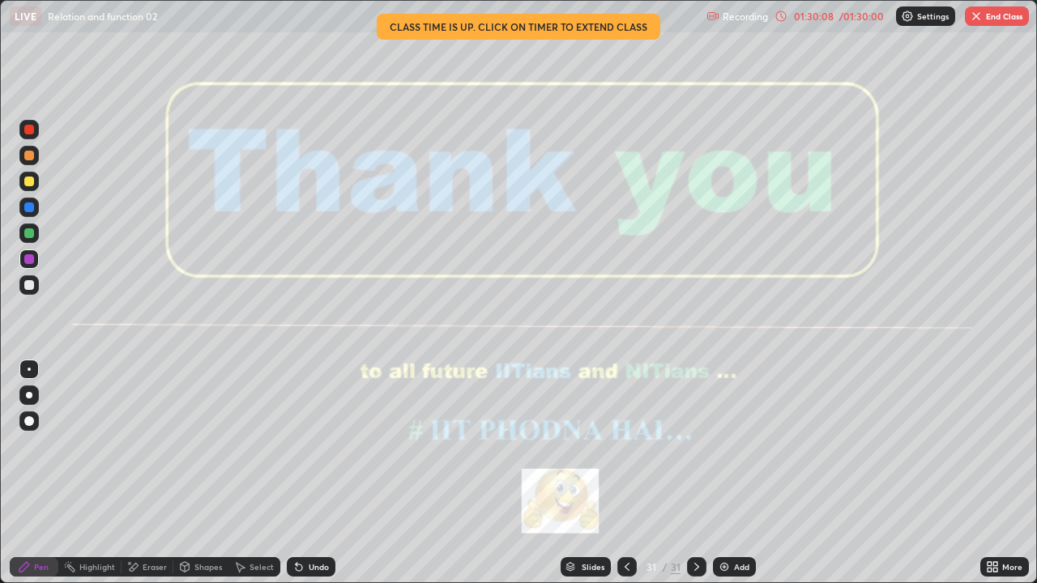
click at [1000, 20] on button "End Class" at bounding box center [997, 15] width 64 height 19
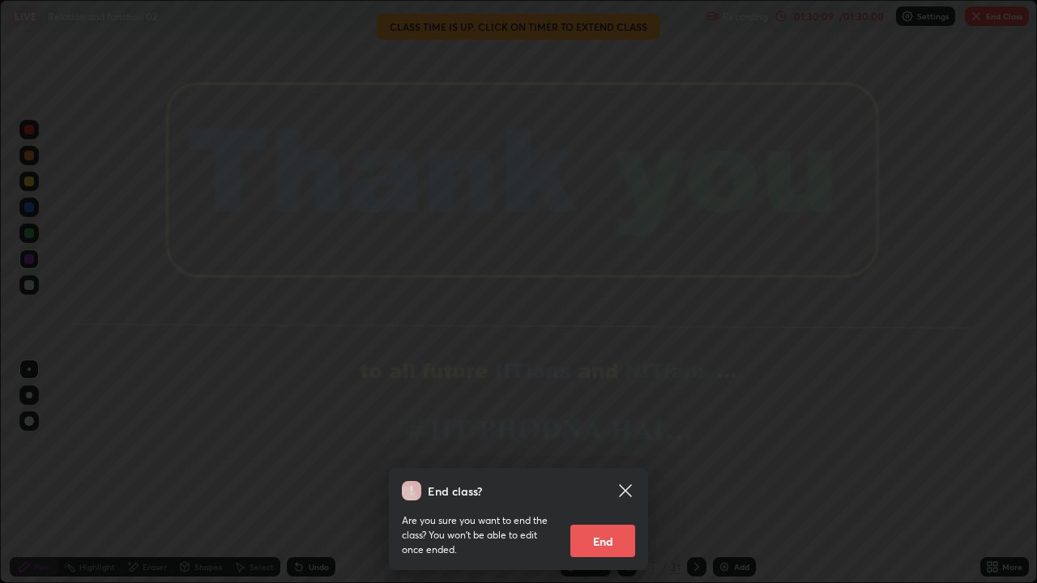
click at [606, 480] on button "End" at bounding box center [602, 541] width 65 height 32
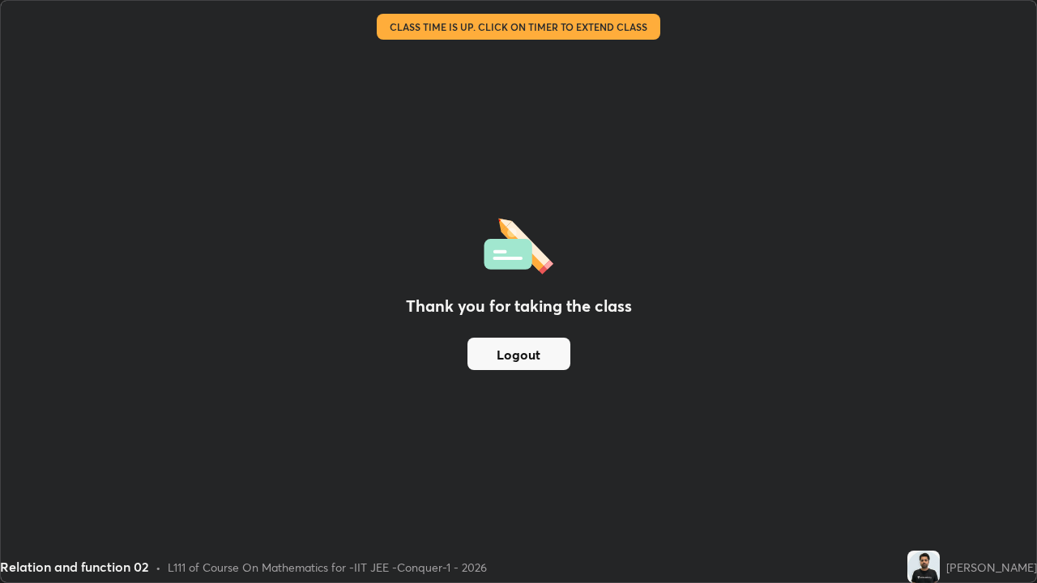
click at [527, 358] on button "Logout" at bounding box center [518, 354] width 103 height 32
